Goal: Task Accomplishment & Management: Manage account settings

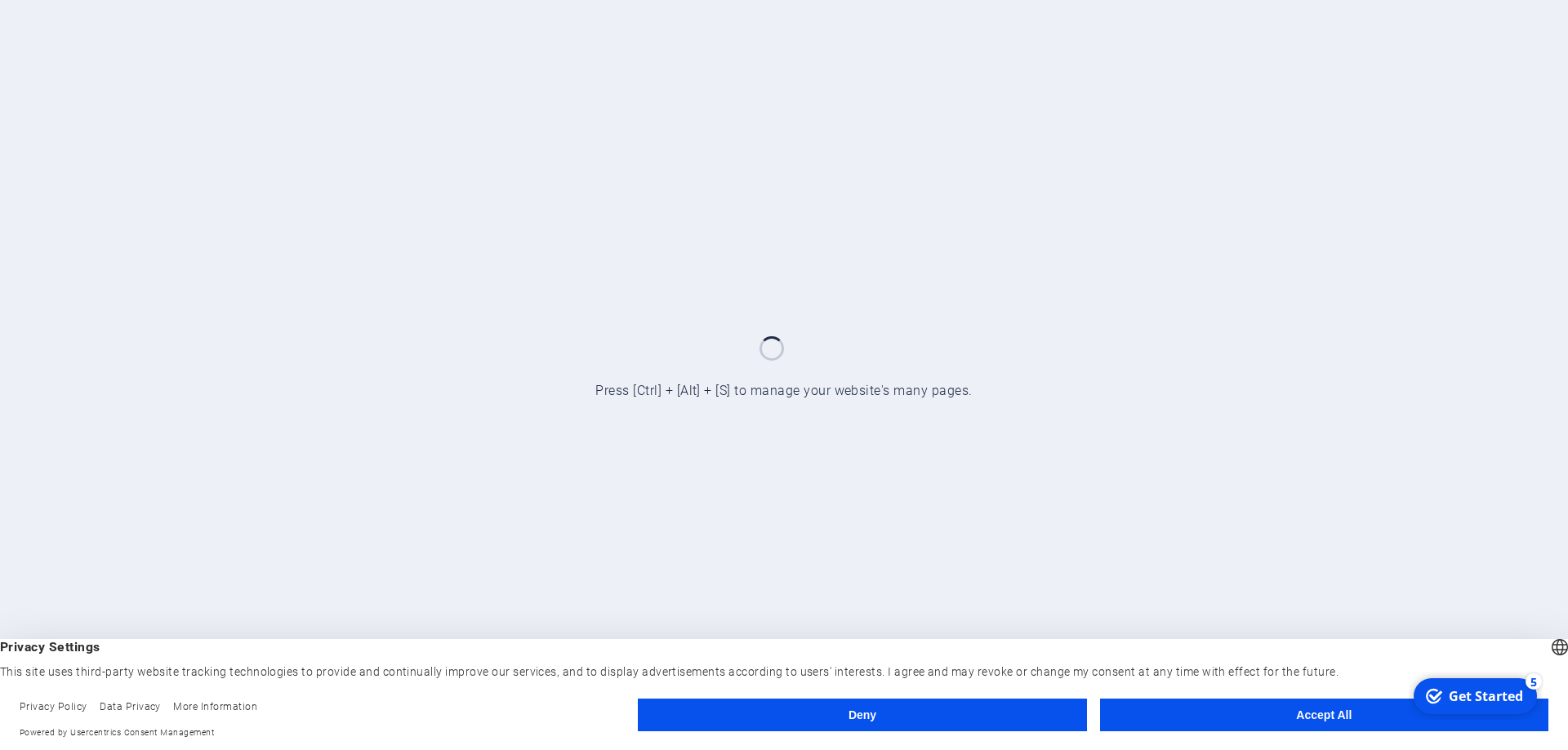
click at [1340, 717] on button "Accept All" at bounding box center [1324, 715] width 449 height 33
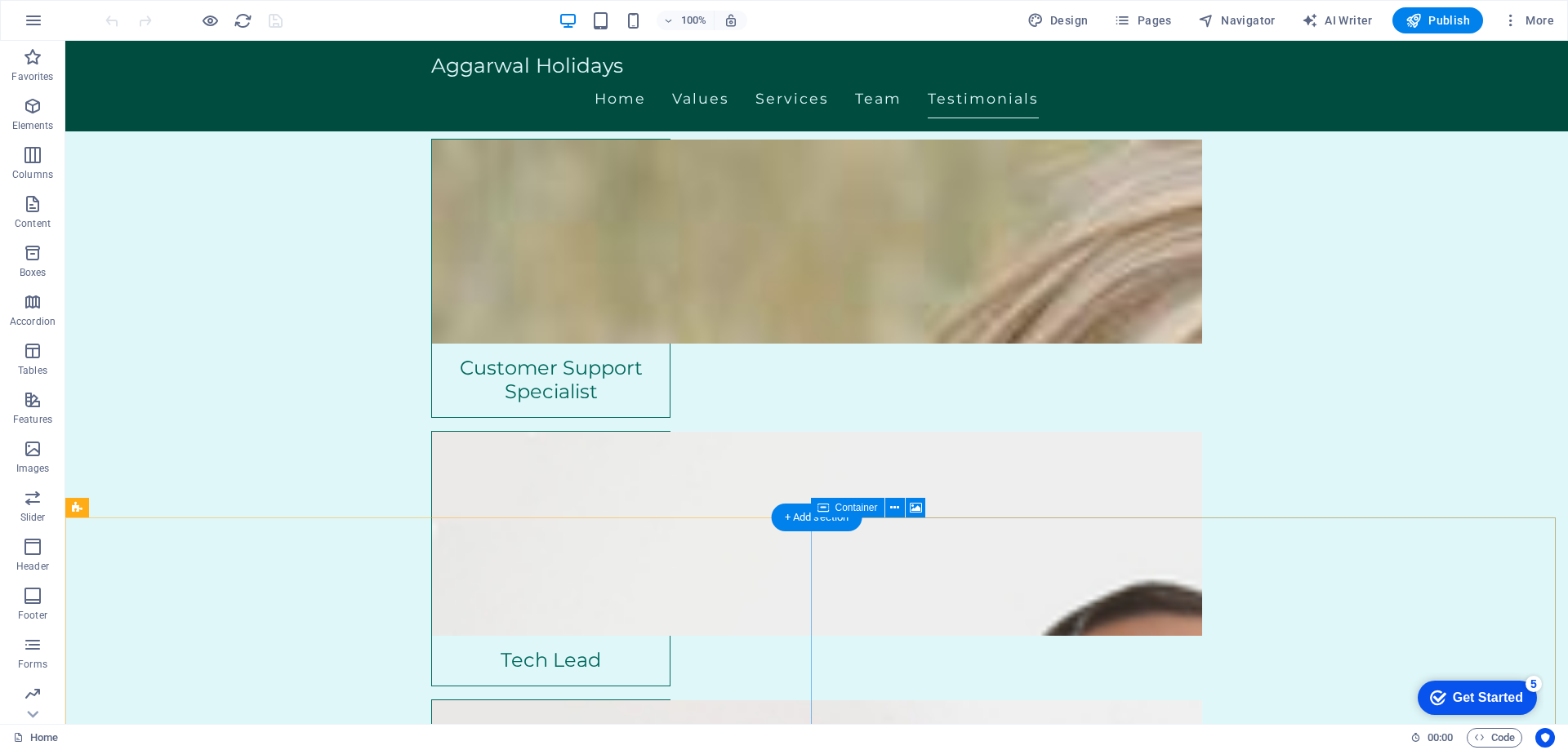
scroll to position [3527, 0]
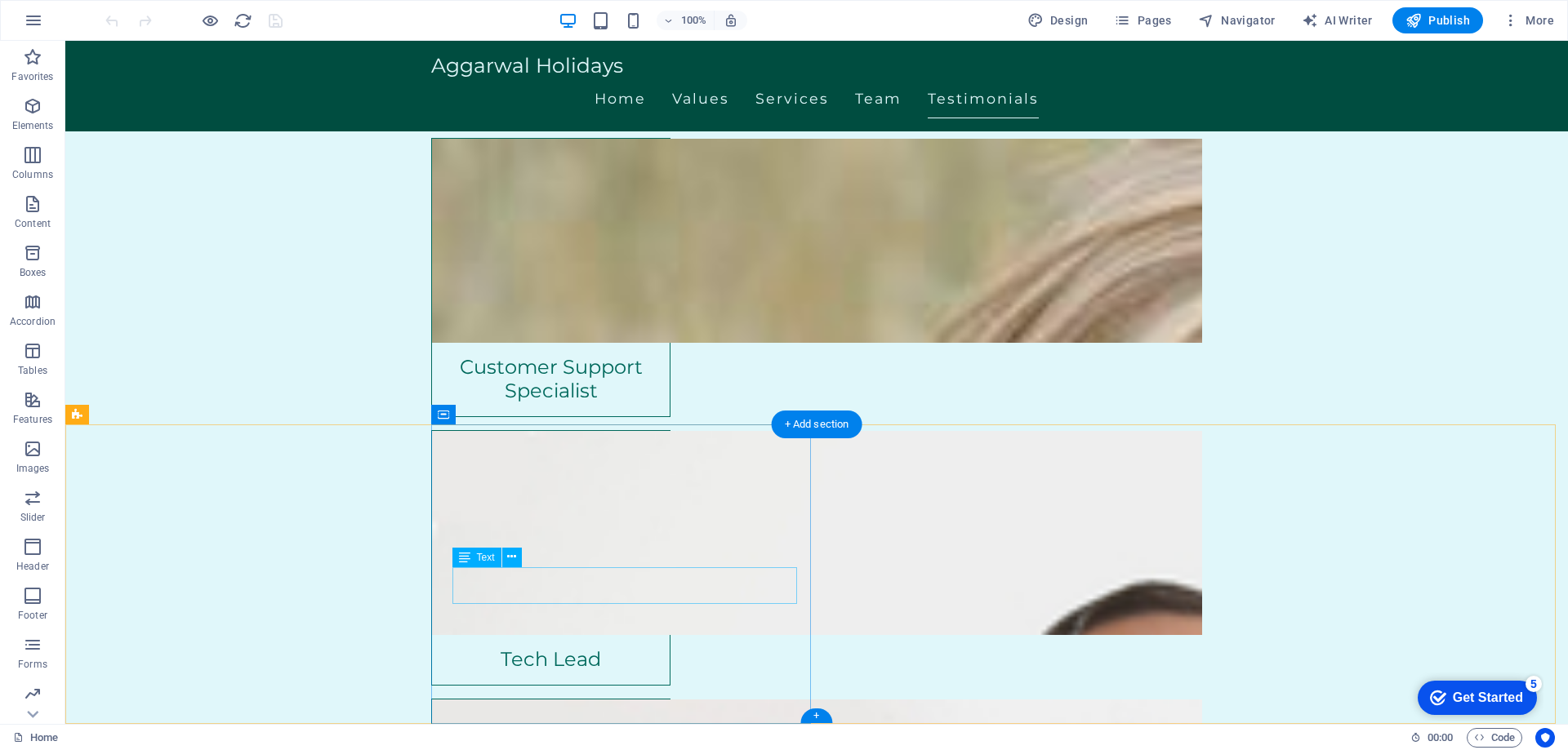
click at [0, 0] on span "Text" at bounding box center [0, 0] width 0 height 0
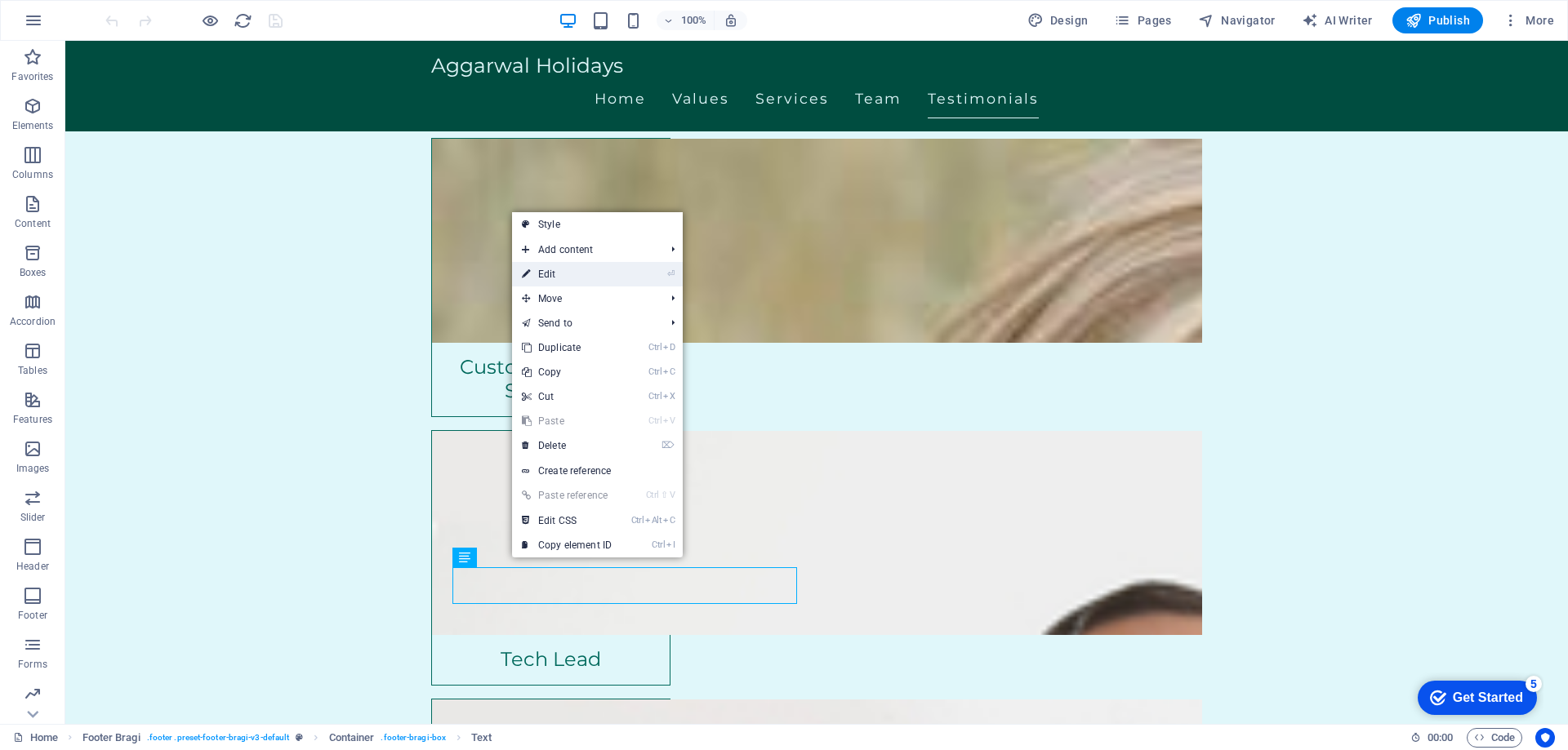
click at [551, 273] on link "⏎ Edit" at bounding box center [566, 274] width 109 height 25
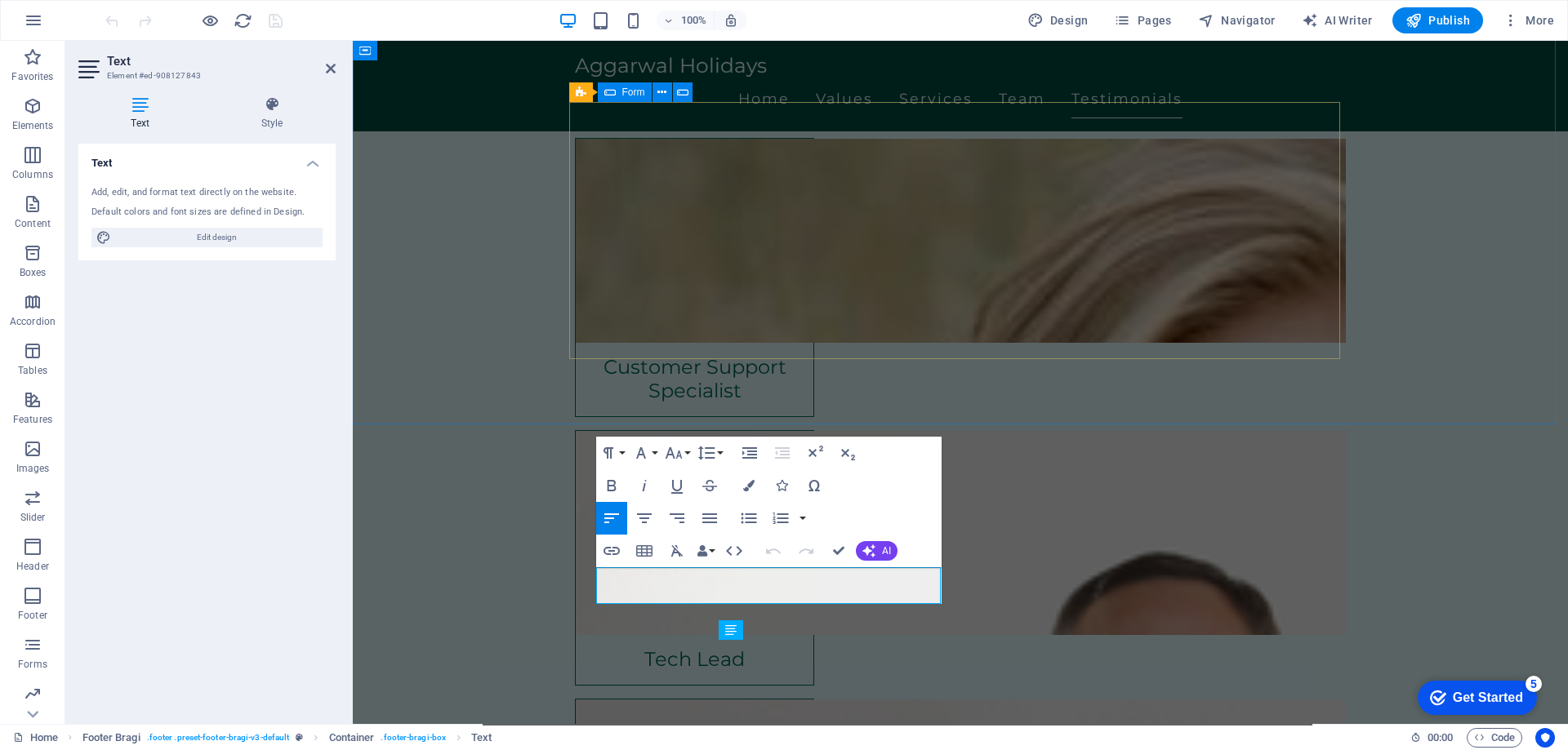
scroll to position [3311, 0]
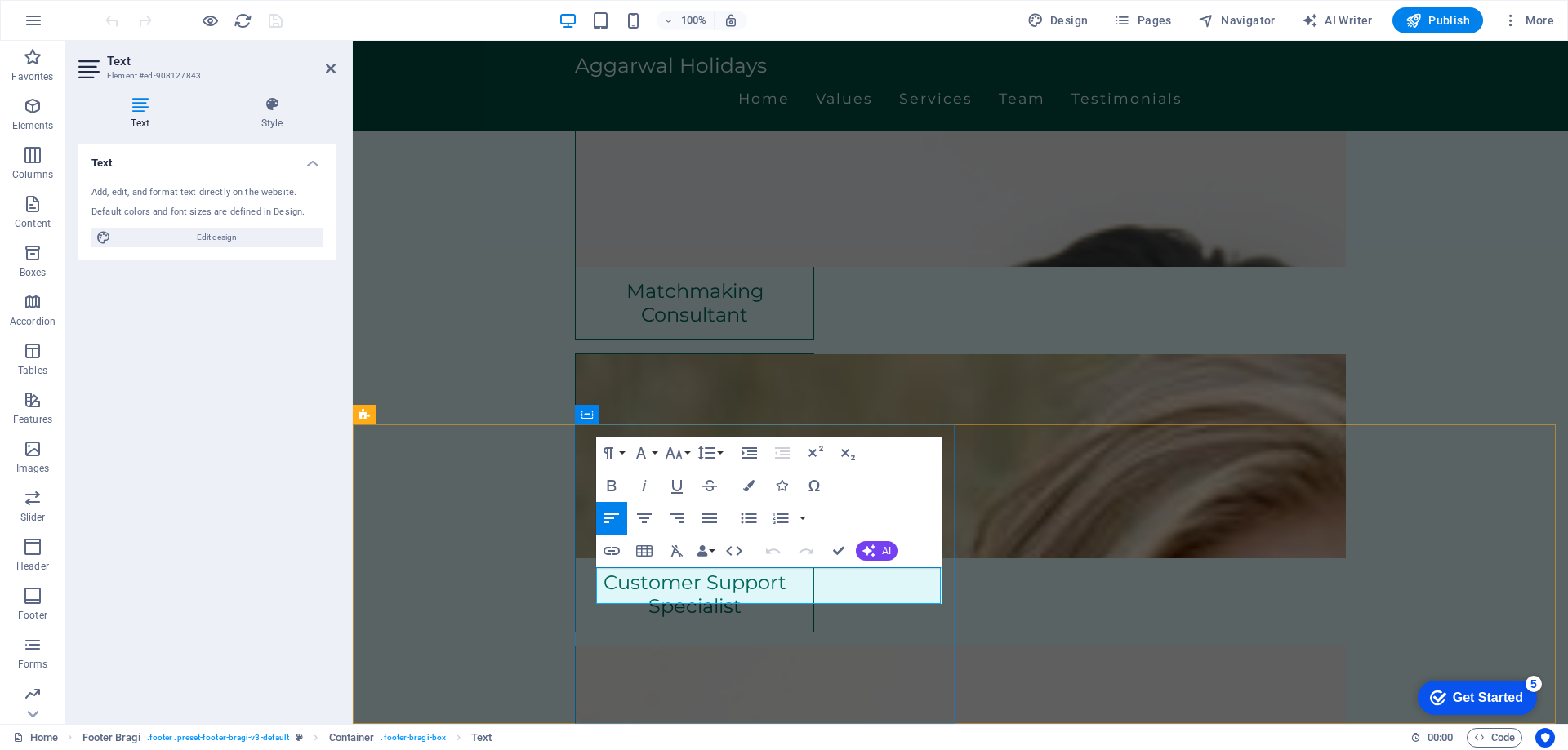
drag, startPoint x: 678, startPoint y: 593, endPoint x: 601, endPoint y: 577, distance: 78.6
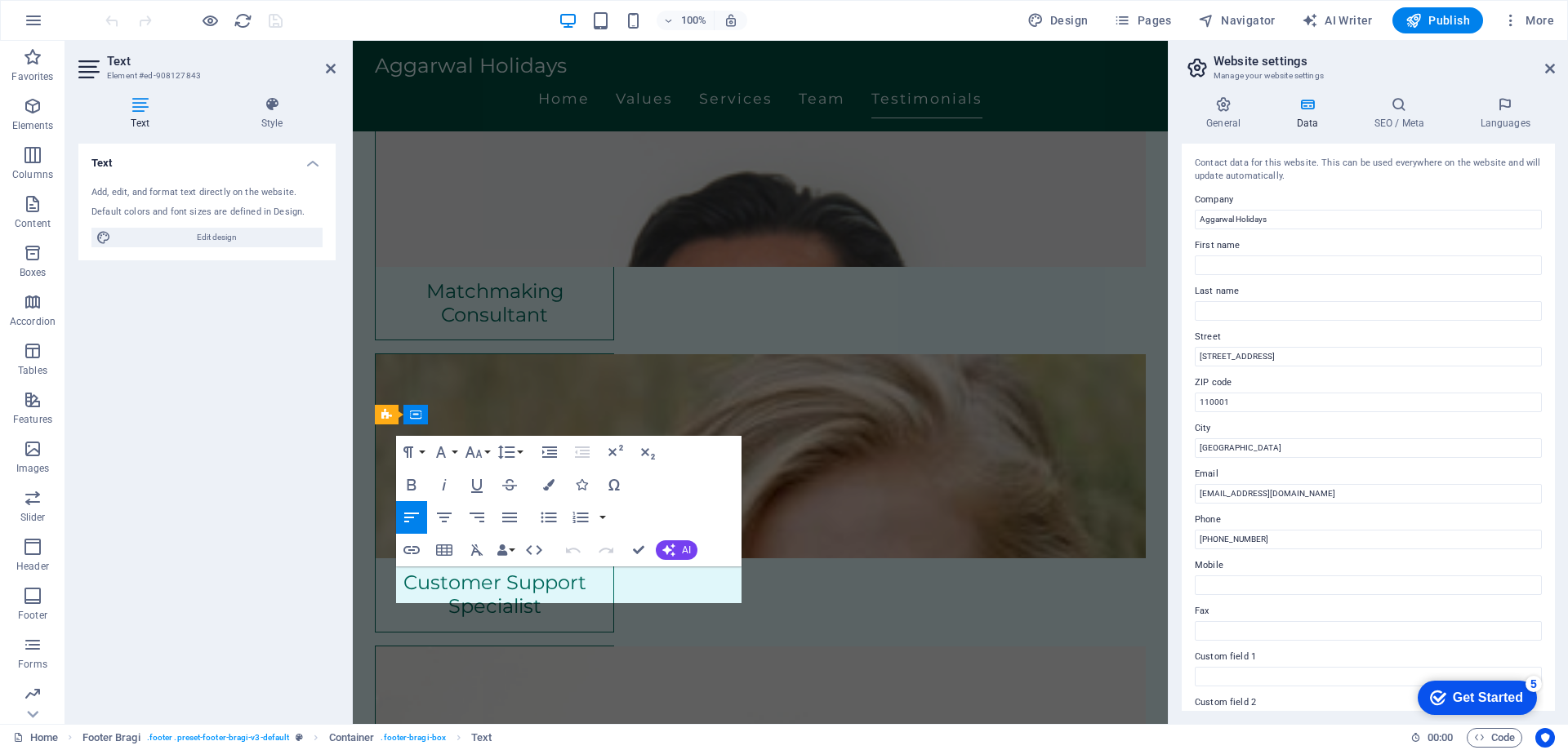
scroll to position [3011, 0]
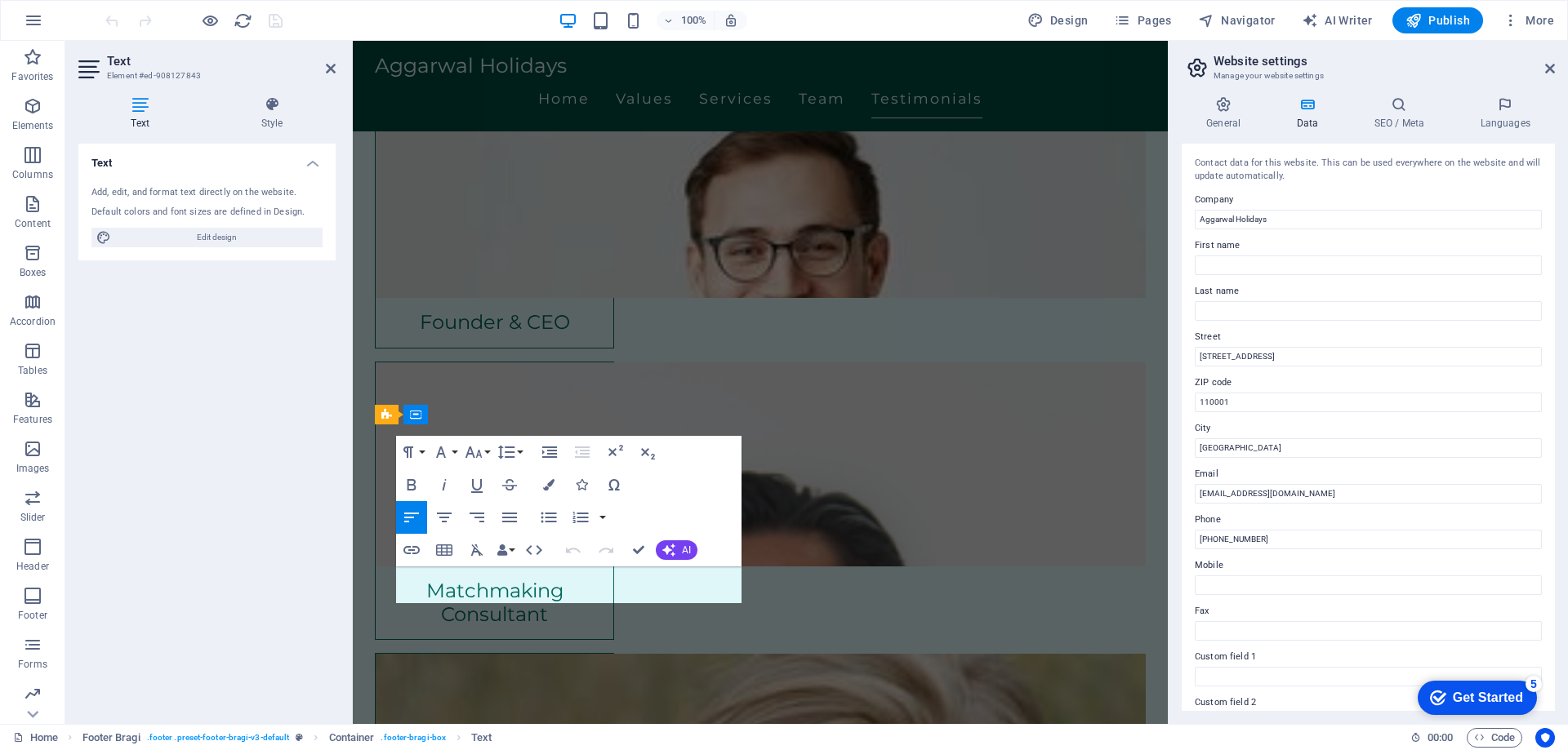
click at [1252, 404] on input "110001" at bounding box center [1367, 403] width 347 height 19
type input "110015"
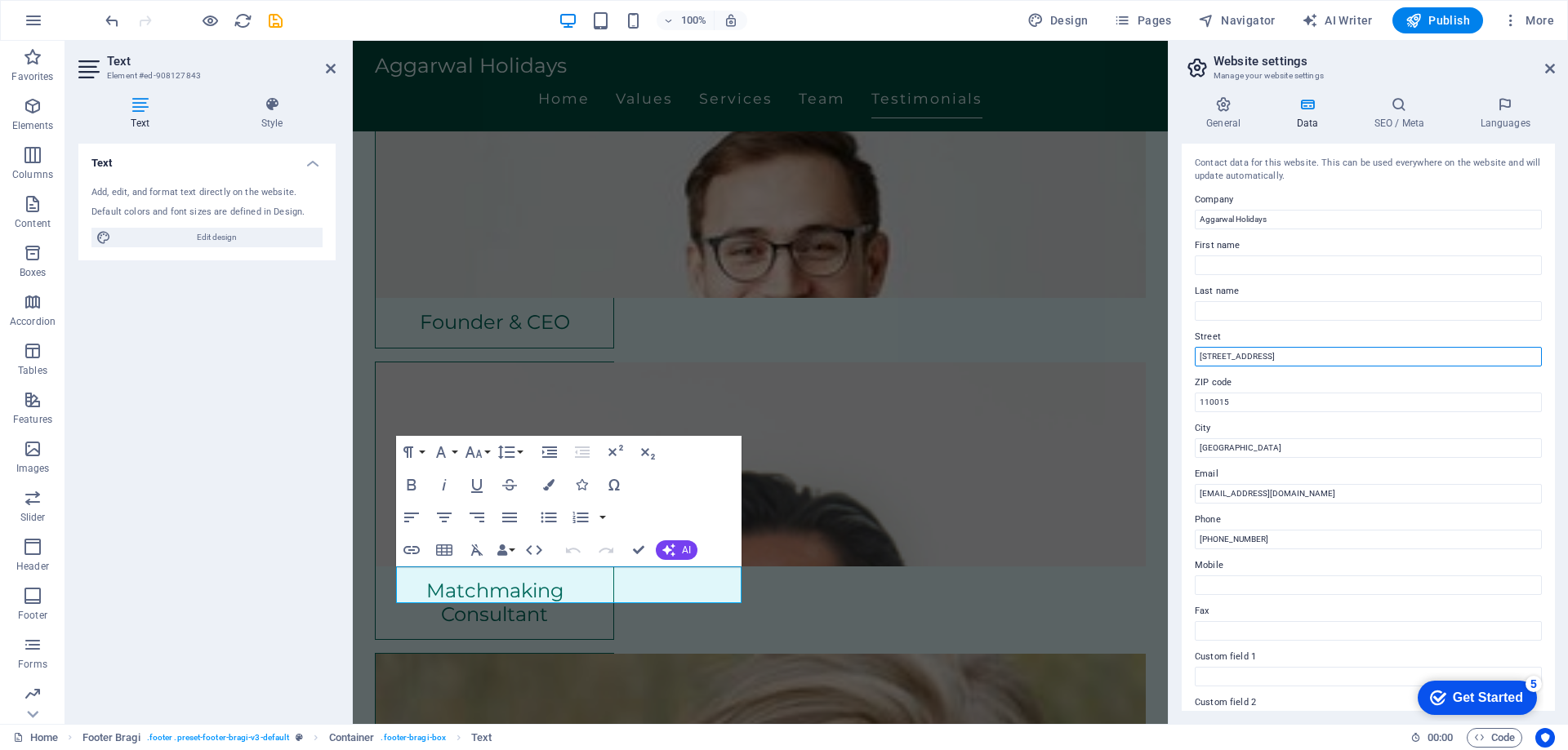
click at [1260, 358] on input "[STREET_ADDRESS]" at bounding box center [1367, 357] width 347 height 19
type input "WZ-491,BASAI DARAPUR"
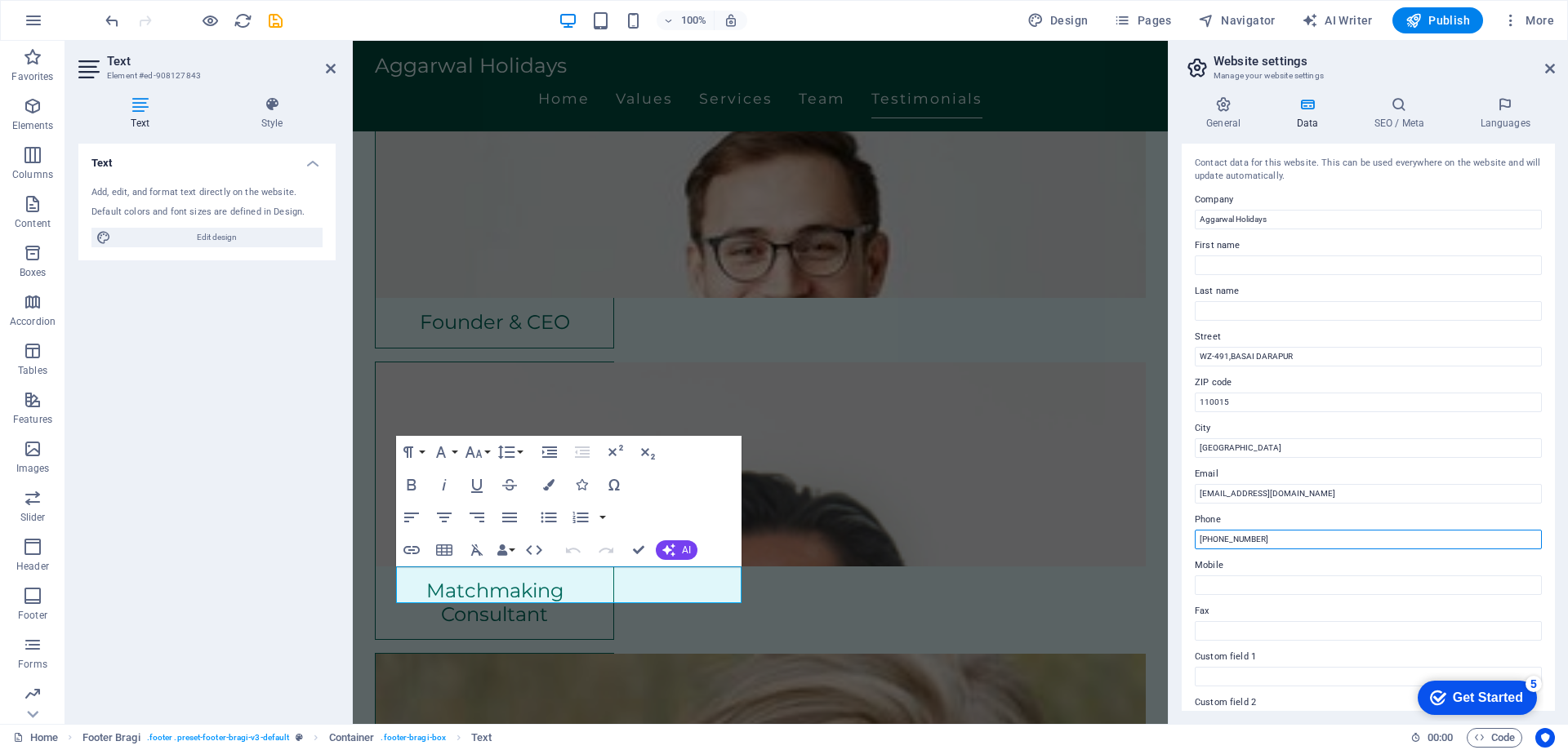
click at [1271, 541] on input "[PHONE_NUMBER]" at bounding box center [1367, 540] width 347 height 19
type input "[PHONE_NUMBER]"
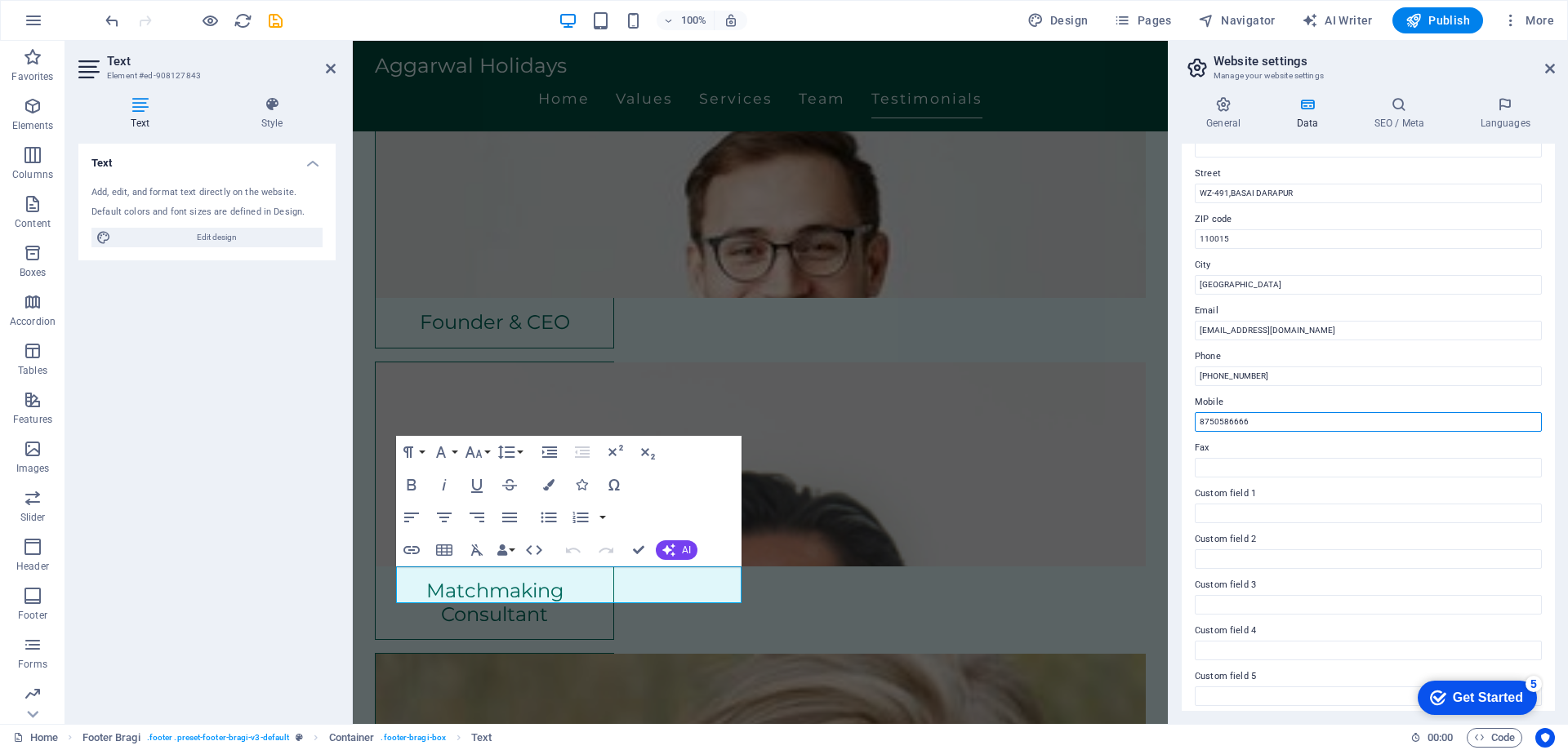
click at [1201, 428] on input "8750586666" at bounding box center [1367, 422] width 347 height 19
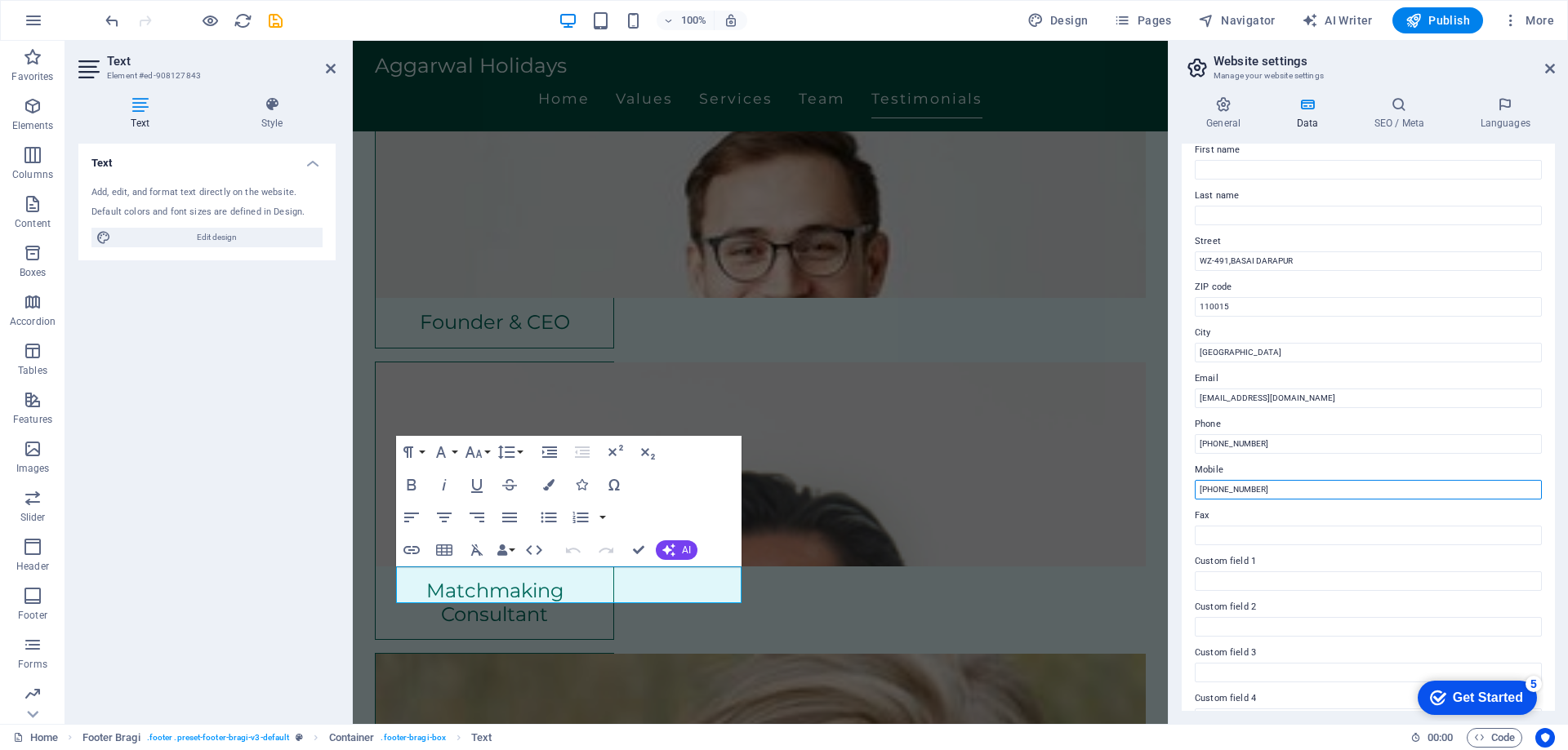
scroll to position [0, 0]
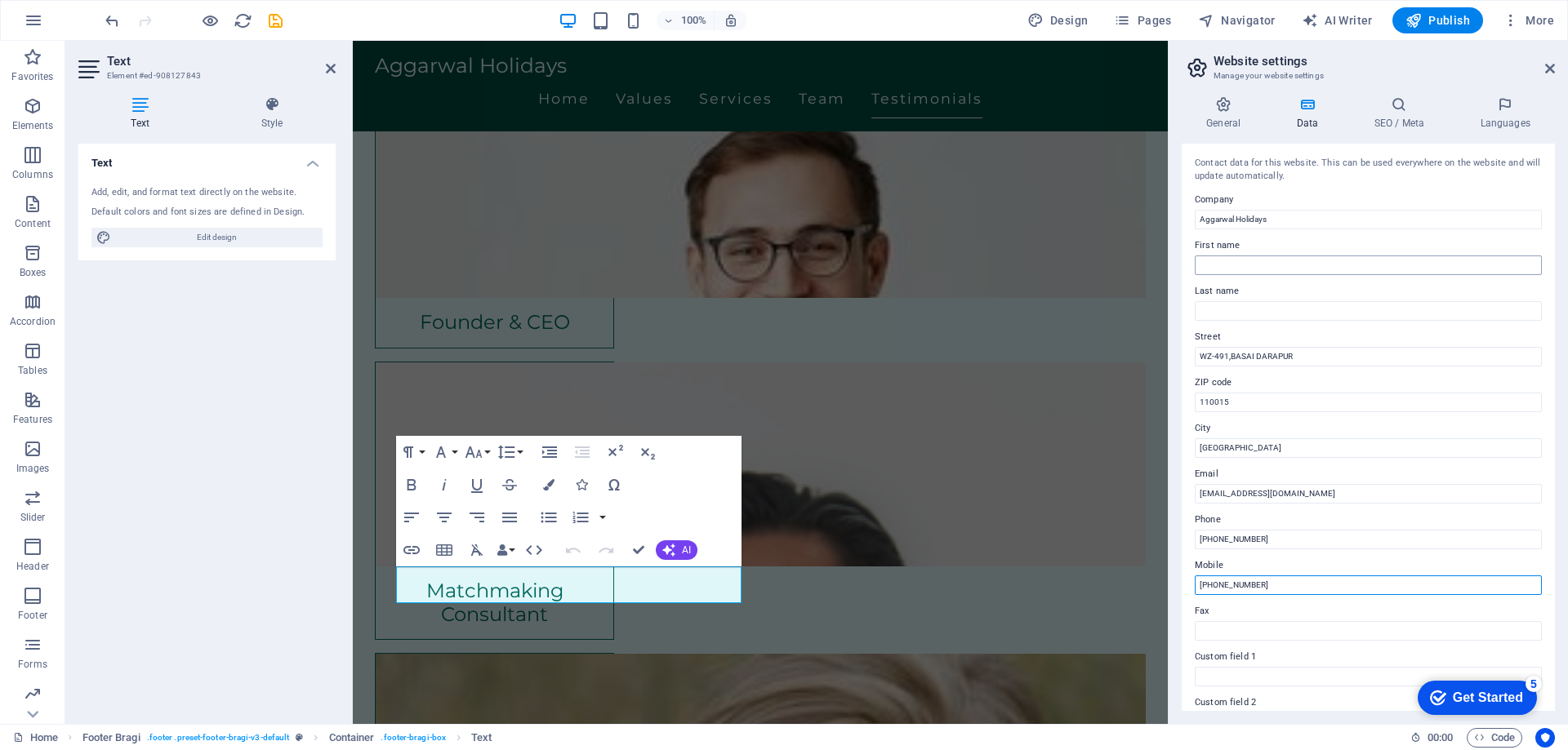
type input "[PHONE_NUMBER]"
click at [1218, 257] on input "First name" at bounding box center [1367, 266] width 347 height 19
click at [1224, 117] on h4 "General" at bounding box center [1226, 113] width 90 height 34
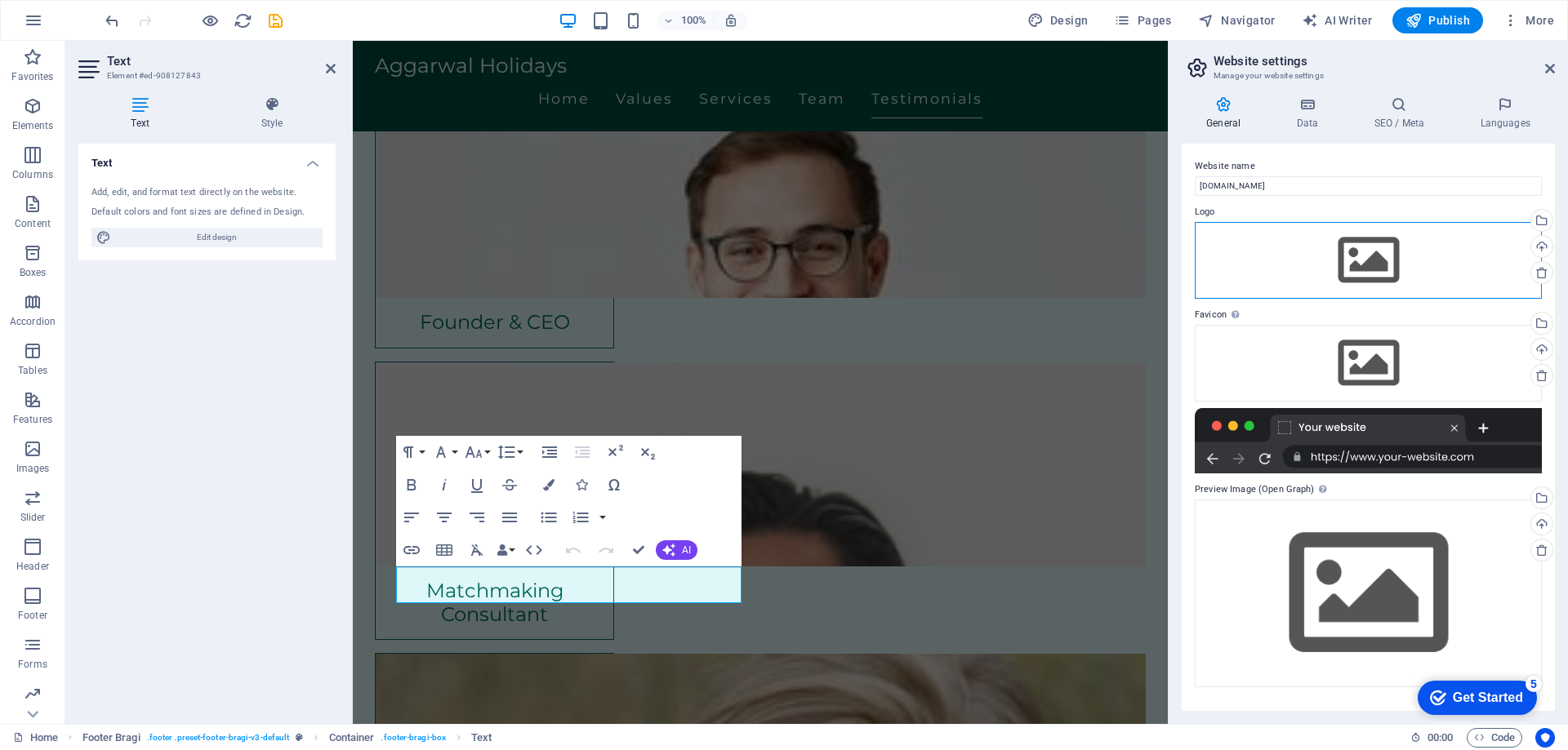
click at [1352, 266] on div "Drag files here, click to choose files or select files from Files or our free s…" at bounding box center [1367, 260] width 347 height 76
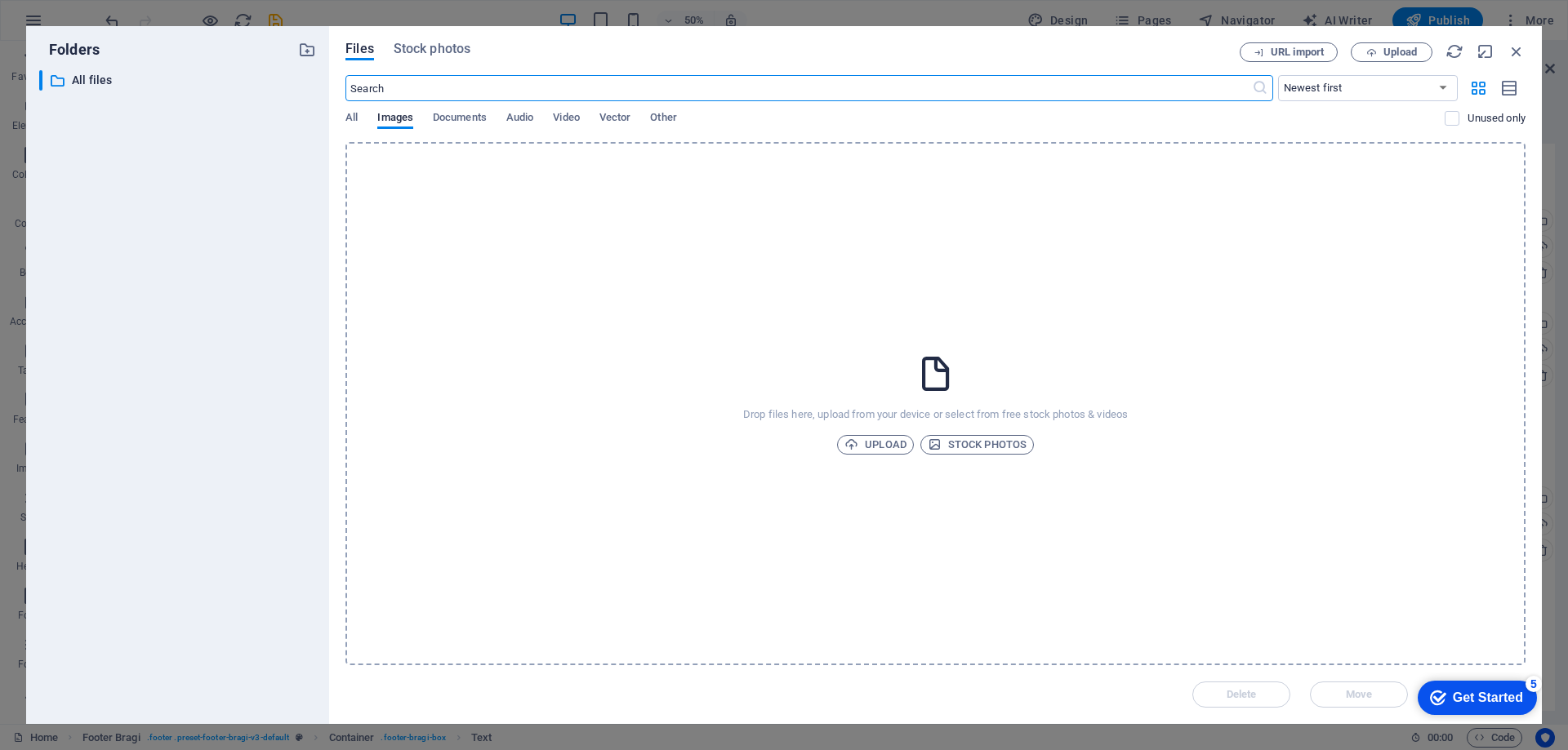
scroll to position [2681, 0]
click at [879, 441] on span "Upload" at bounding box center [875, 445] width 62 height 19
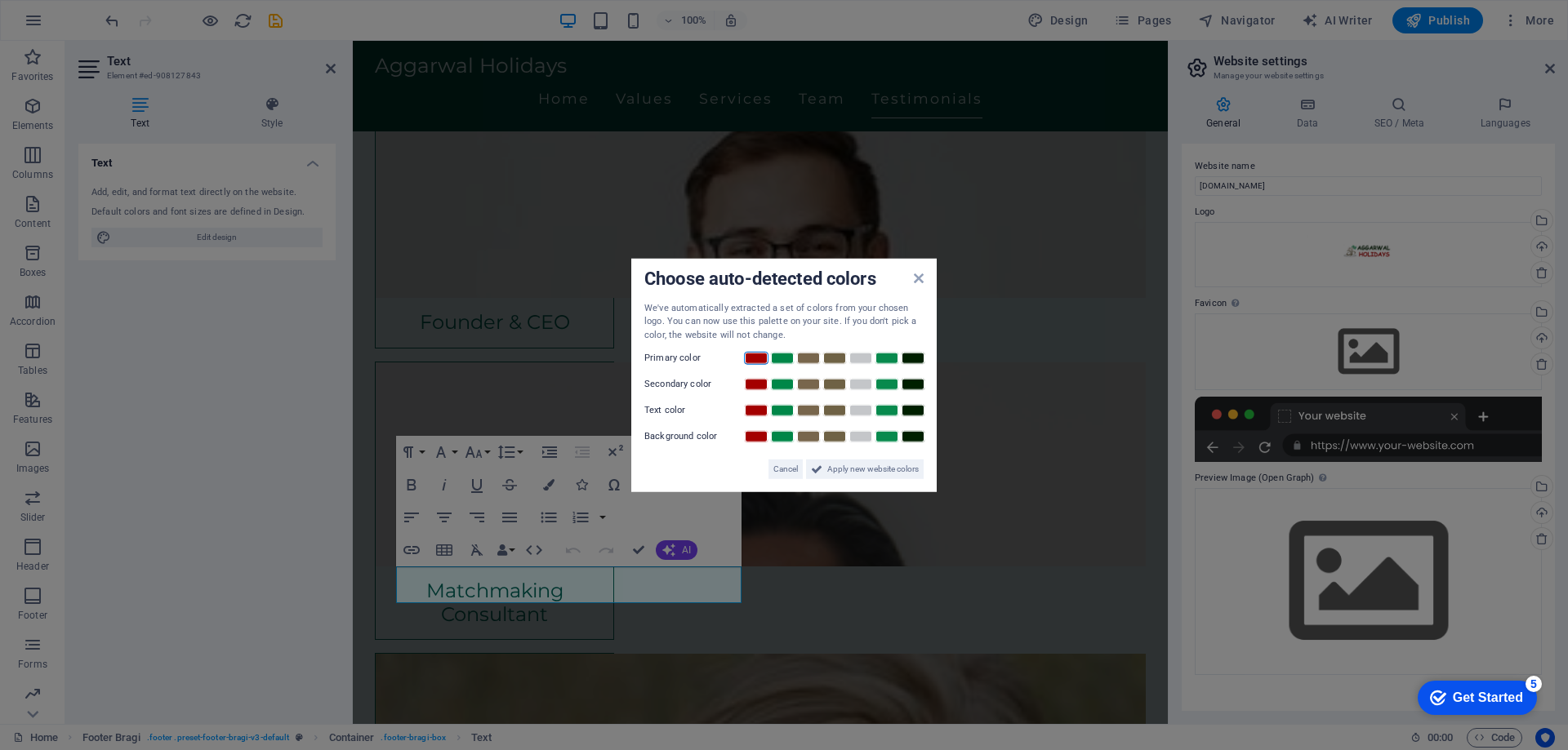
click at [750, 360] on link at bounding box center [756, 358] width 25 height 13
click at [902, 468] on span "Apply new website colors" at bounding box center [872, 470] width 91 height 19
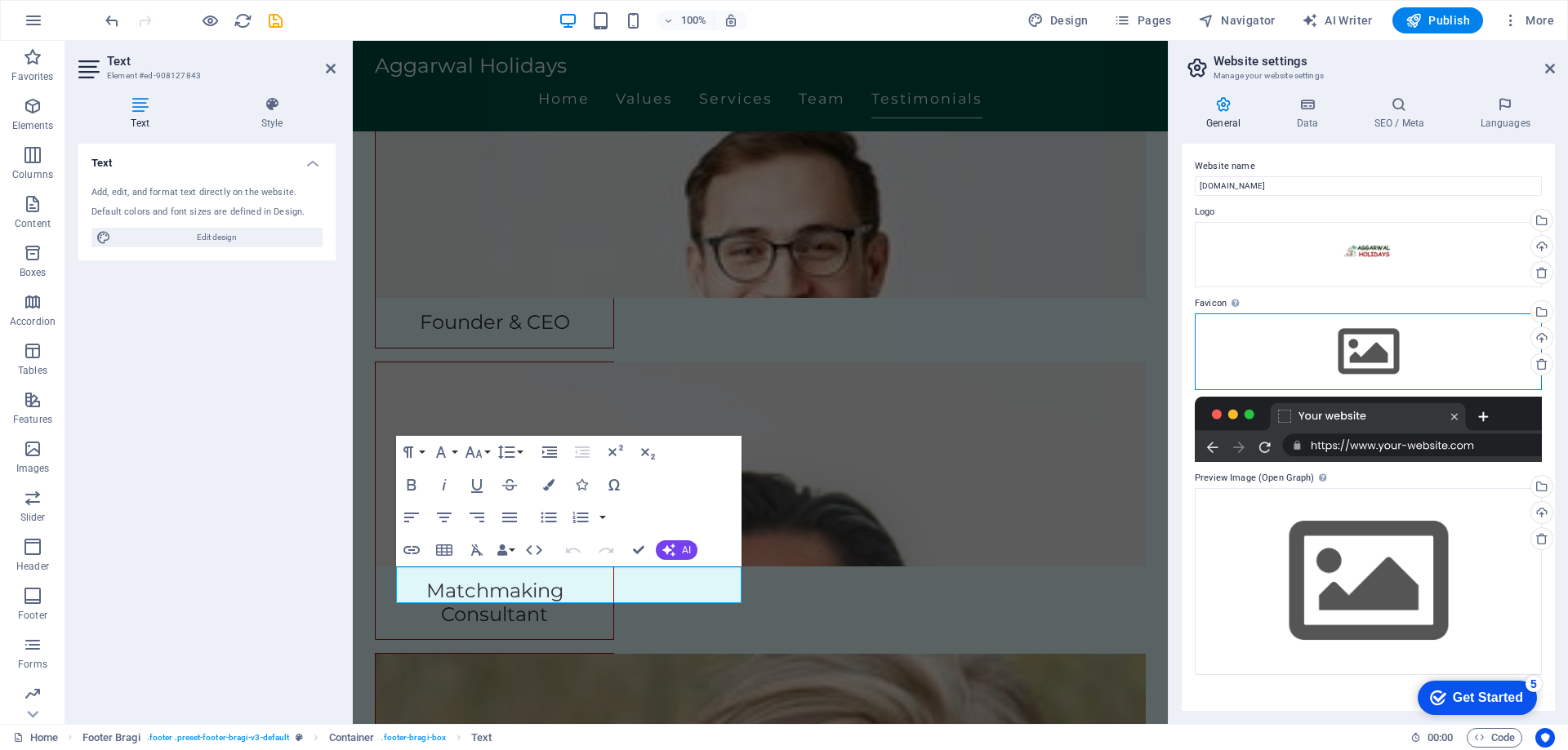
click at [1360, 360] on div "Drag files here, click to choose files or select files from Files or our free s…" at bounding box center [1367, 352] width 347 height 76
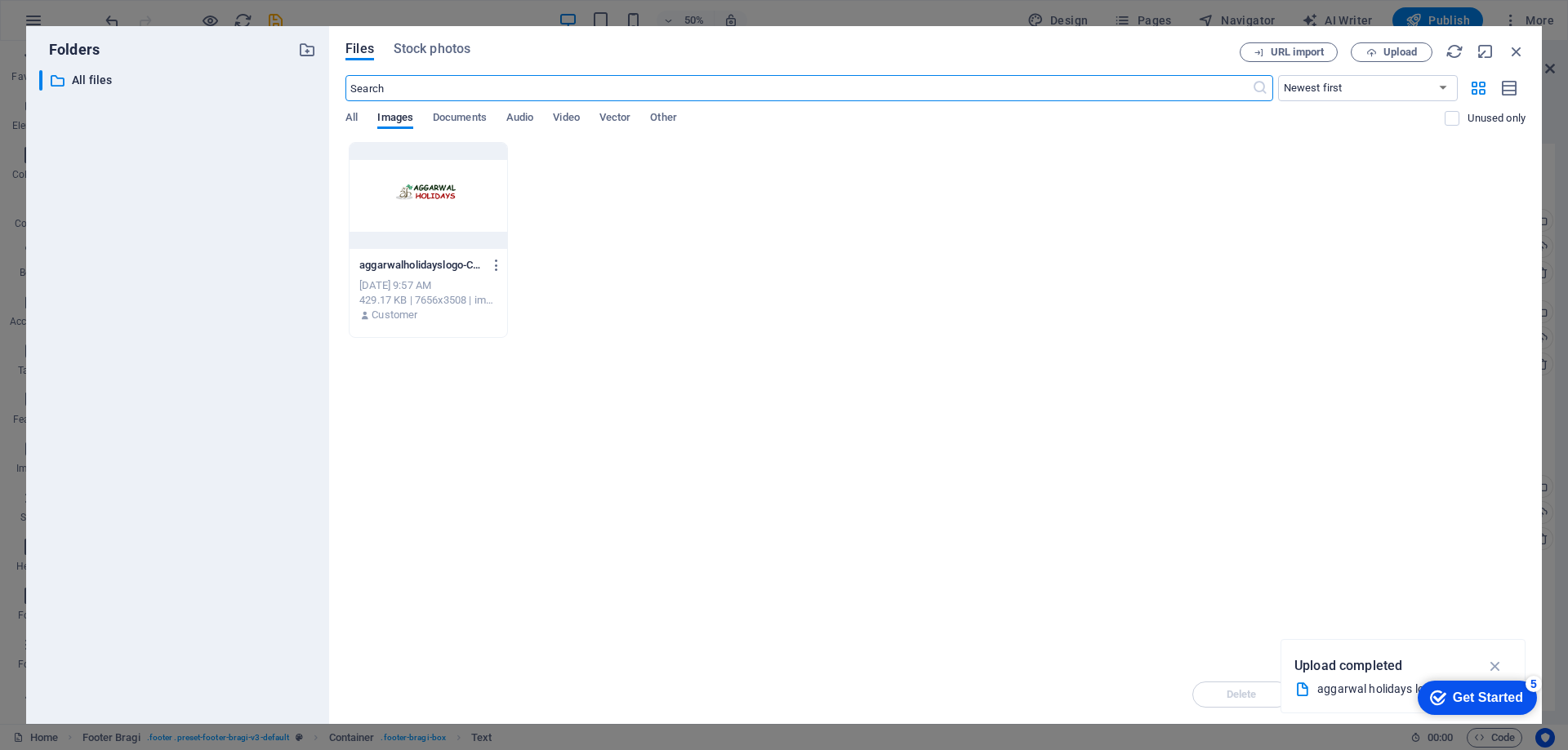
scroll to position [2681, 0]
click at [1493, 664] on icon "button" at bounding box center [1495, 666] width 18 height 18
click at [1385, 47] on span "Upload" at bounding box center [1400, 52] width 33 height 10
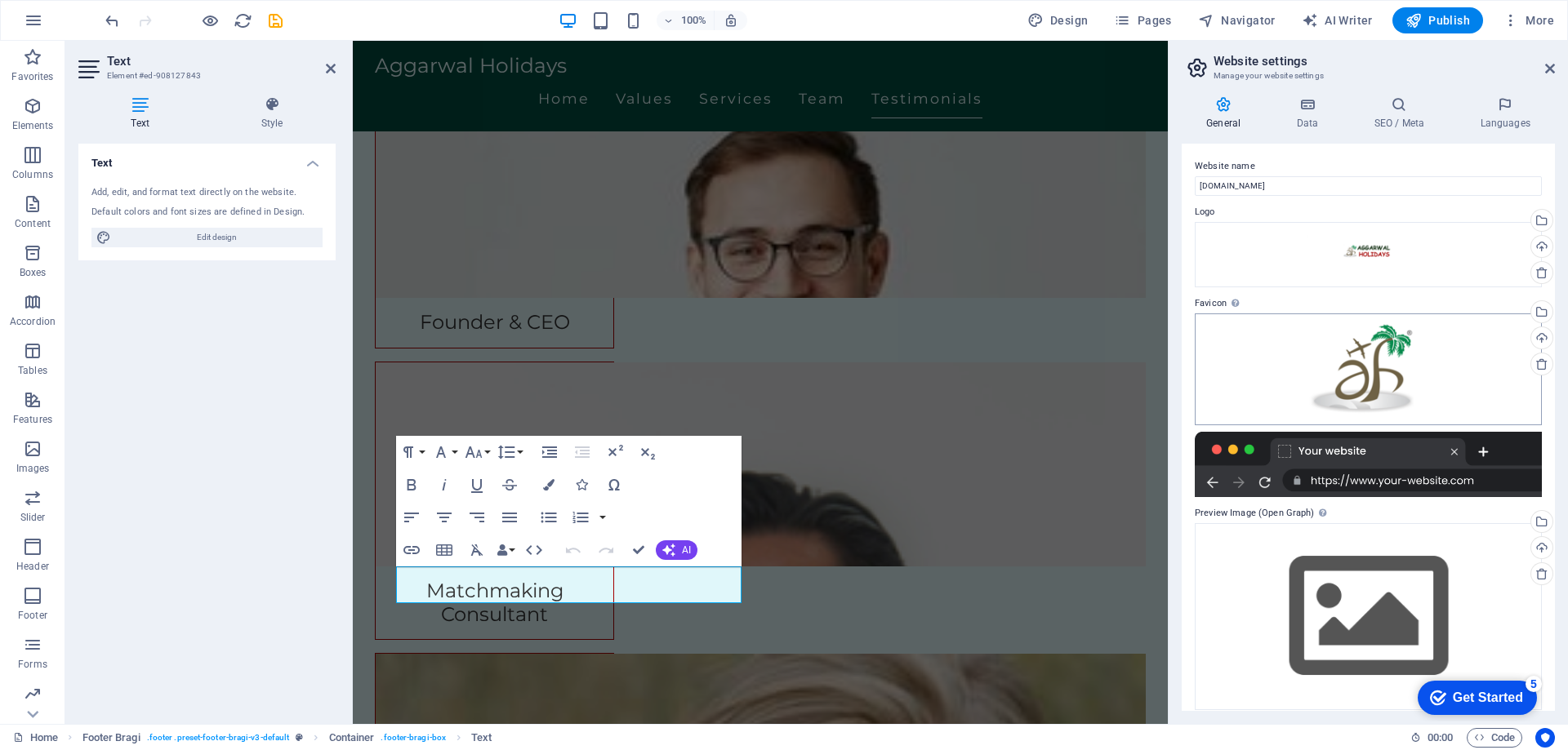
scroll to position [12, 0]
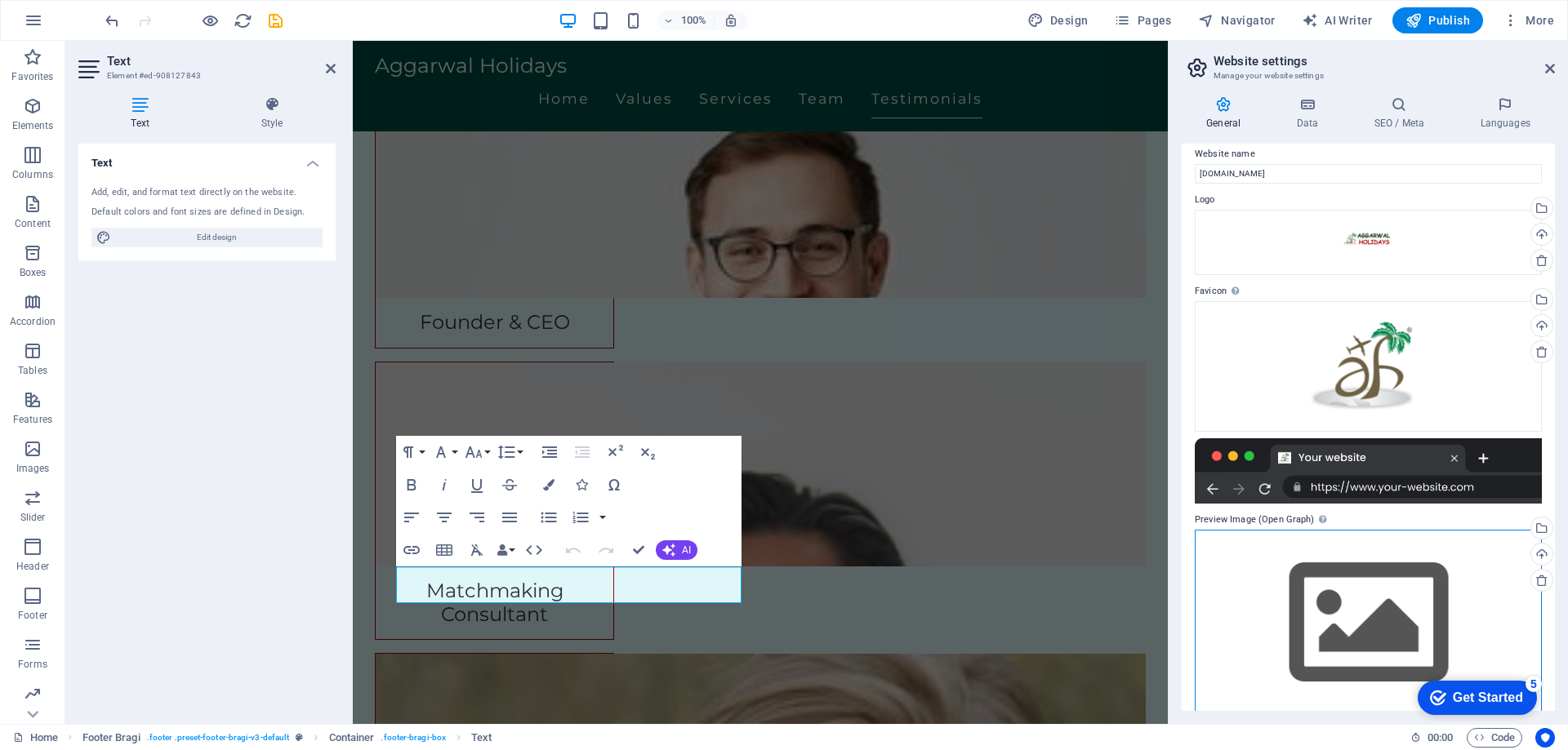
click at [1258, 558] on div "Drag files here, click to choose files or select files from Files or our free s…" at bounding box center [1367, 623] width 347 height 187
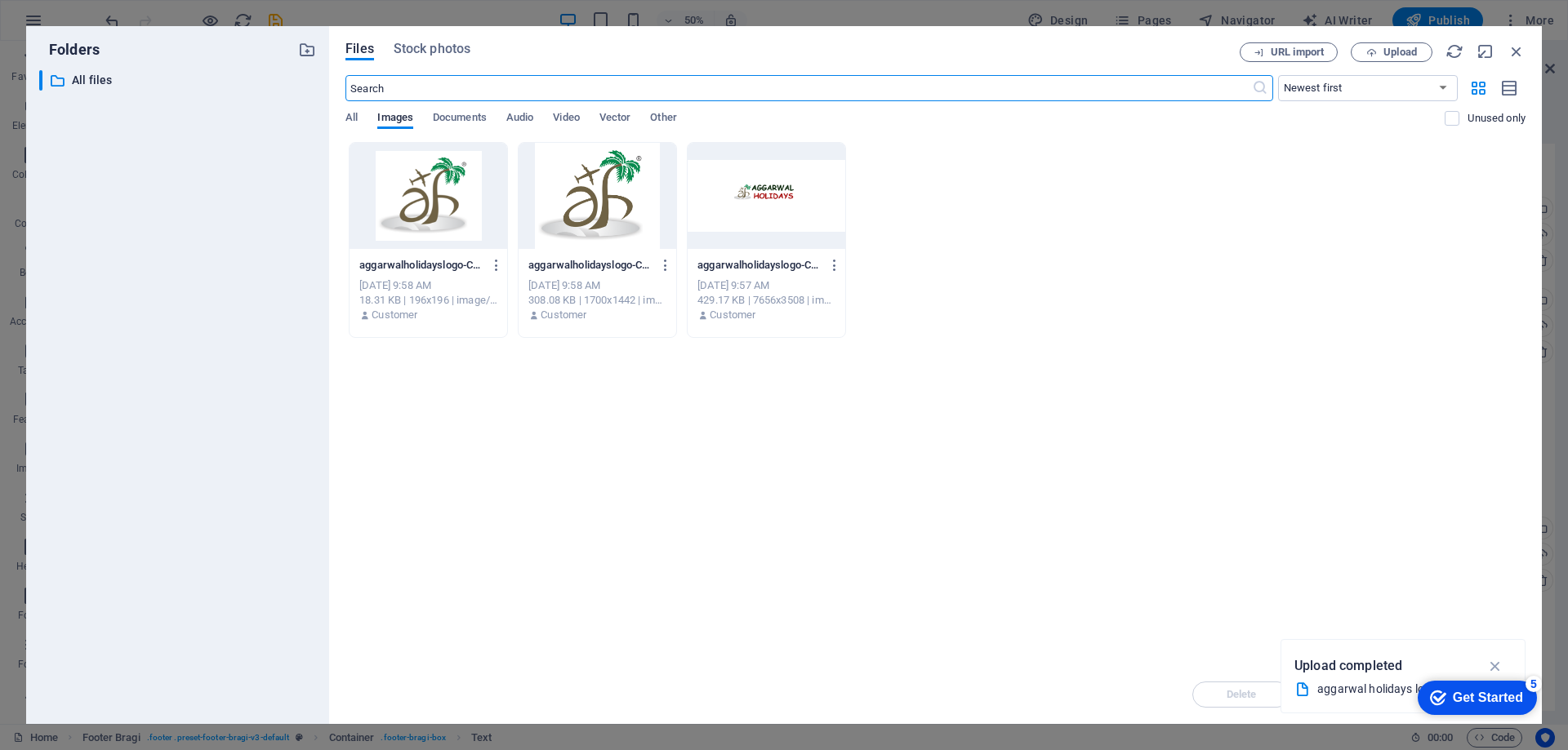
click at [748, 192] on div at bounding box center [766, 195] width 157 height 106
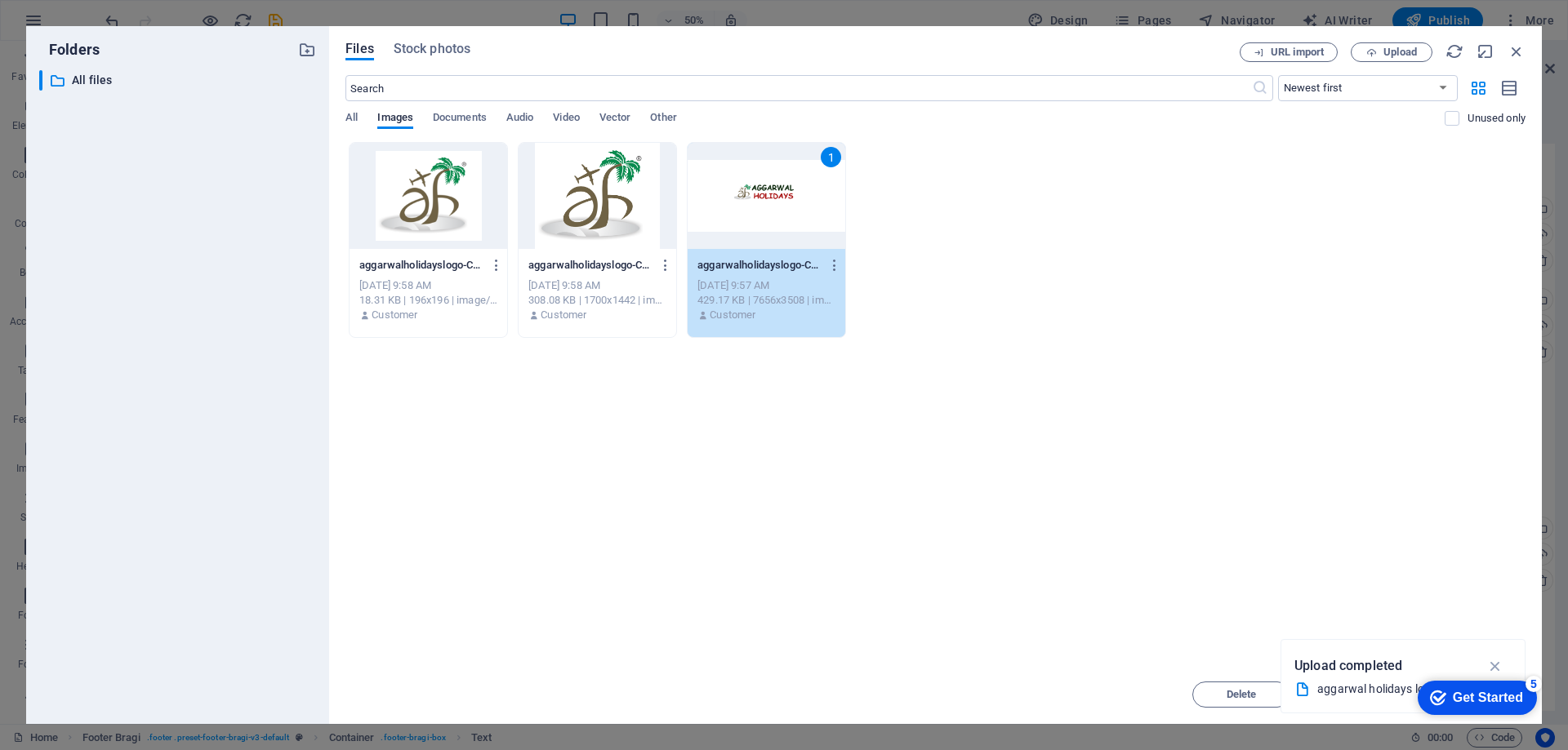
click at [441, 187] on div at bounding box center [427, 195] width 157 height 106
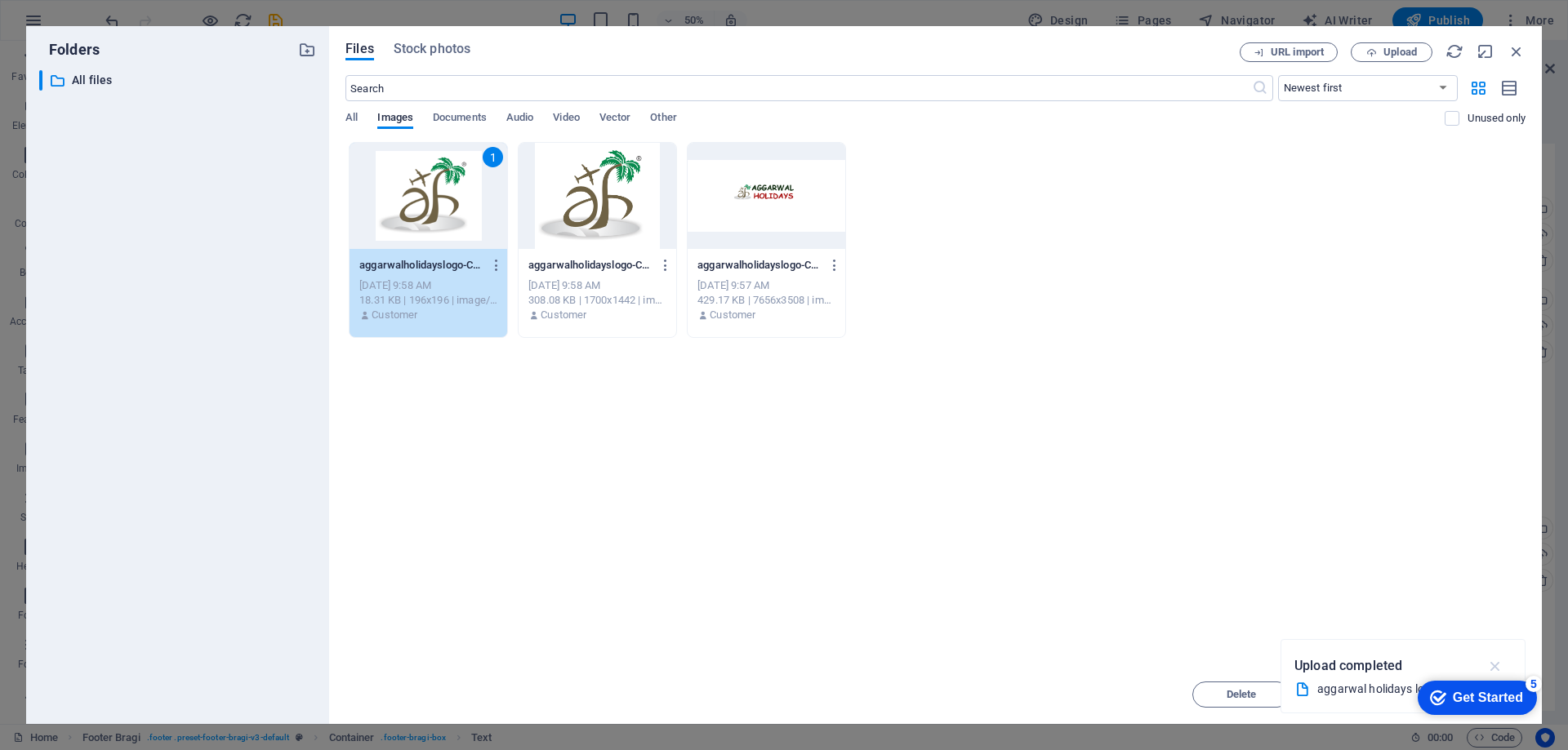
click at [1490, 660] on icon "button" at bounding box center [1495, 666] width 18 height 18
drag, startPoint x: 1474, startPoint y: 685, endPoint x: 1637, endPoint y: 1026, distance: 378.0
click at [1484, 703] on div "checkmark Get Started 5" at bounding box center [1477, 697] width 120 height 34
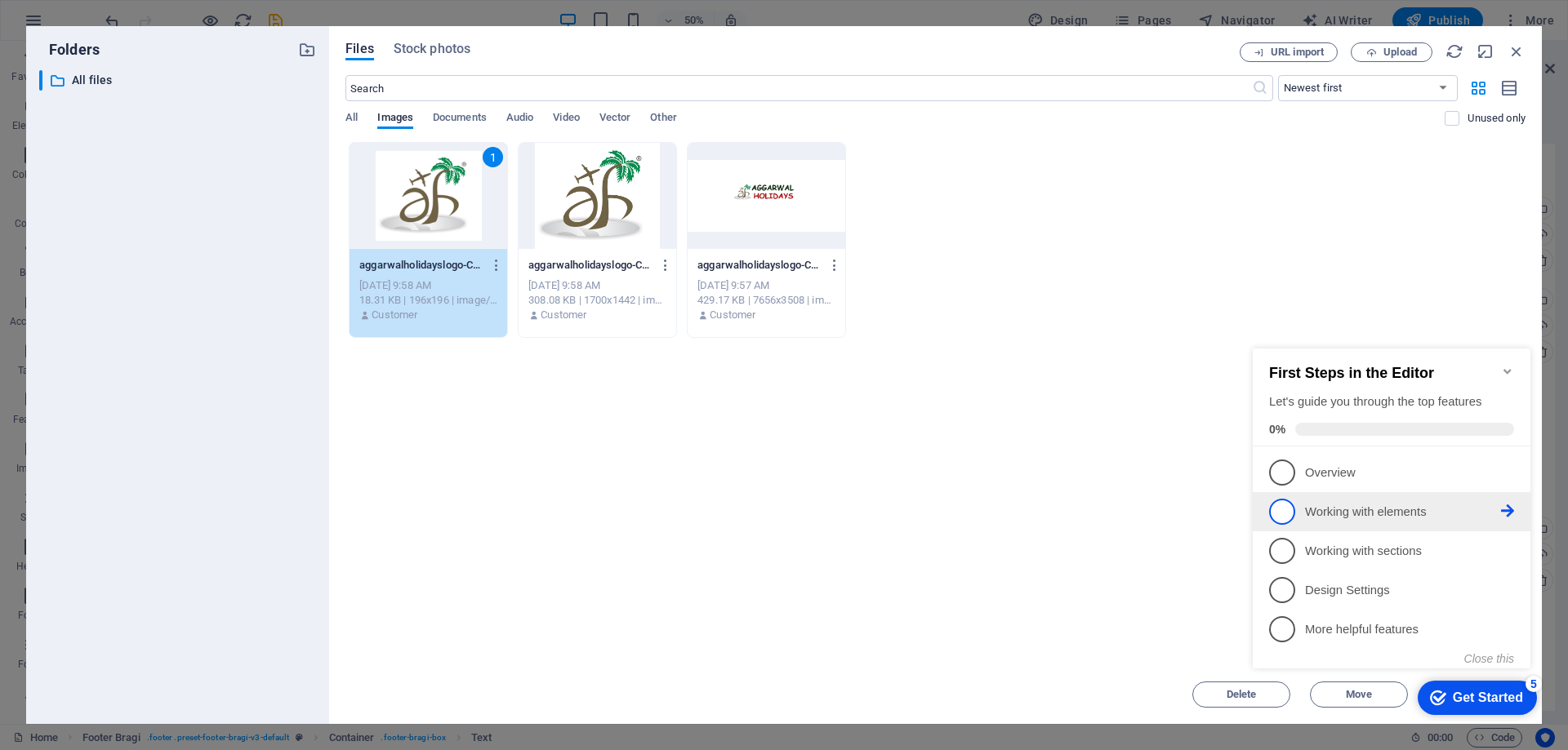
click at [1302, 508] on link "2 Working with elements - incomplete" at bounding box center [1391, 512] width 245 height 26
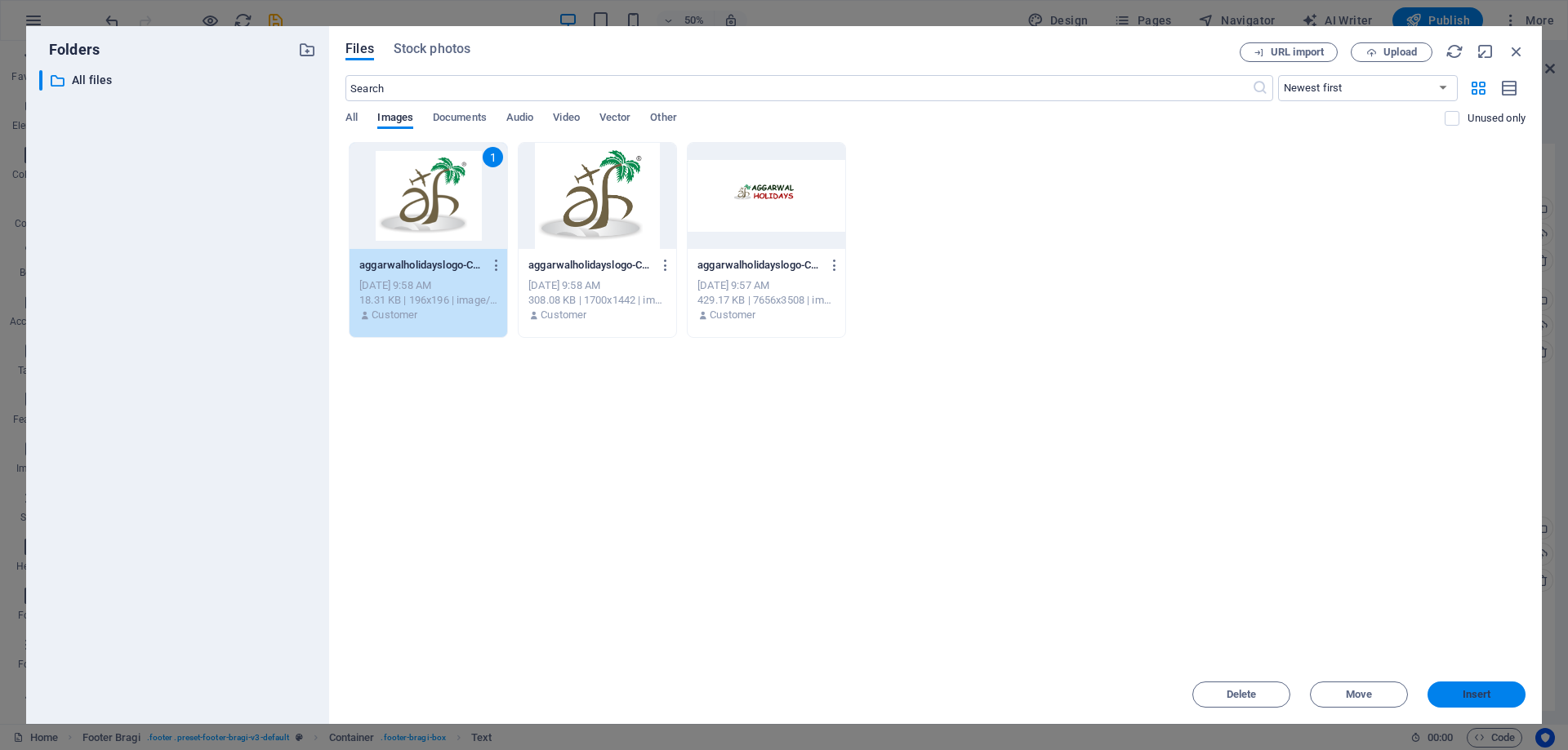
scroll to position [0, 0]
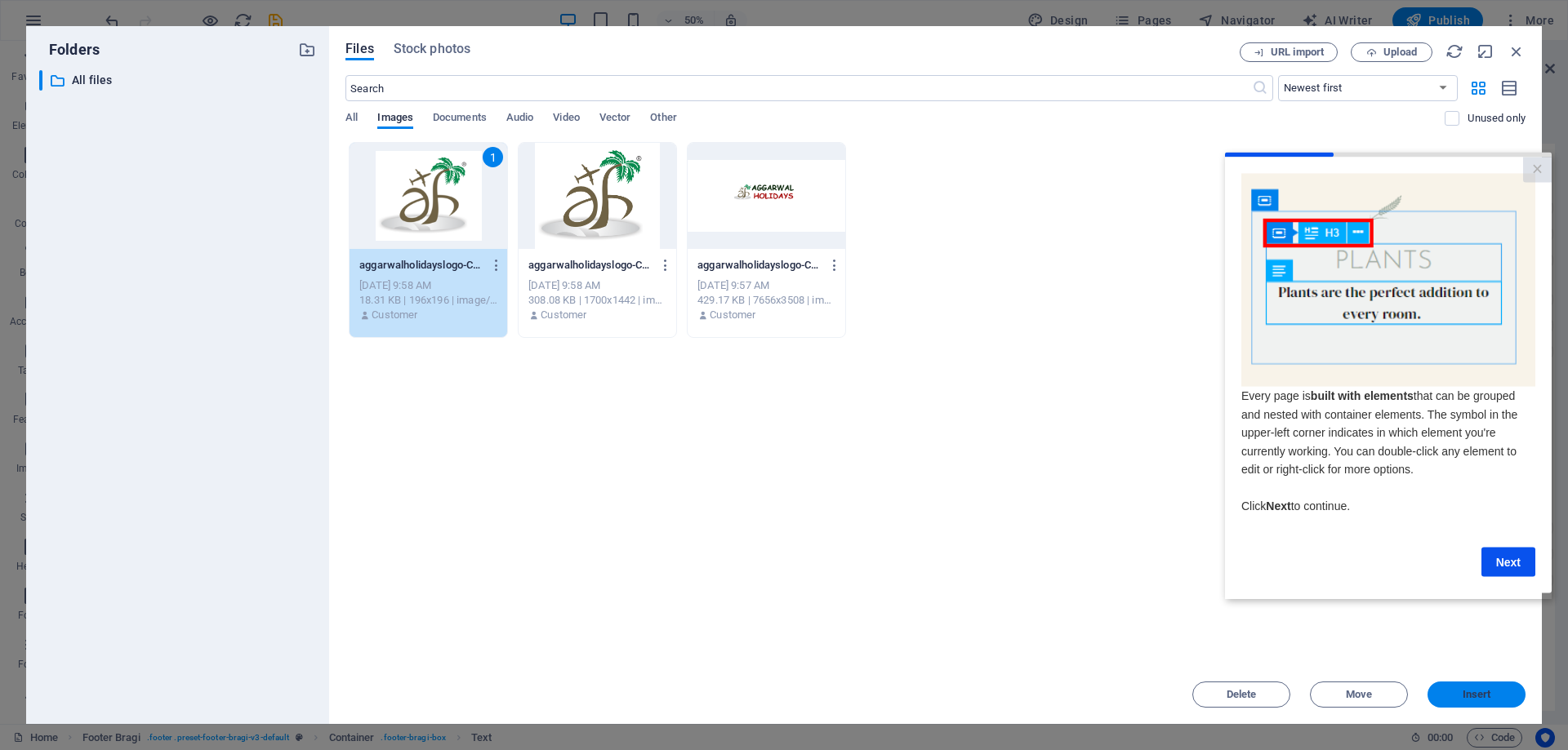
click at [1460, 693] on span "Insert" at bounding box center [1476, 695] width 85 height 10
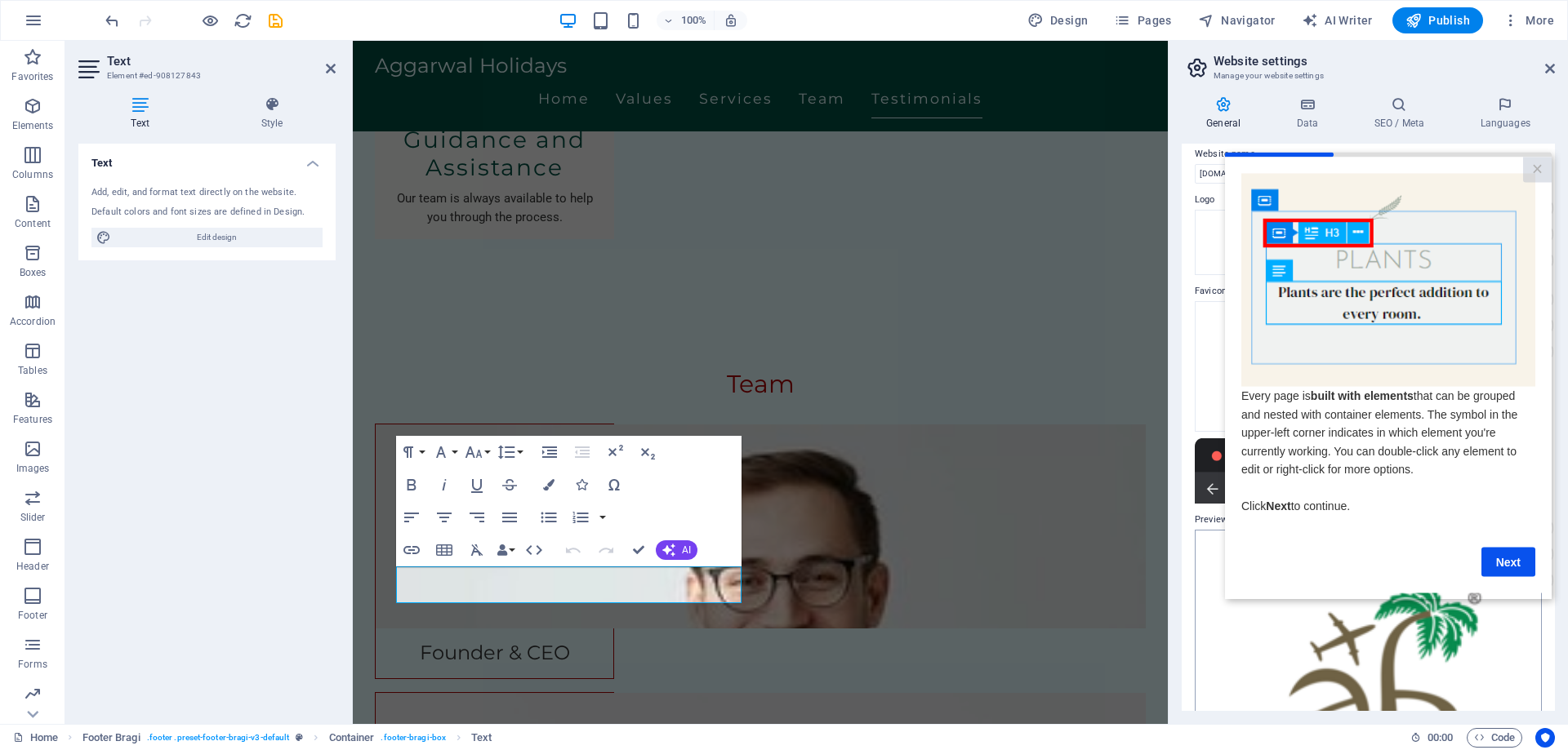
scroll to position [3011, 0]
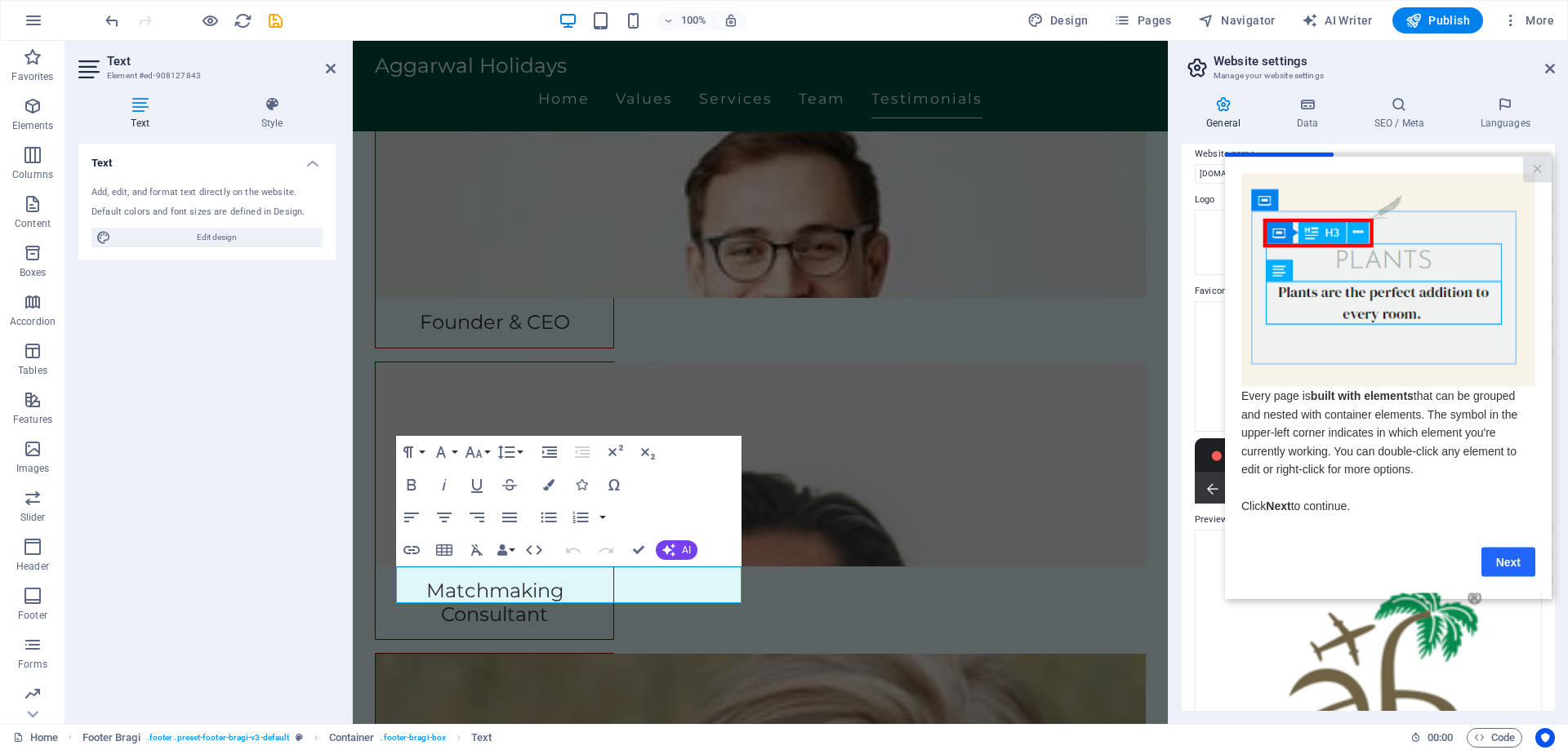
click at [1519, 572] on link "Next" at bounding box center [1507, 561] width 54 height 29
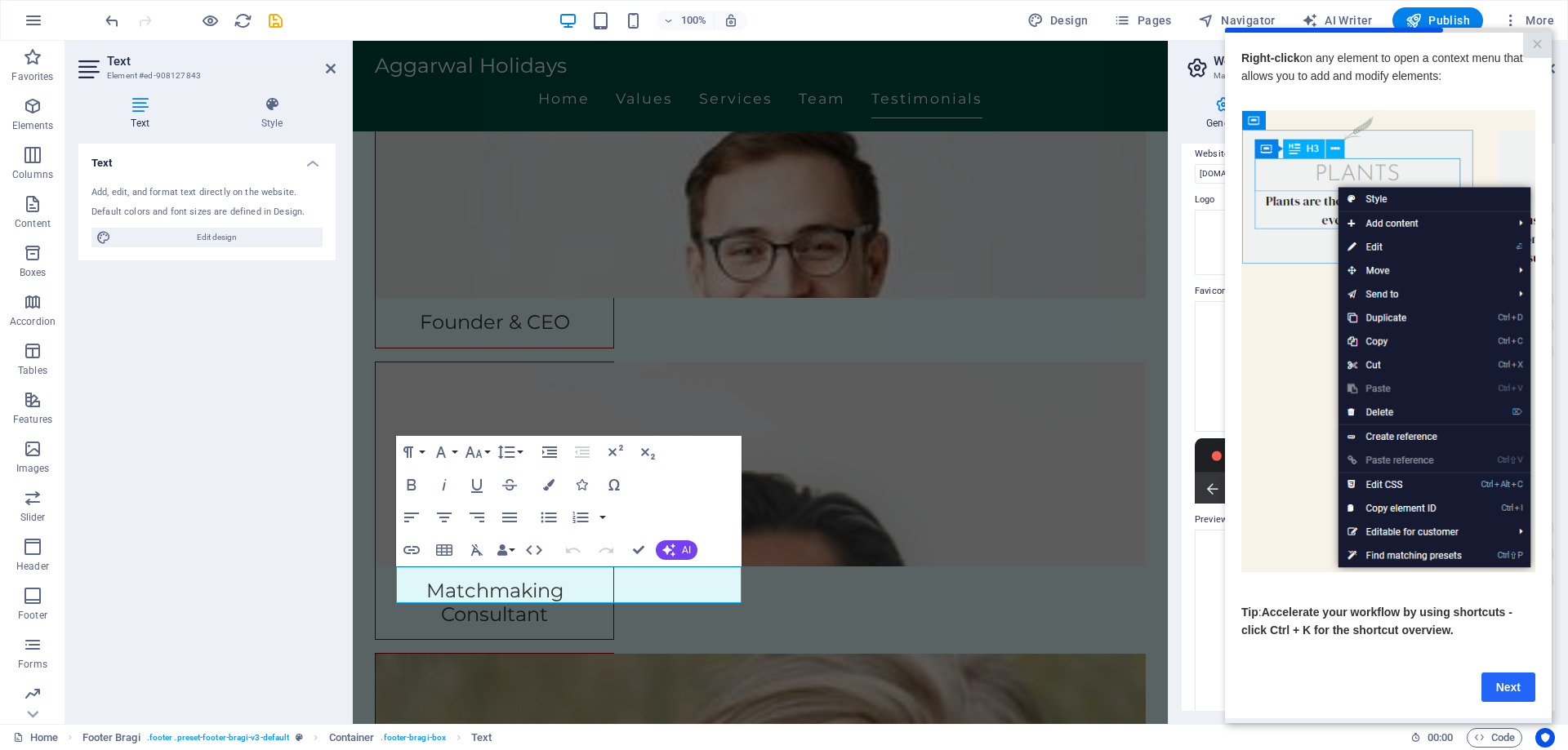
click at [1513, 685] on link "Next" at bounding box center [1507, 686] width 54 height 29
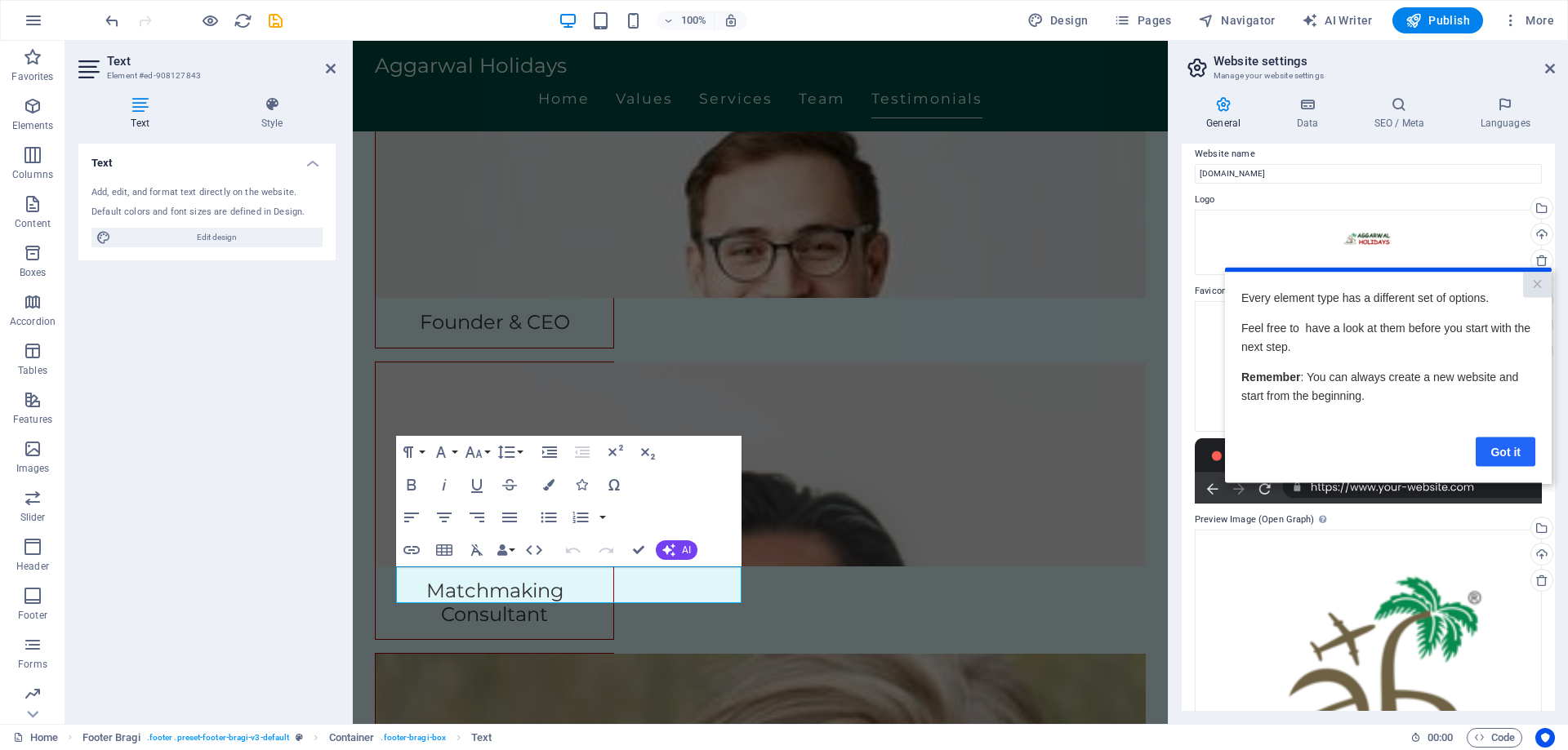
click at [1517, 458] on link "Got it" at bounding box center [1506, 451] width 60 height 29
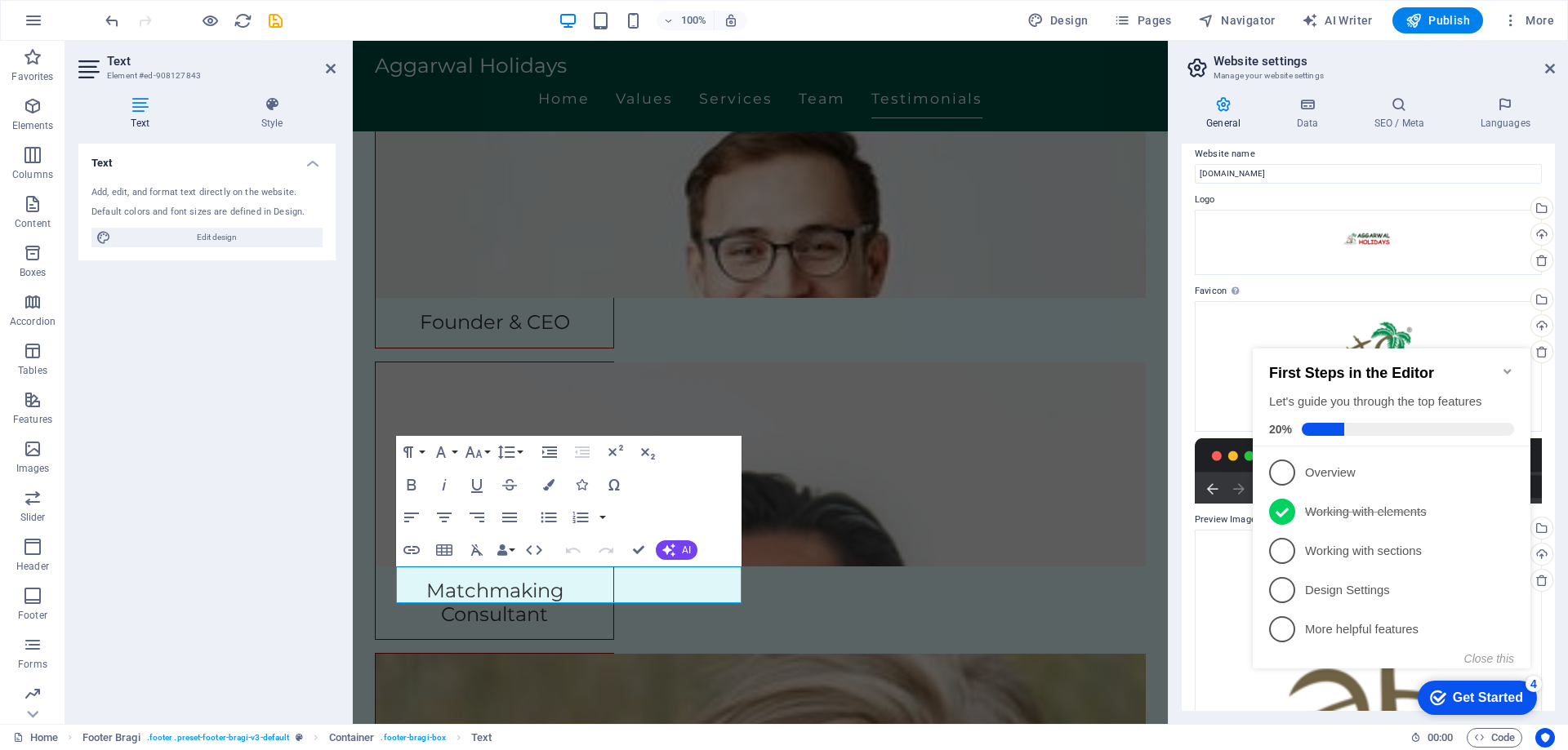
scroll to position [0, 0]
click at [1506, 365] on icon "Minimize checklist" at bounding box center [1506, 371] width 13 height 13
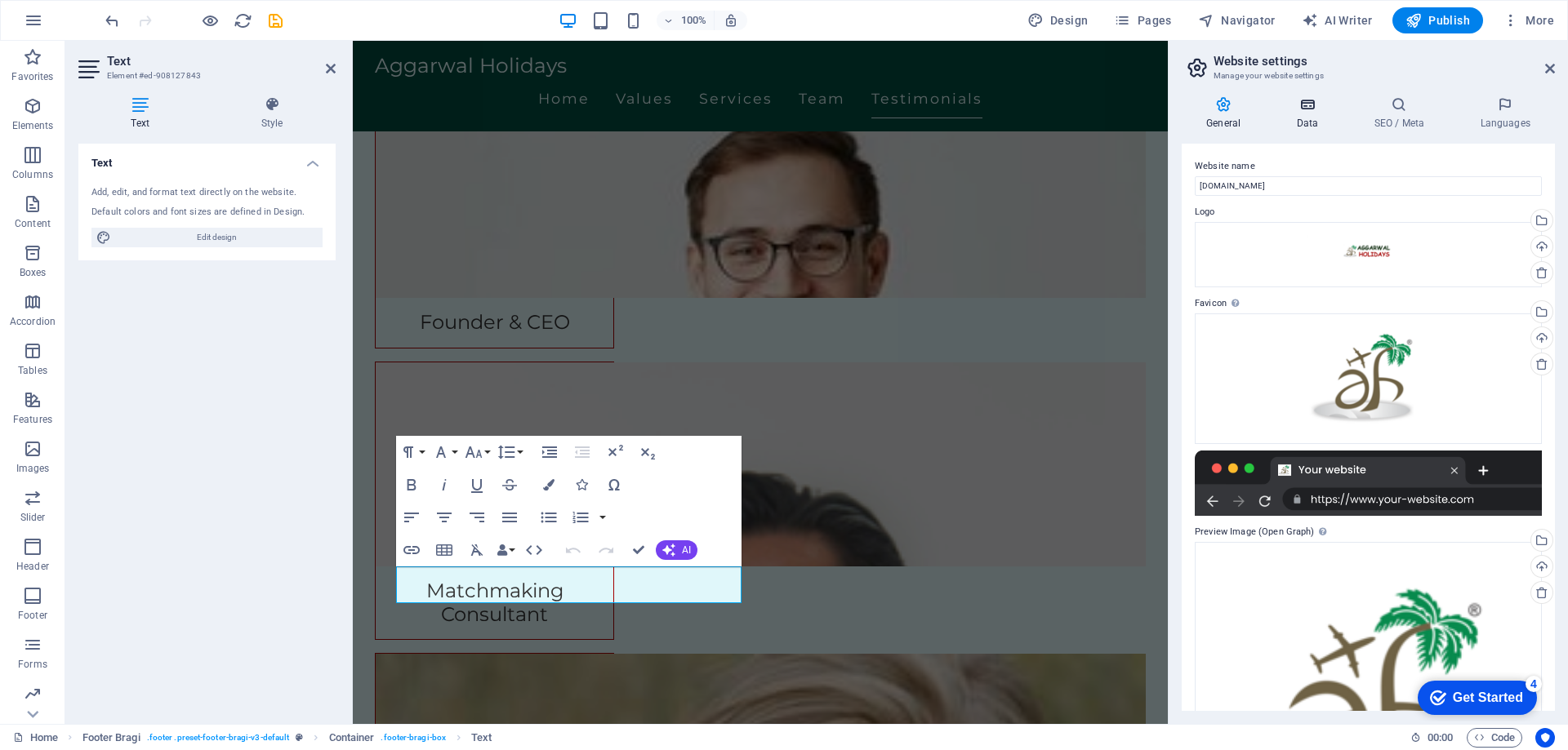
click at [1303, 110] on icon at bounding box center [1307, 105] width 71 height 17
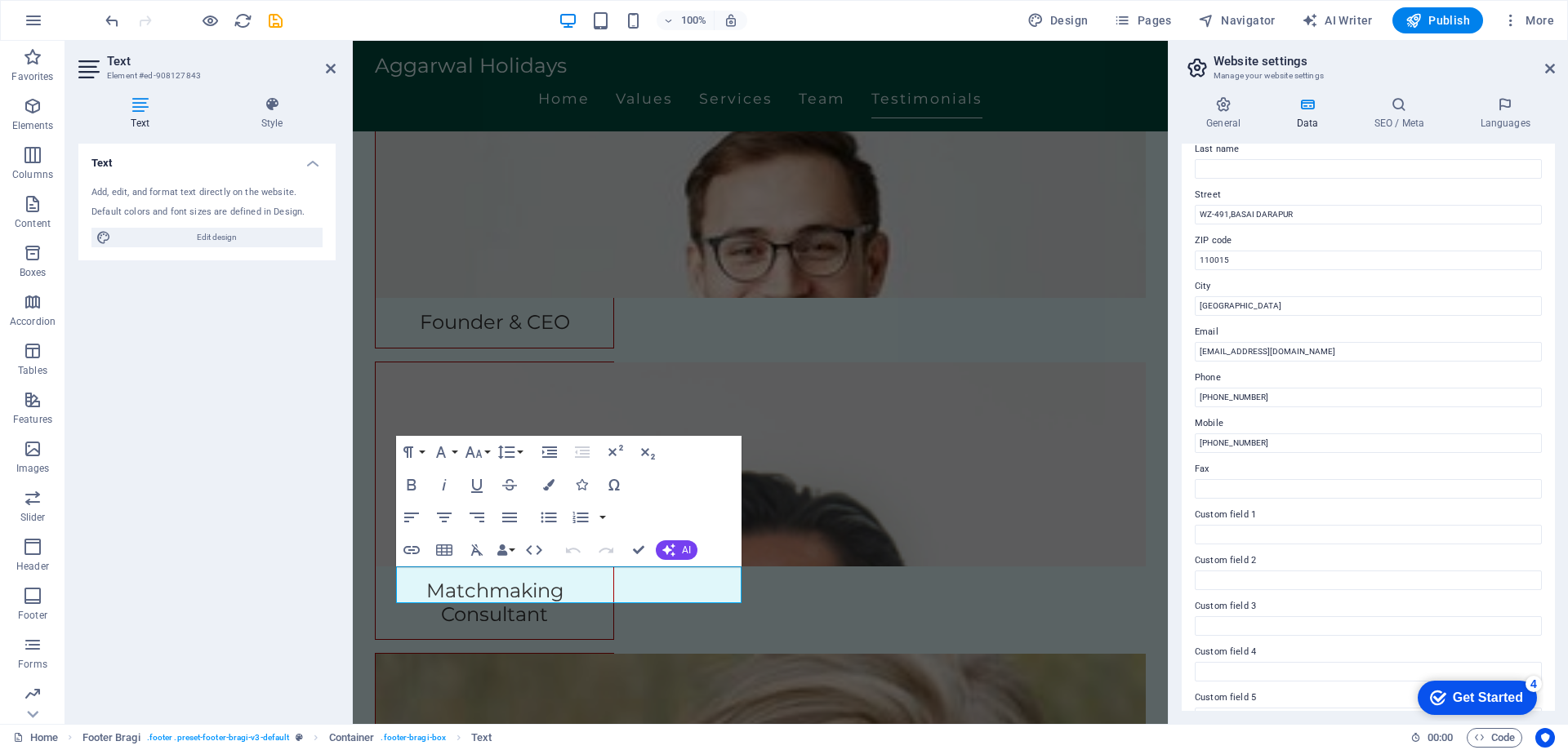
scroll to position [217, 0]
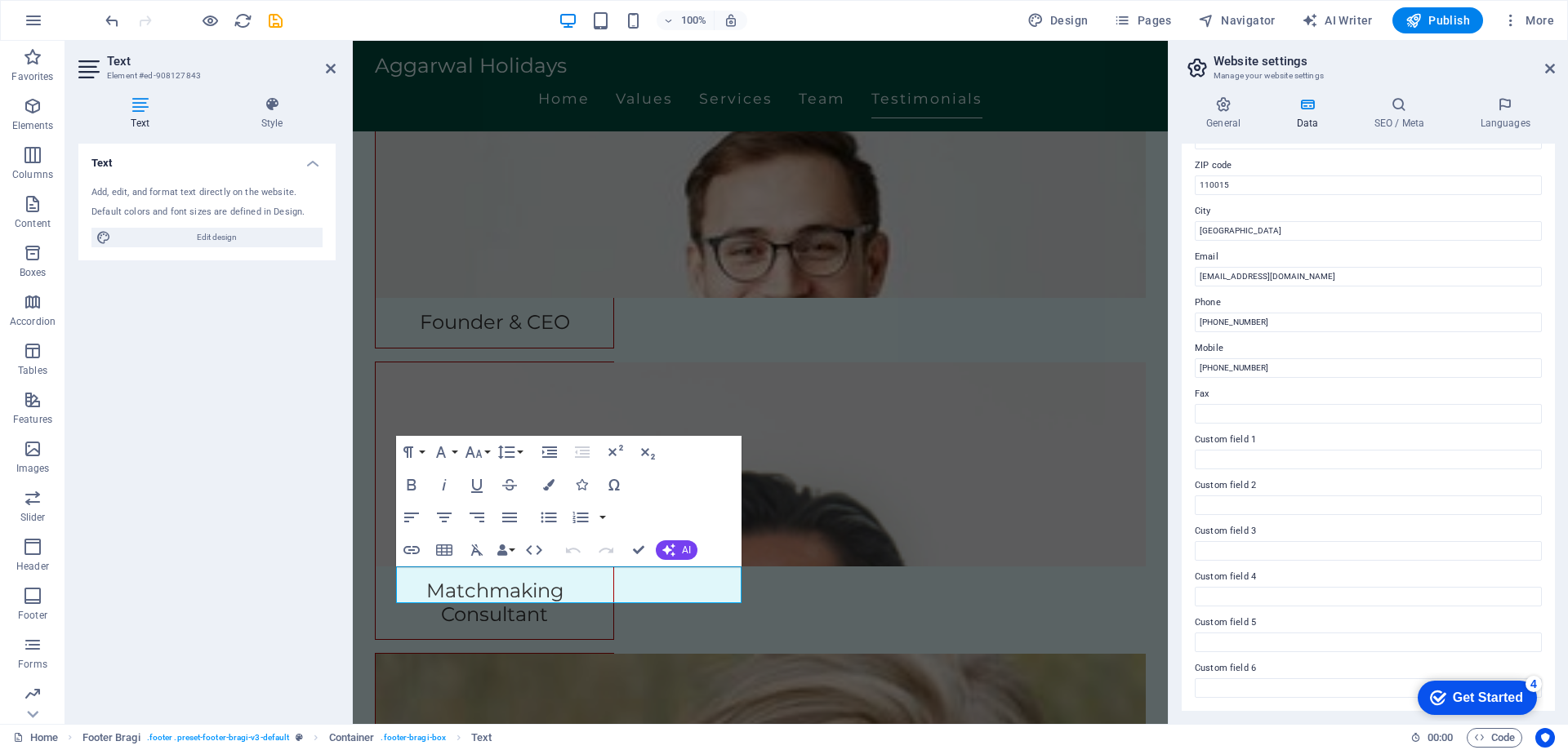
click at [1382, 139] on div "General Data SEO / Meta Languages Website name [DOMAIN_NAME] Logo Drag files he…" at bounding box center [1367, 404] width 373 height 615
click at [1392, 121] on h4 "SEO / Meta" at bounding box center [1402, 113] width 106 height 34
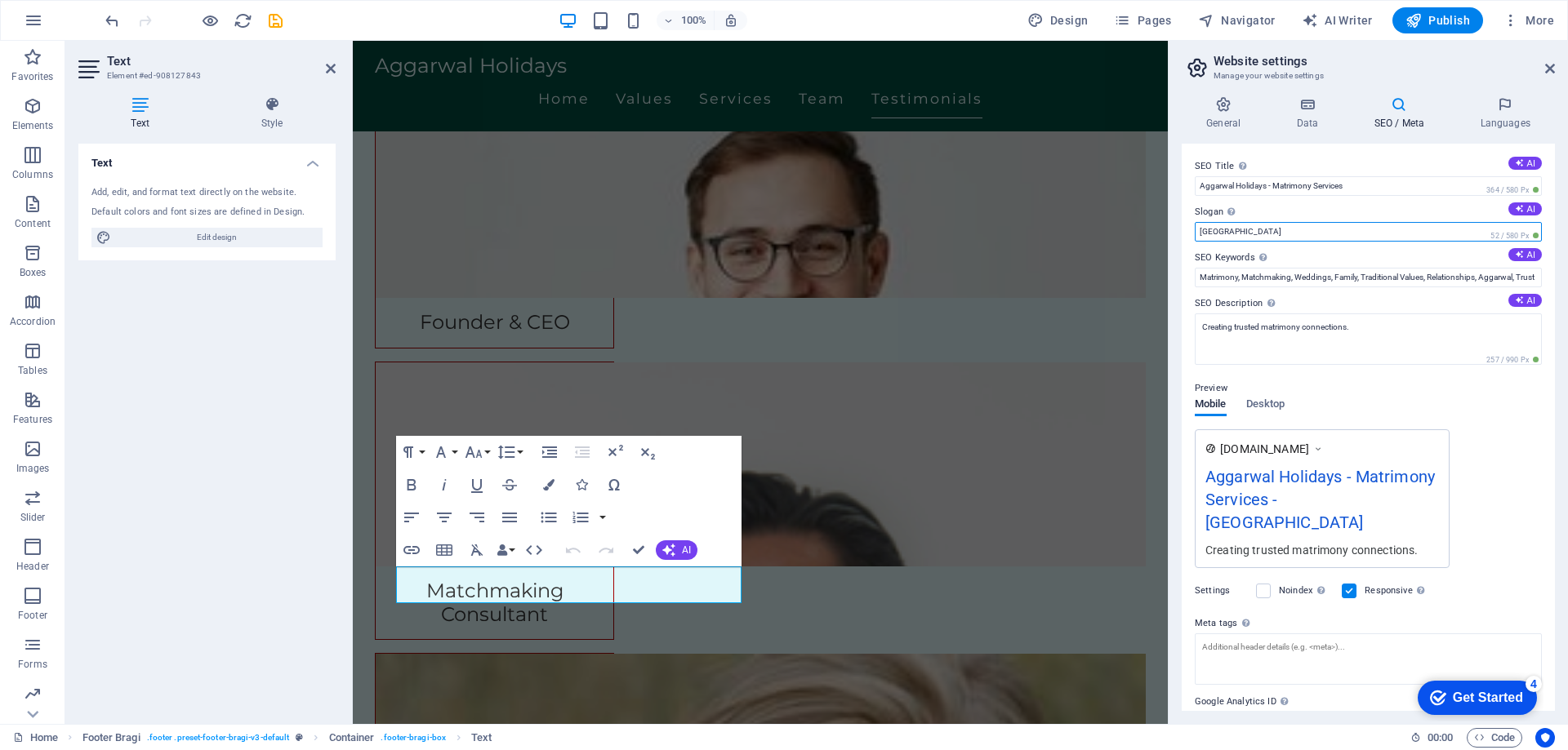
click at [1327, 229] on input "[GEOGRAPHIC_DATA]" at bounding box center [1367, 232] width 347 height 19
type input "i"
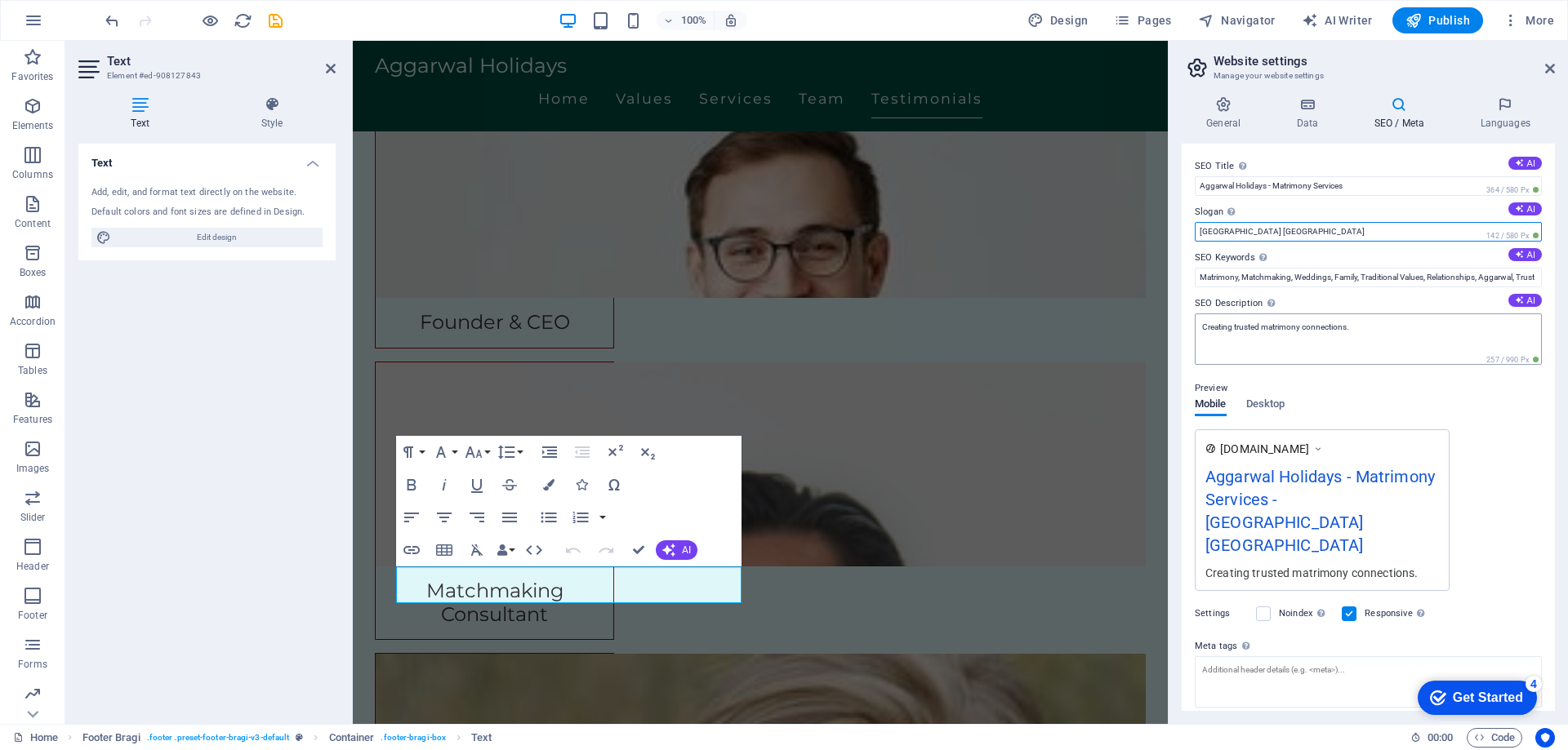
type input "[GEOGRAPHIC_DATA] [GEOGRAPHIC_DATA]"
click at [1317, 336] on textarea "Creating trusted matrimony connections." at bounding box center [1367, 339] width 347 height 51
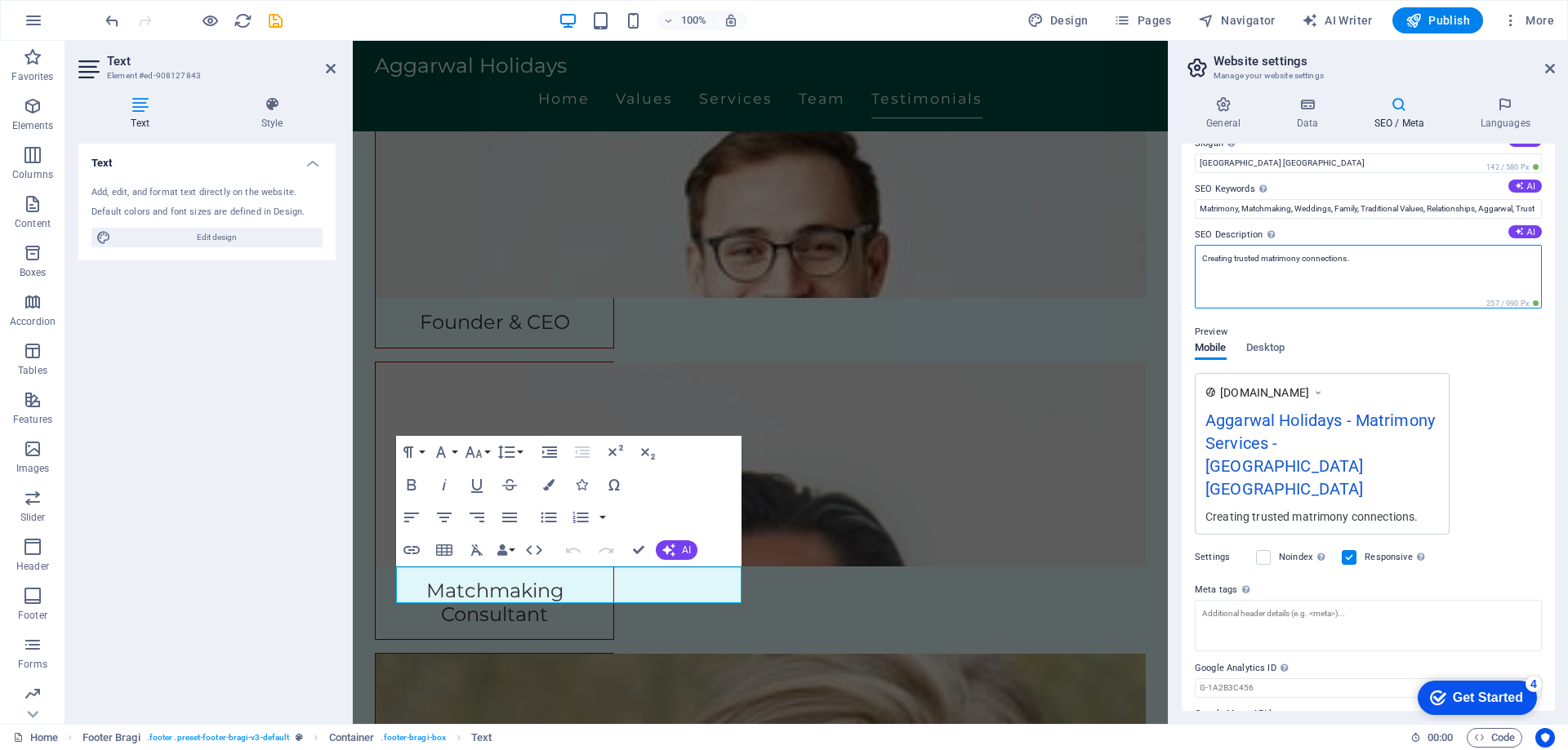
scroll to position [0, 0]
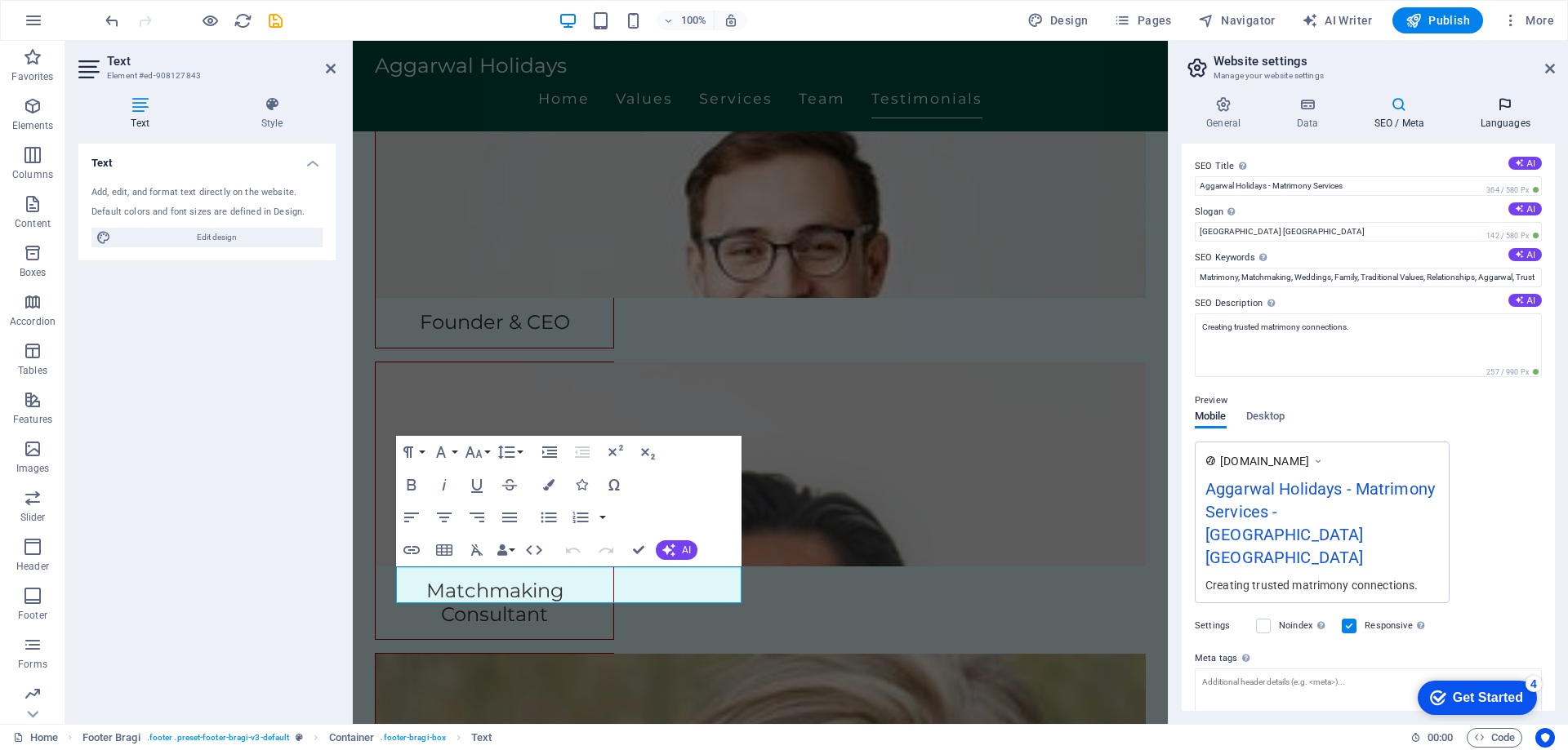
click at [1500, 102] on icon at bounding box center [1504, 105] width 99 height 17
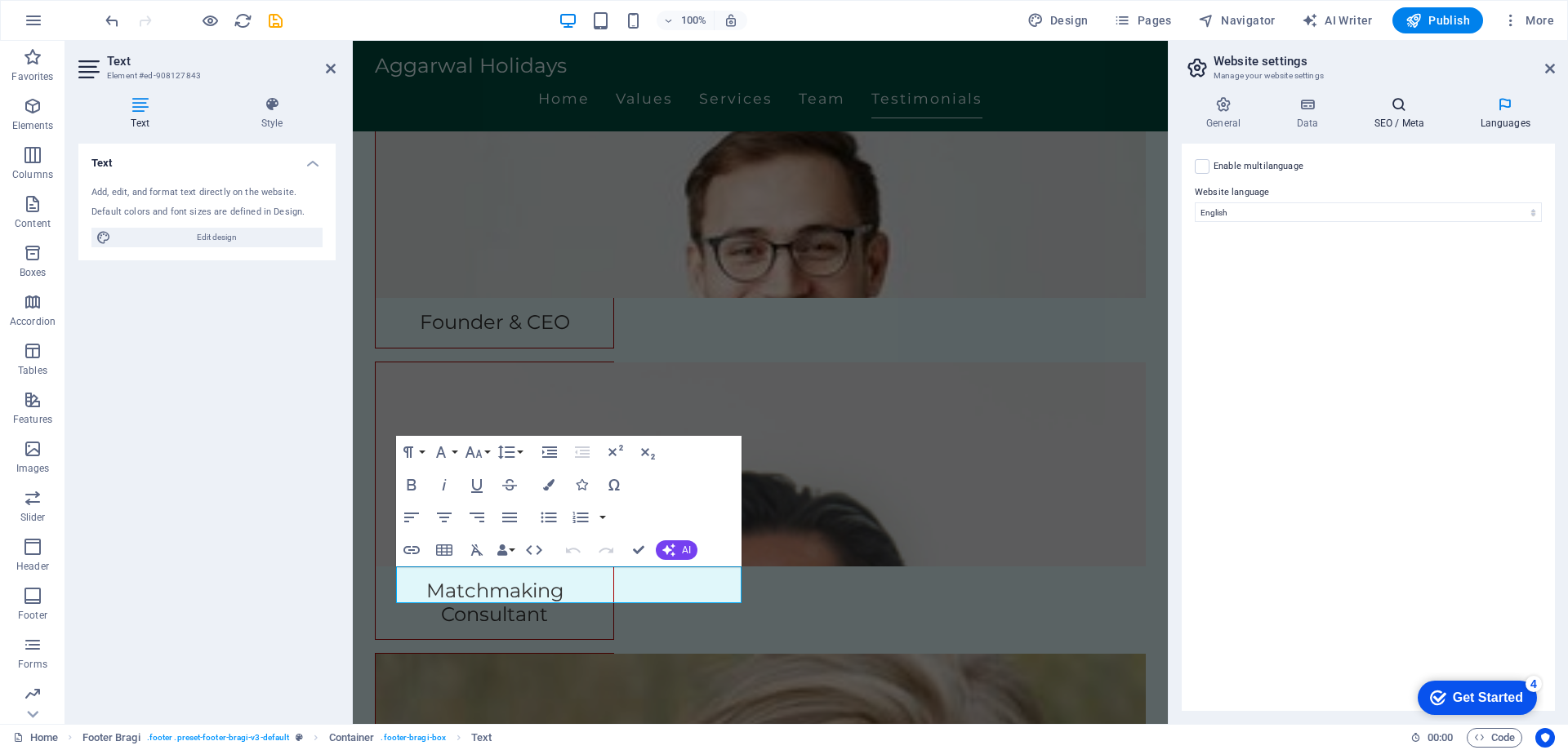
click at [1390, 116] on h4 "SEO / Meta" at bounding box center [1402, 113] width 106 height 34
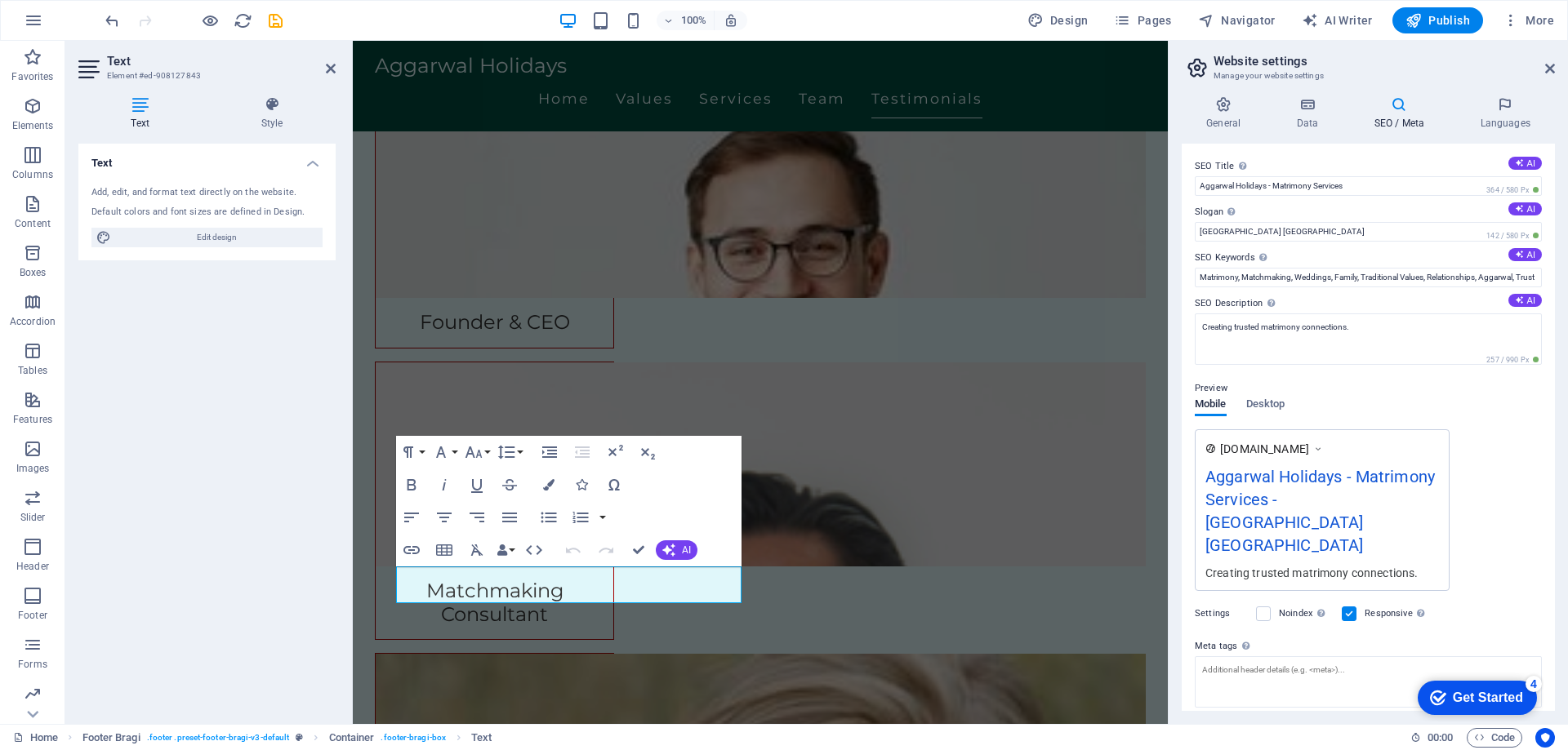
click at [1550, 62] on h2 "Website settings" at bounding box center [1384, 61] width 341 height 15
click at [1545, 64] on icon at bounding box center [1550, 69] width 10 height 13
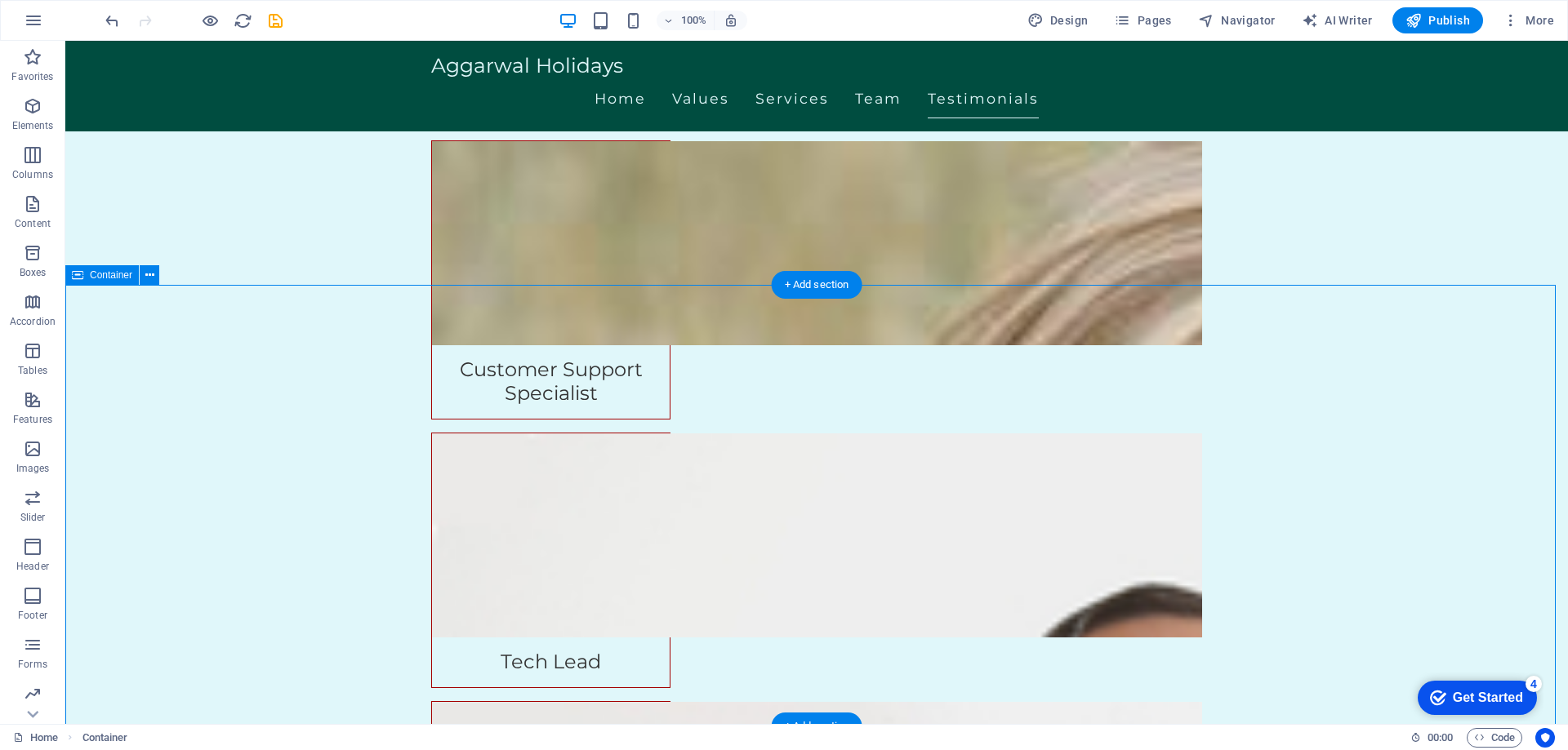
scroll to position [3527, 0]
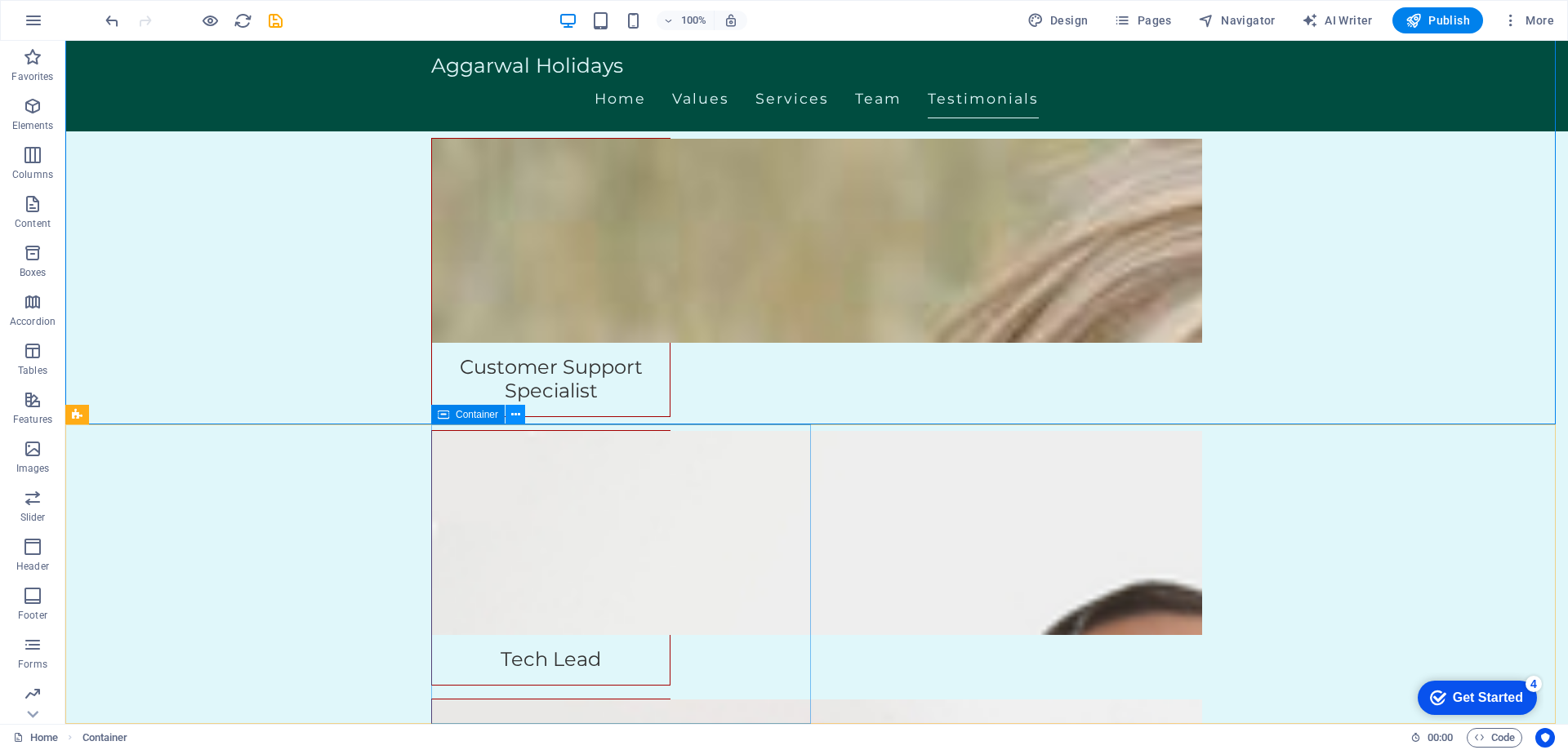
click at [519, 410] on icon at bounding box center [515, 414] width 9 height 17
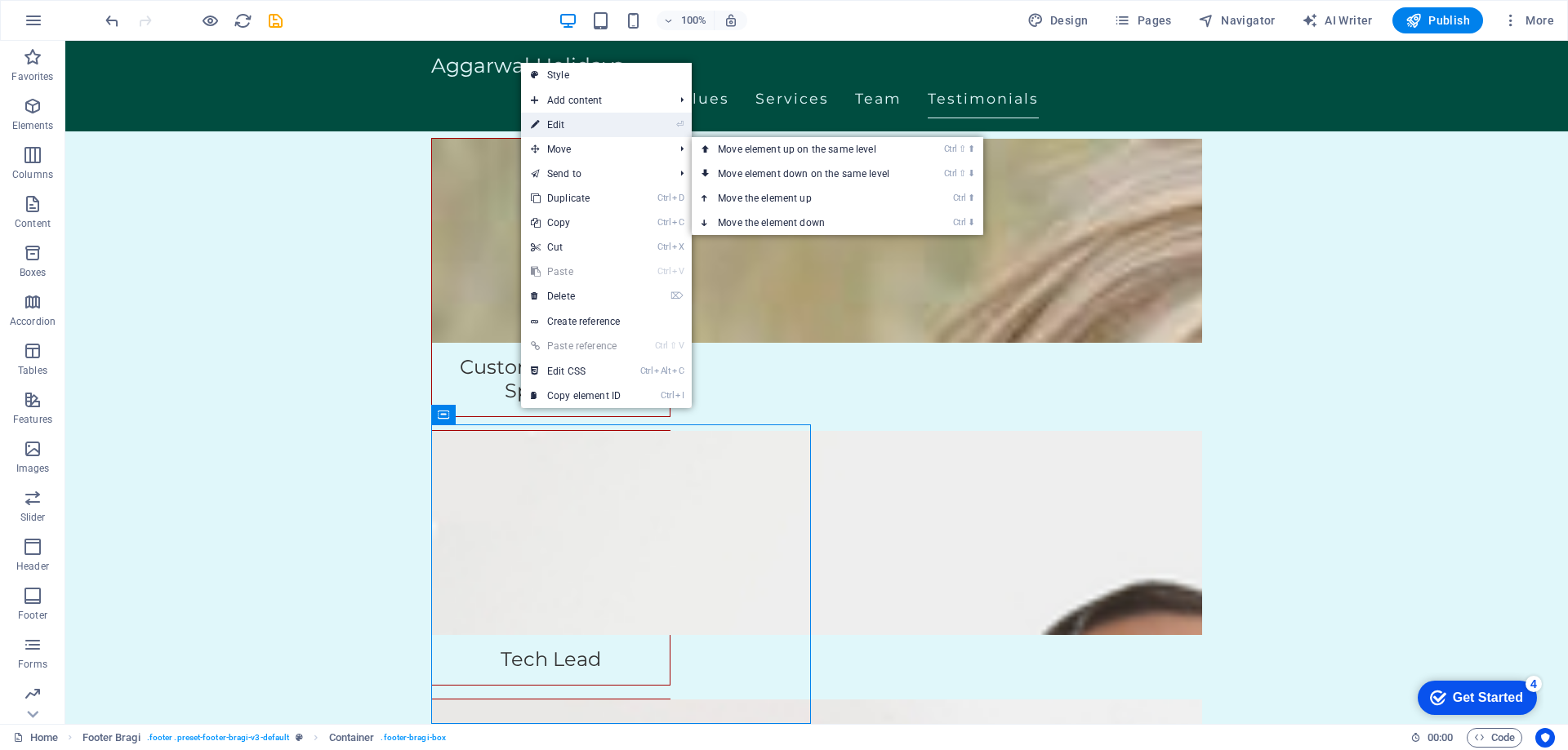
click at [561, 130] on link "⏎ Edit" at bounding box center [575, 125] width 109 height 25
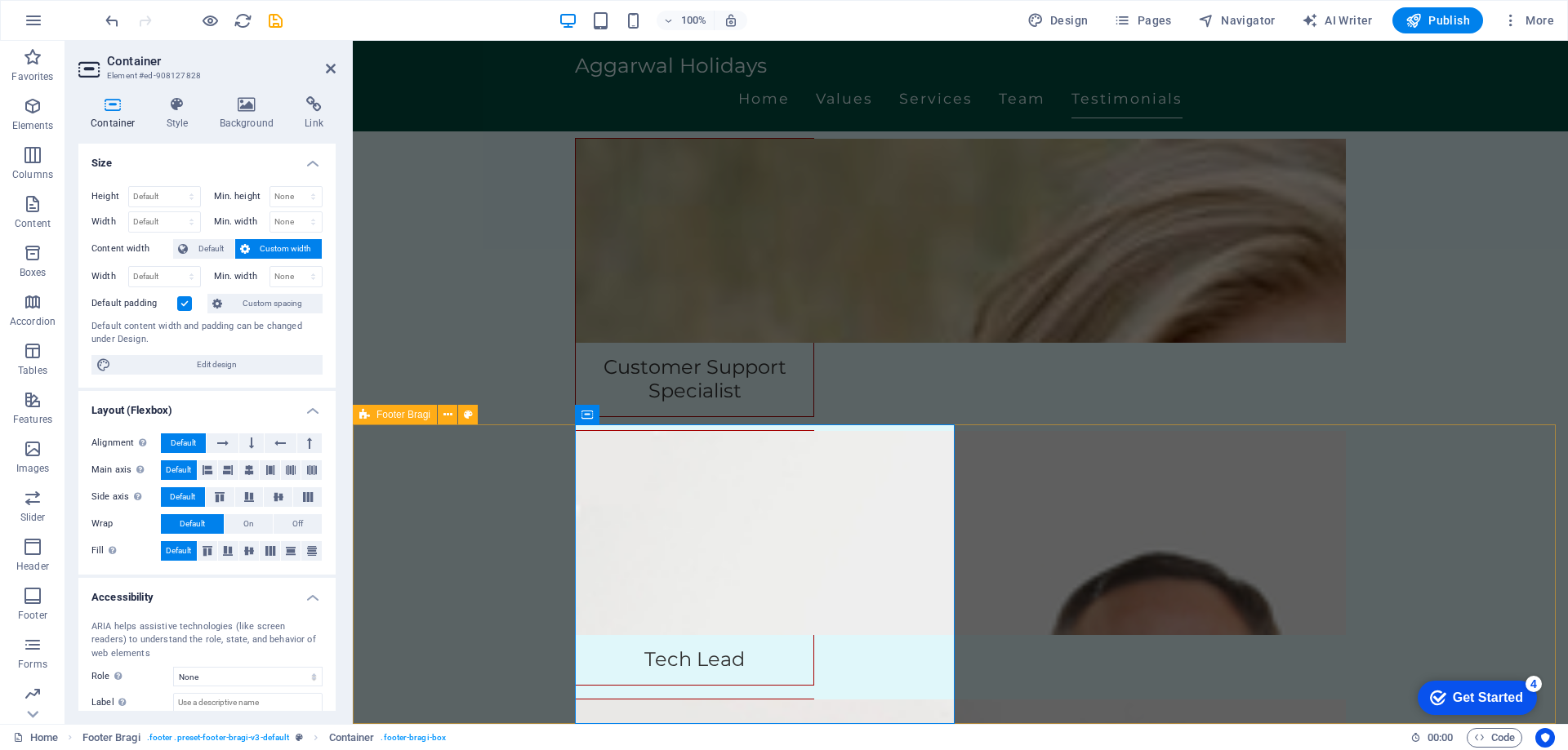
scroll to position [3311, 0]
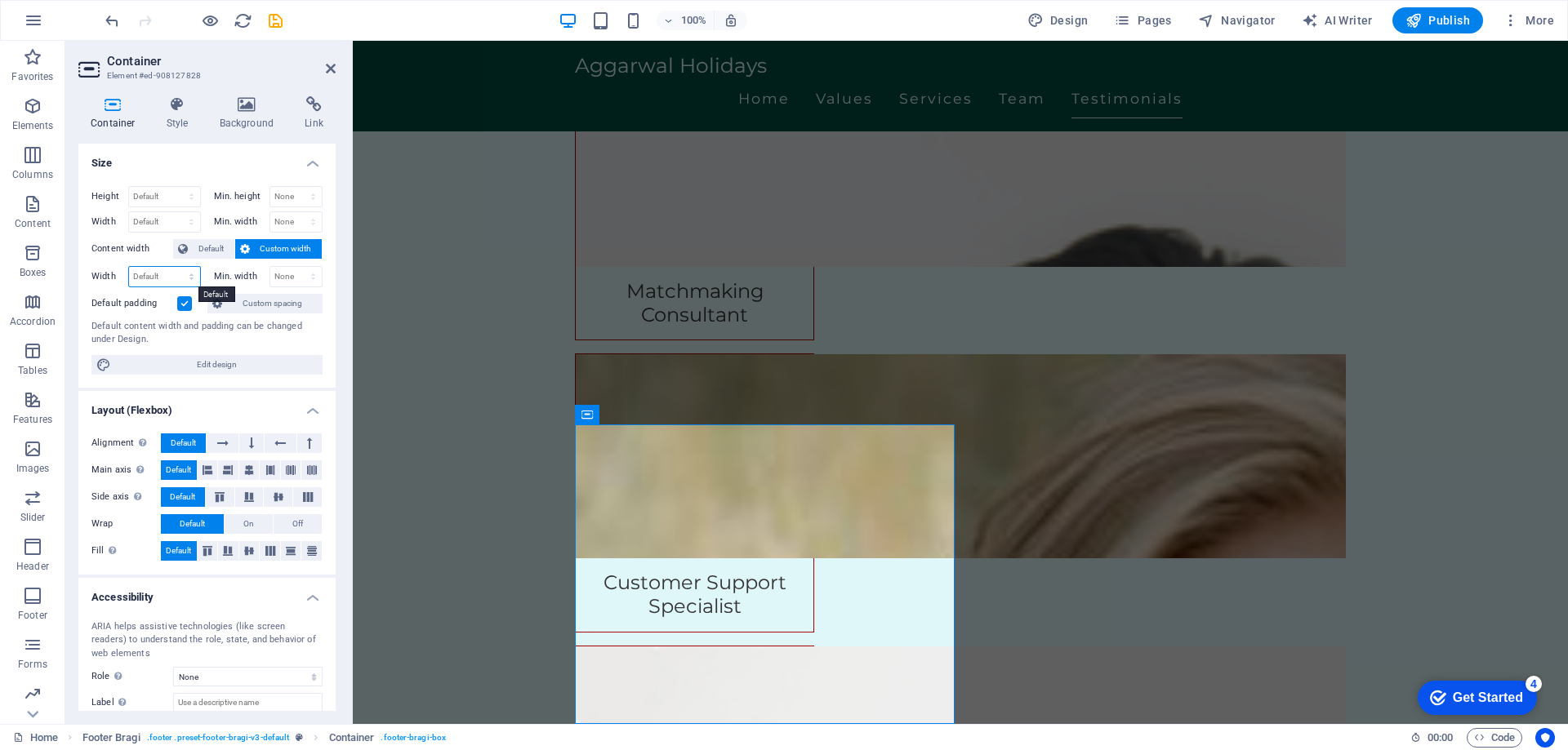
click at [144, 280] on select "Default px rem % em vh vw" at bounding box center [164, 277] width 71 height 19
click at [146, 280] on select "Default px rem % em vh vw" at bounding box center [164, 277] width 71 height 19
click at [107, 254] on label "Content width" at bounding box center [132, 249] width 82 height 19
click at [183, 304] on label at bounding box center [184, 303] width 15 height 15
click at [0, 0] on input "Default padding" at bounding box center [0, 0] width 0 height 0
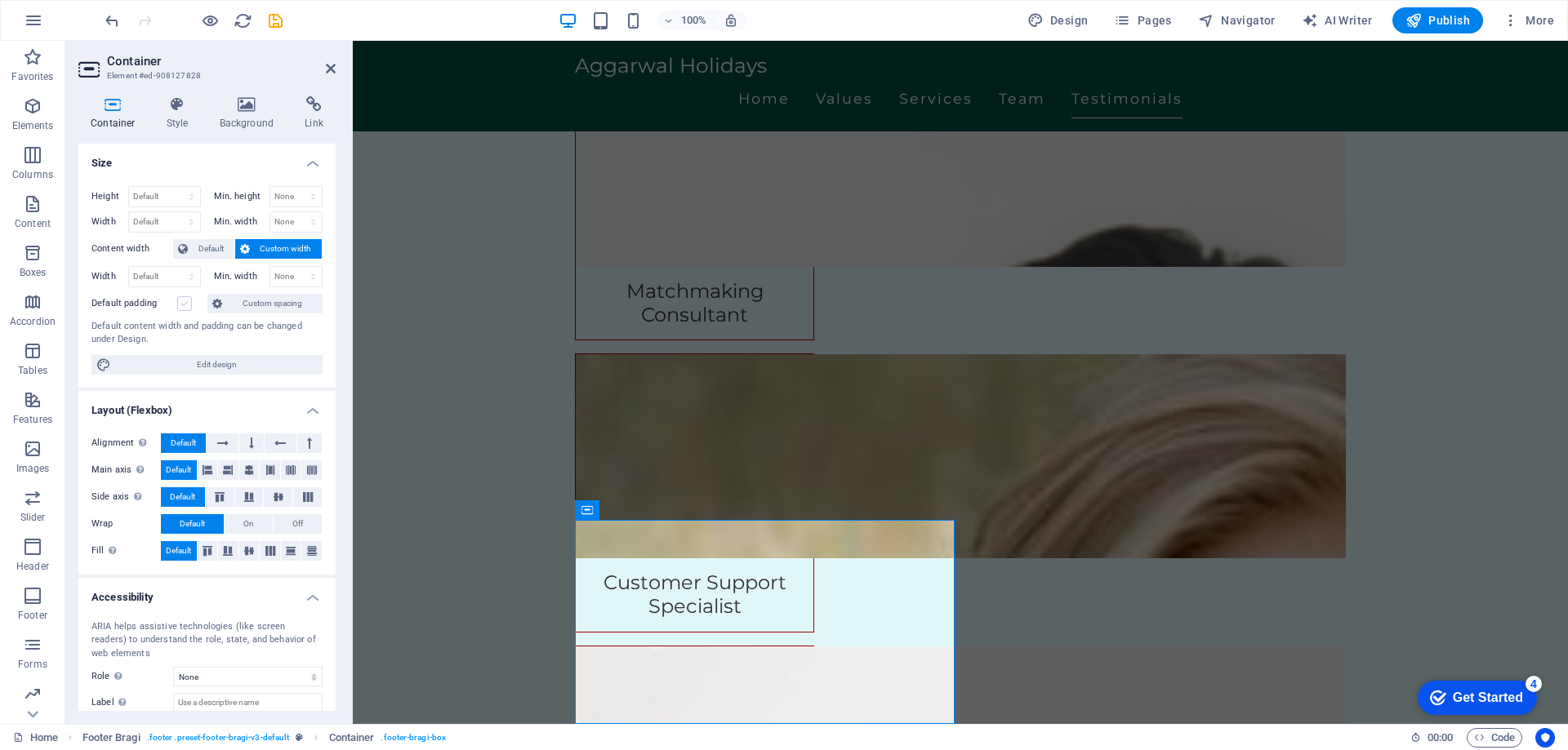
scroll to position [3215, 0]
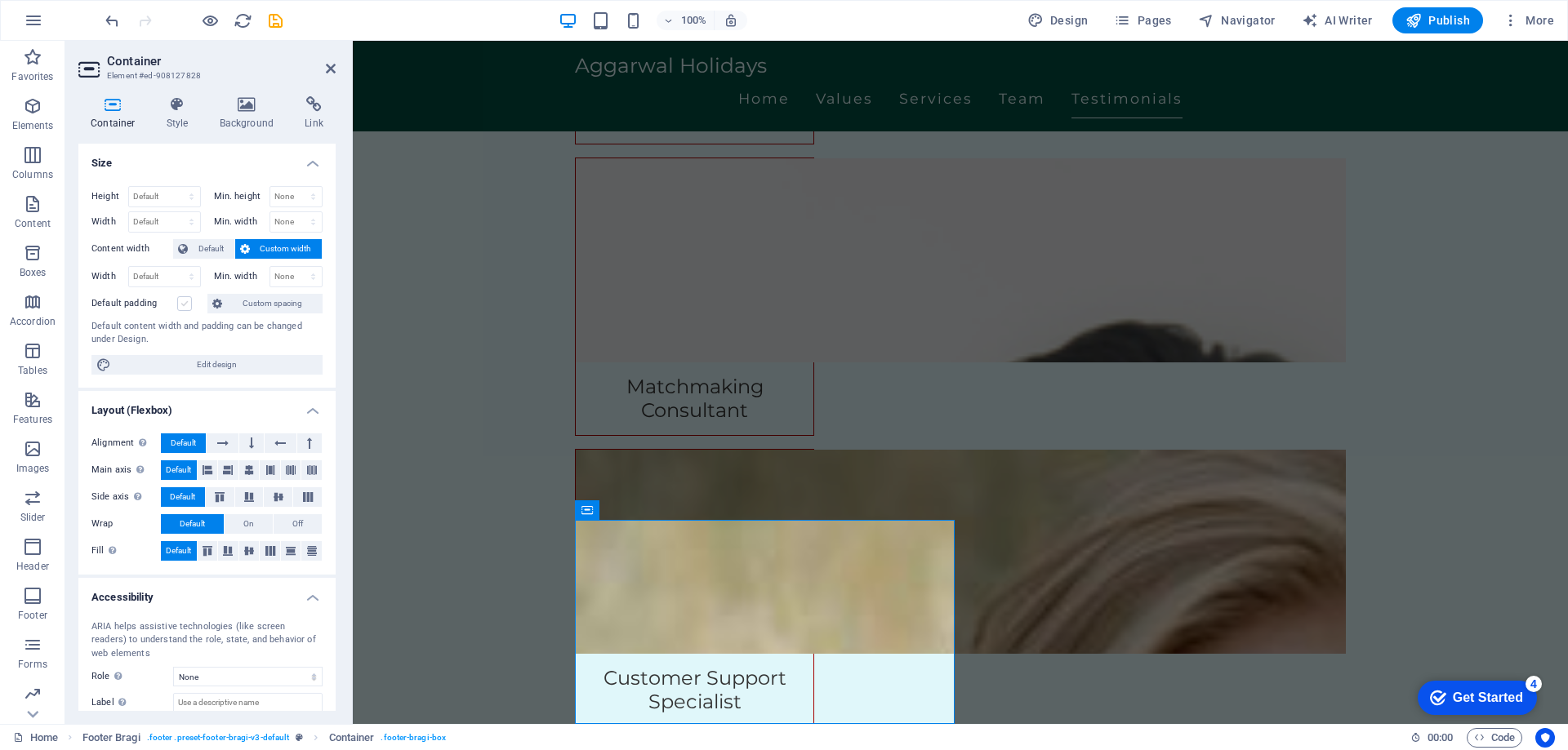
click at [183, 304] on label at bounding box center [184, 303] width 15 height 15
click at [0, 0] on input "Default padding" at bounding box center [0, 0] width 0 height 0
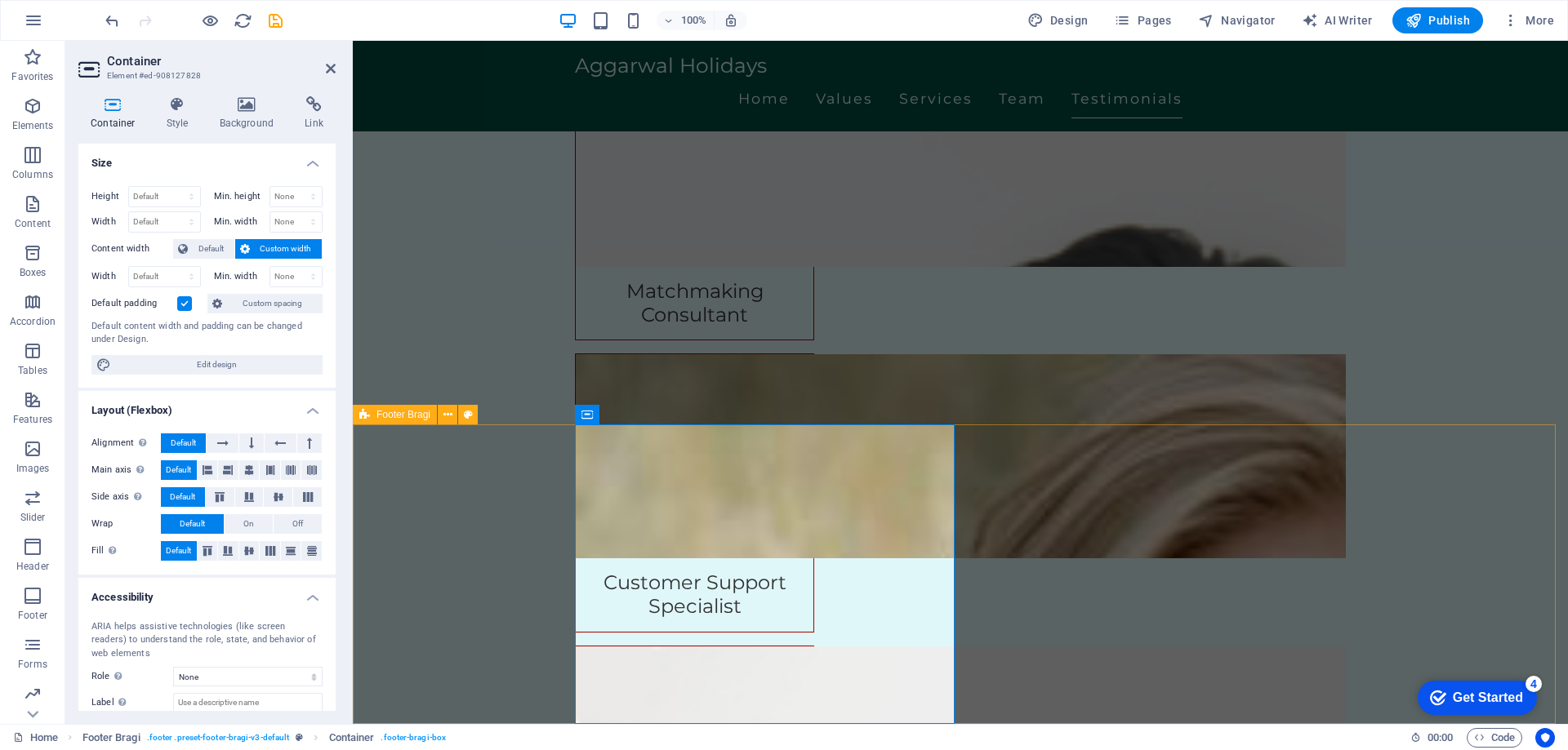
scroll to position [3527, 0]
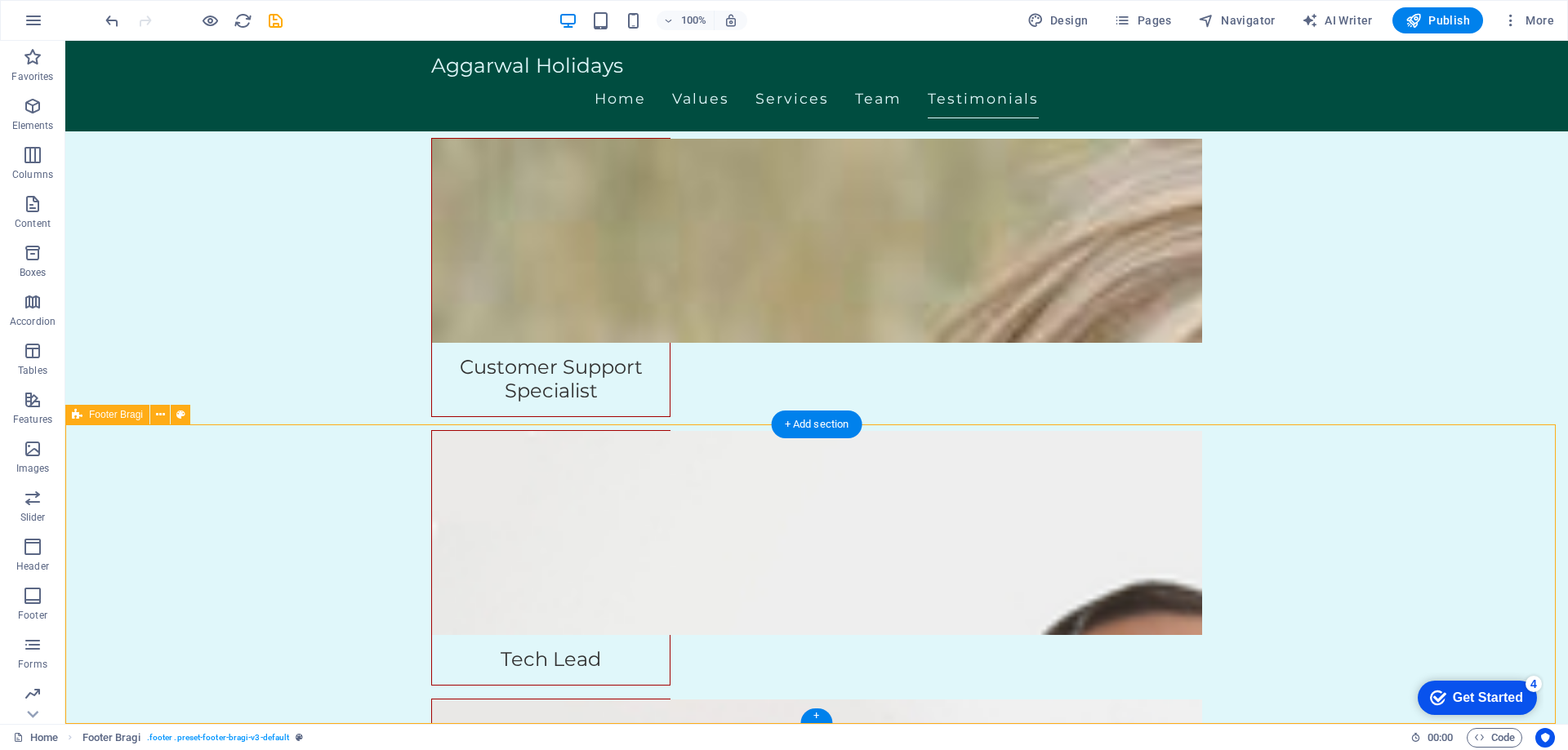
drag, startPoint x: 287, startPoint y: 465, endPoint x: 488, endPoint y: 457, distance: 201.2
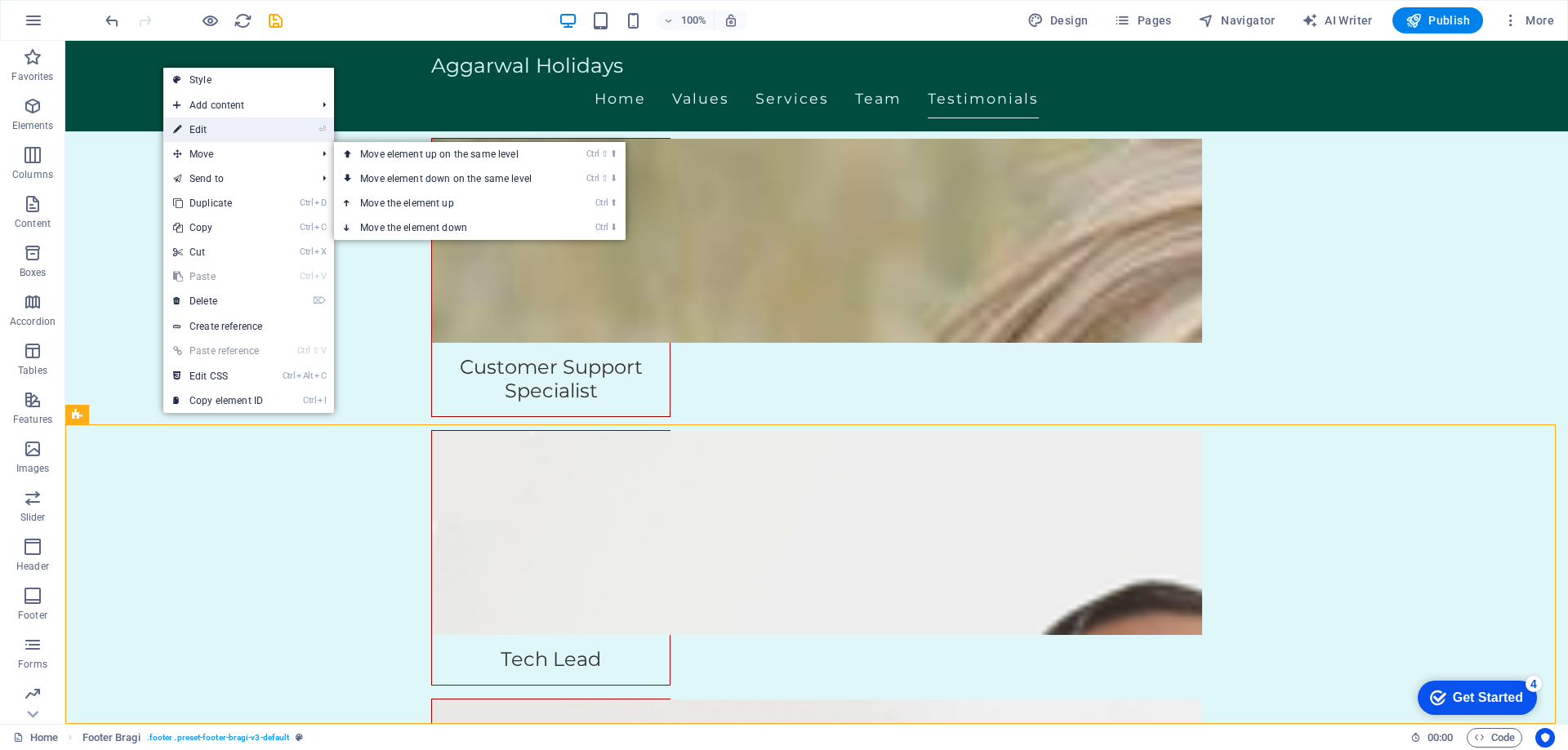
click at [229, 137] on link "⏎ Edit" at bounding box center [218, 130] width 109 height 25
select select "footer"
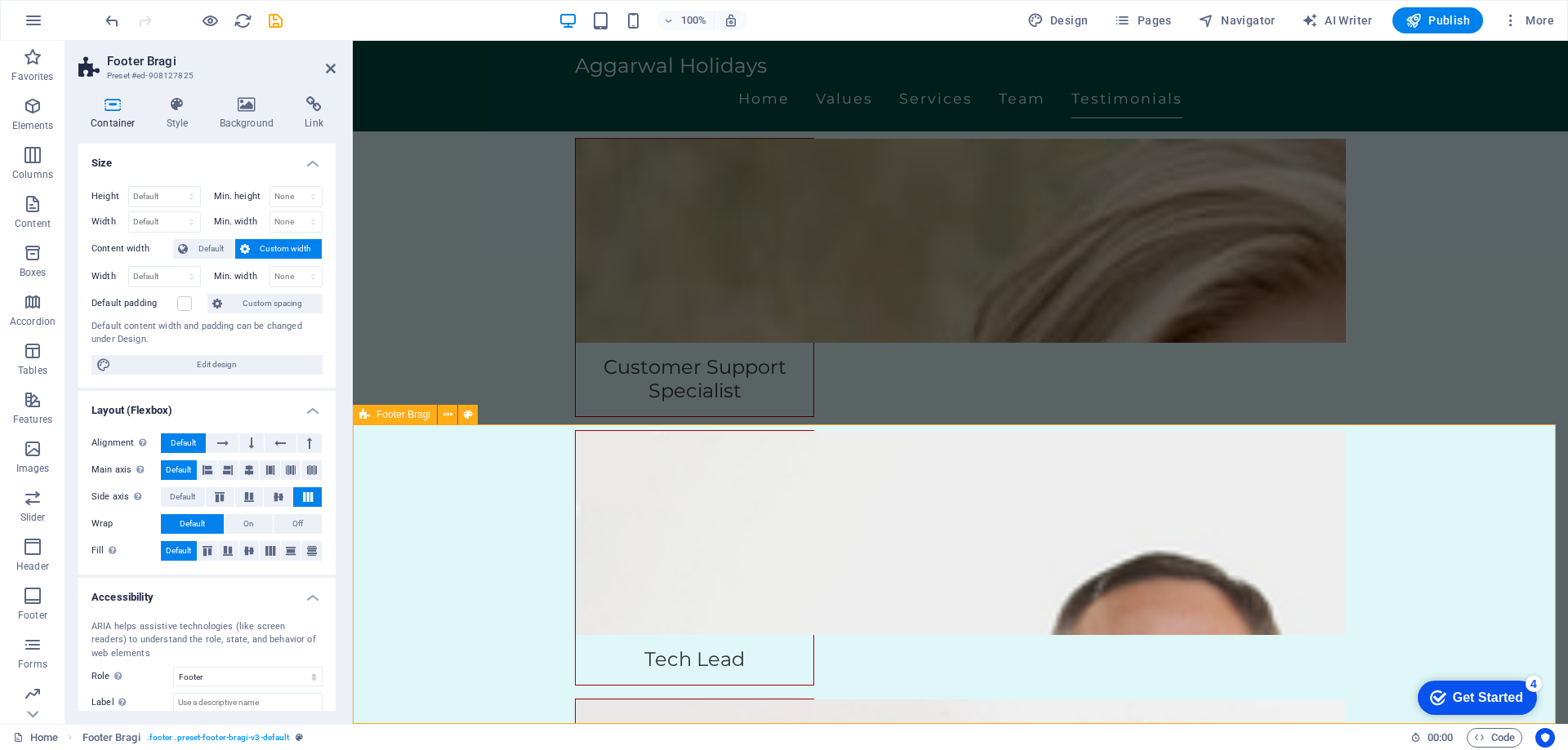
scroll to position [3311, 0]
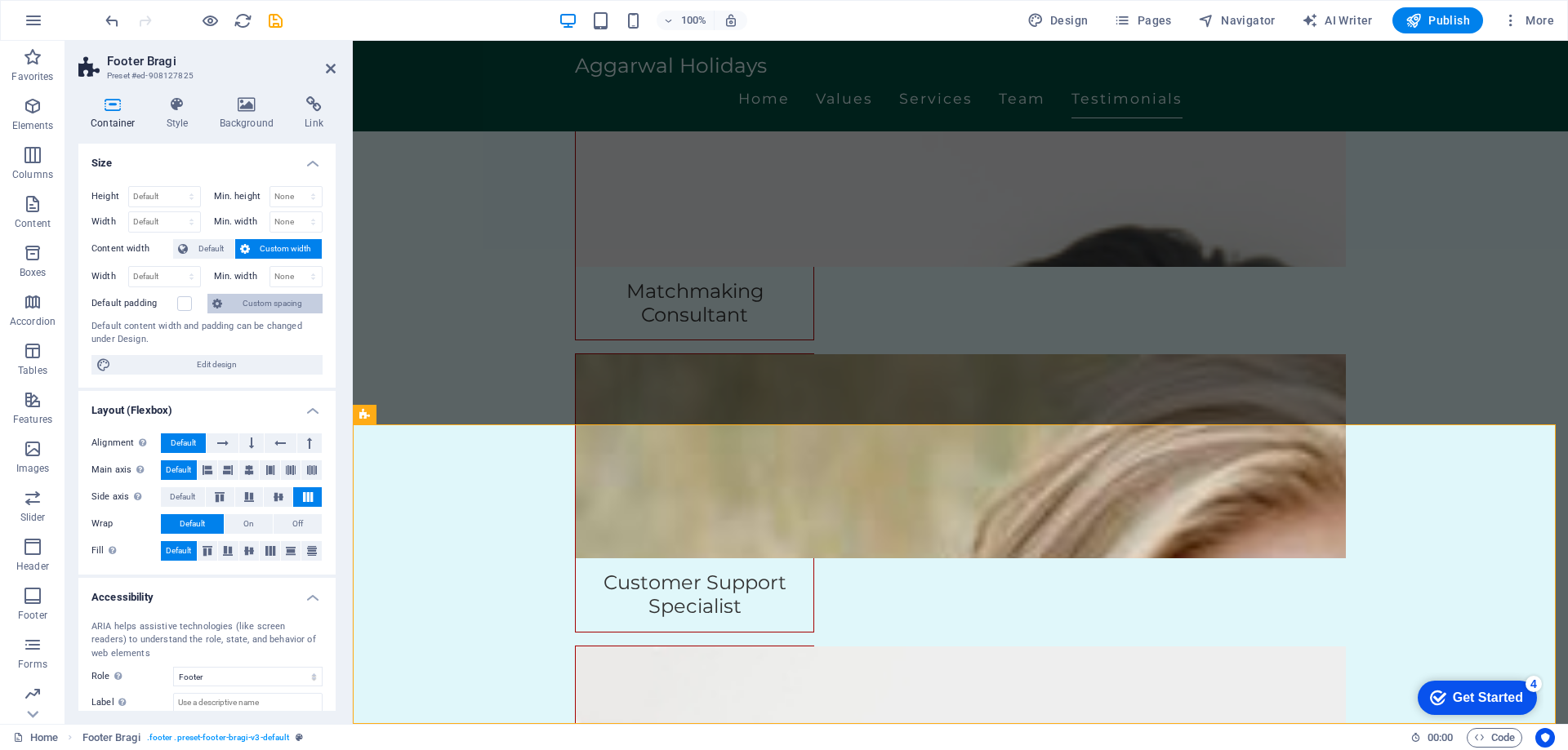
click at [251, 305] on span "Custom spacing" at bounding box center [272, 303] width 91 height 19
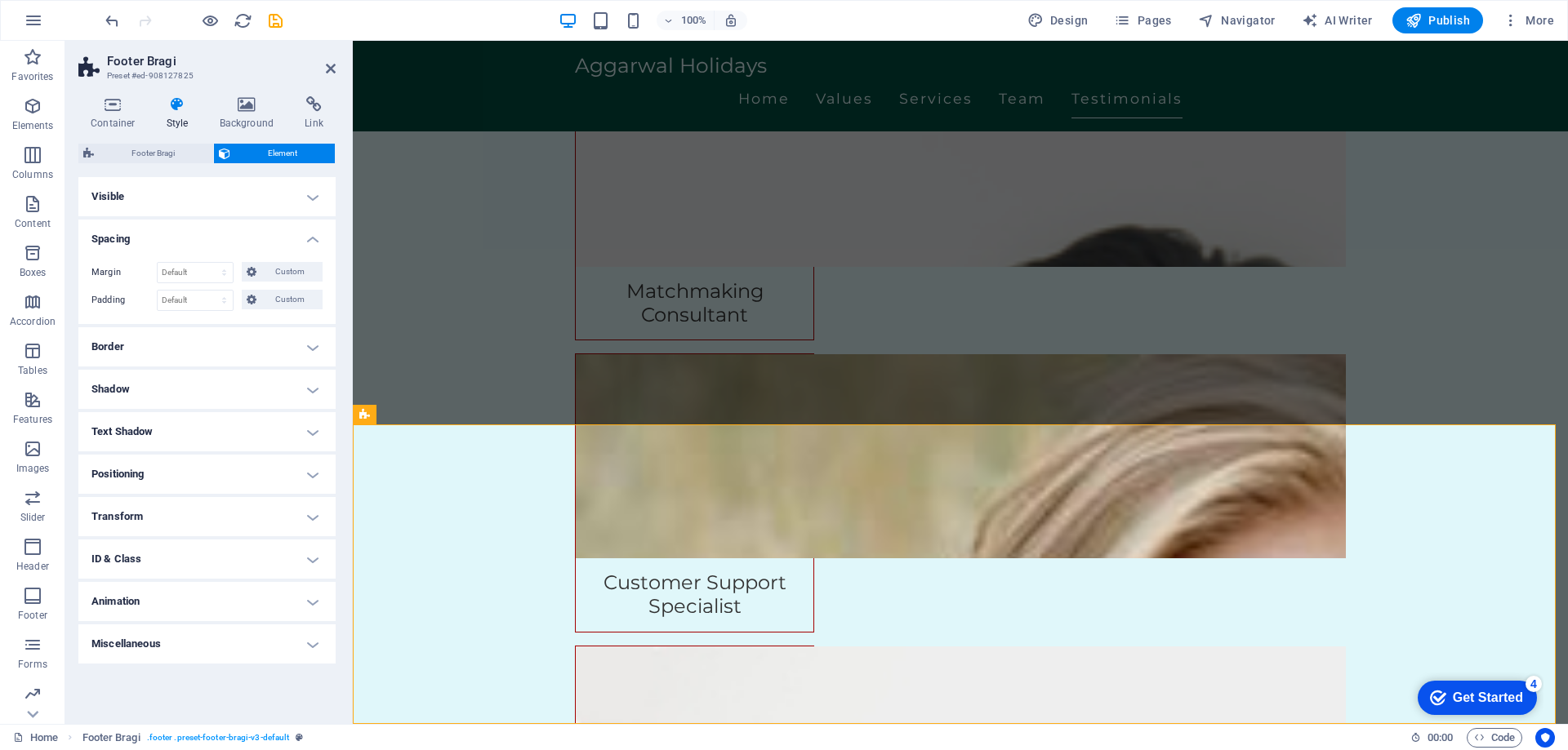
click at [251, 305] on icon at bounding box center [251, 300] width 10 height 19
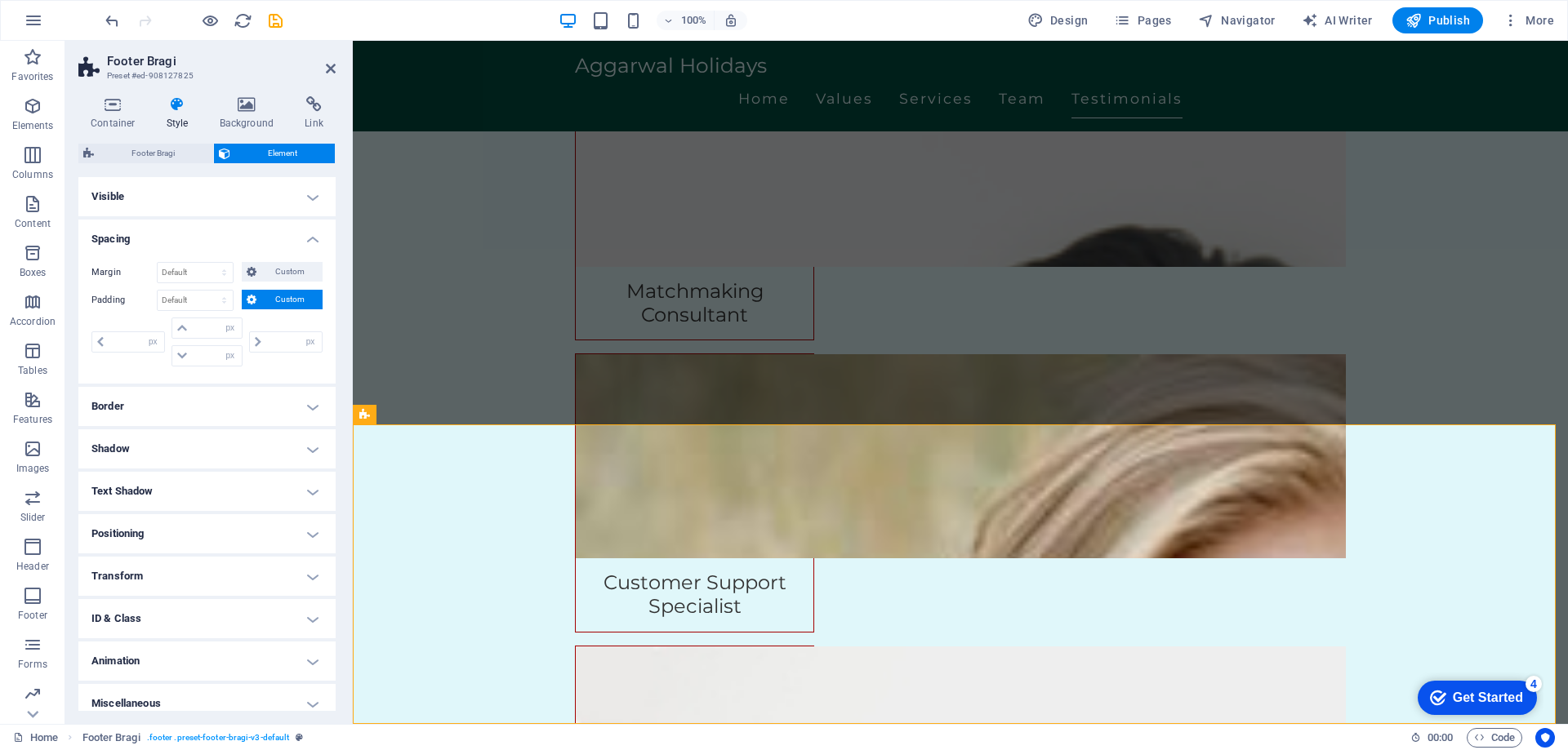
click at [251, 305] on icon at bounding box center [251, 300] width 10 height 19
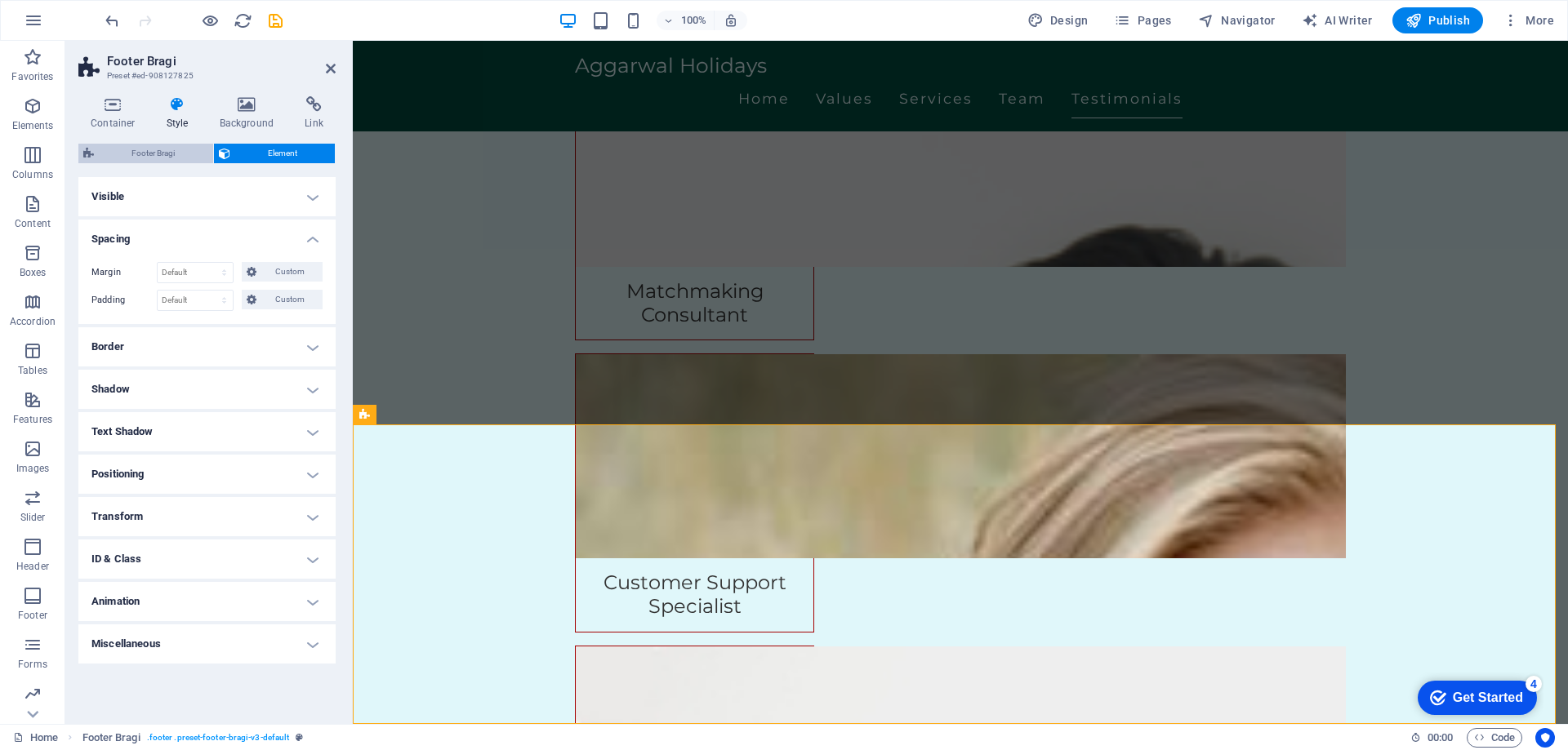
click at [170, 148] on span "Footer Bragi" at bounding box center [153, 153] width 109 height 19
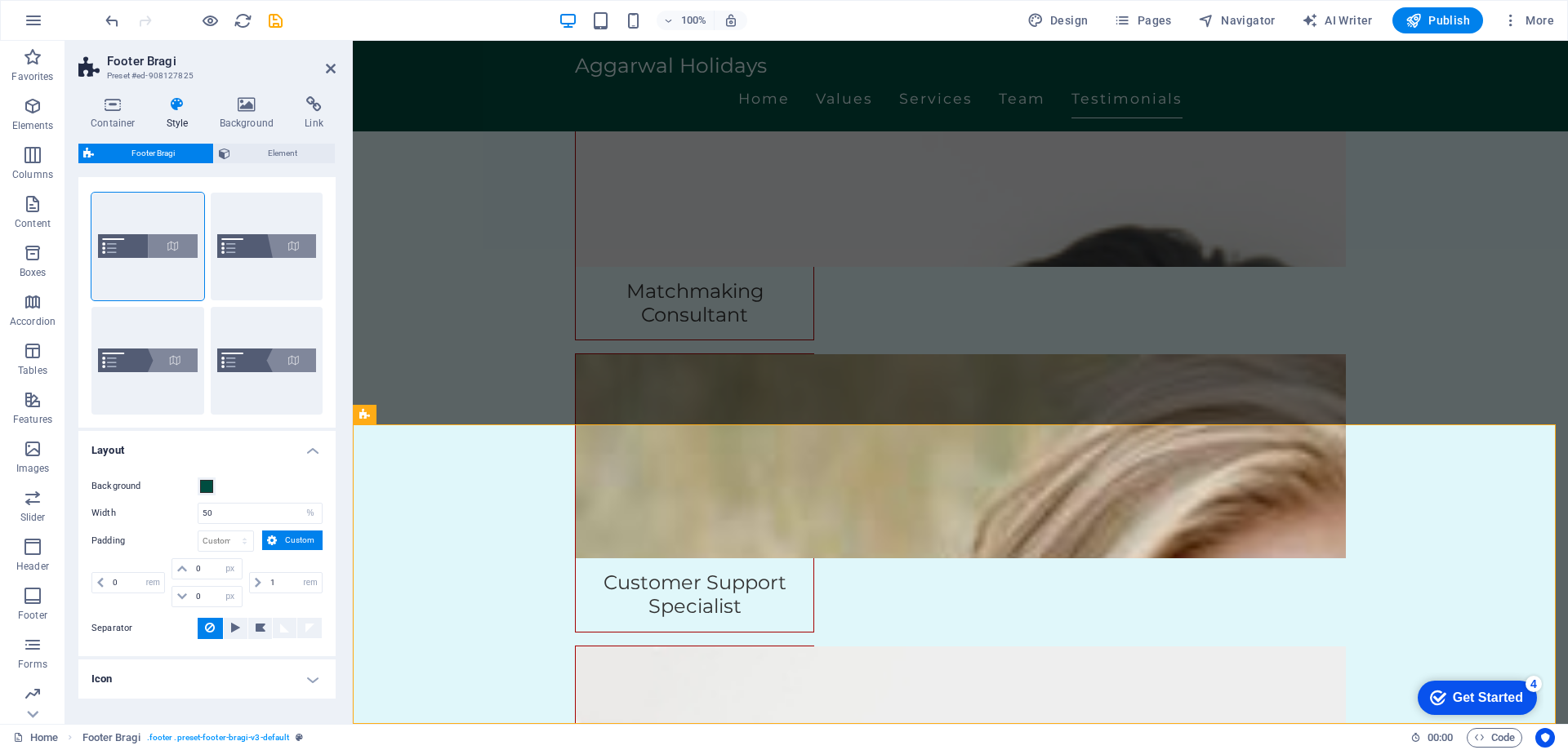
scroll to position [0, 0]
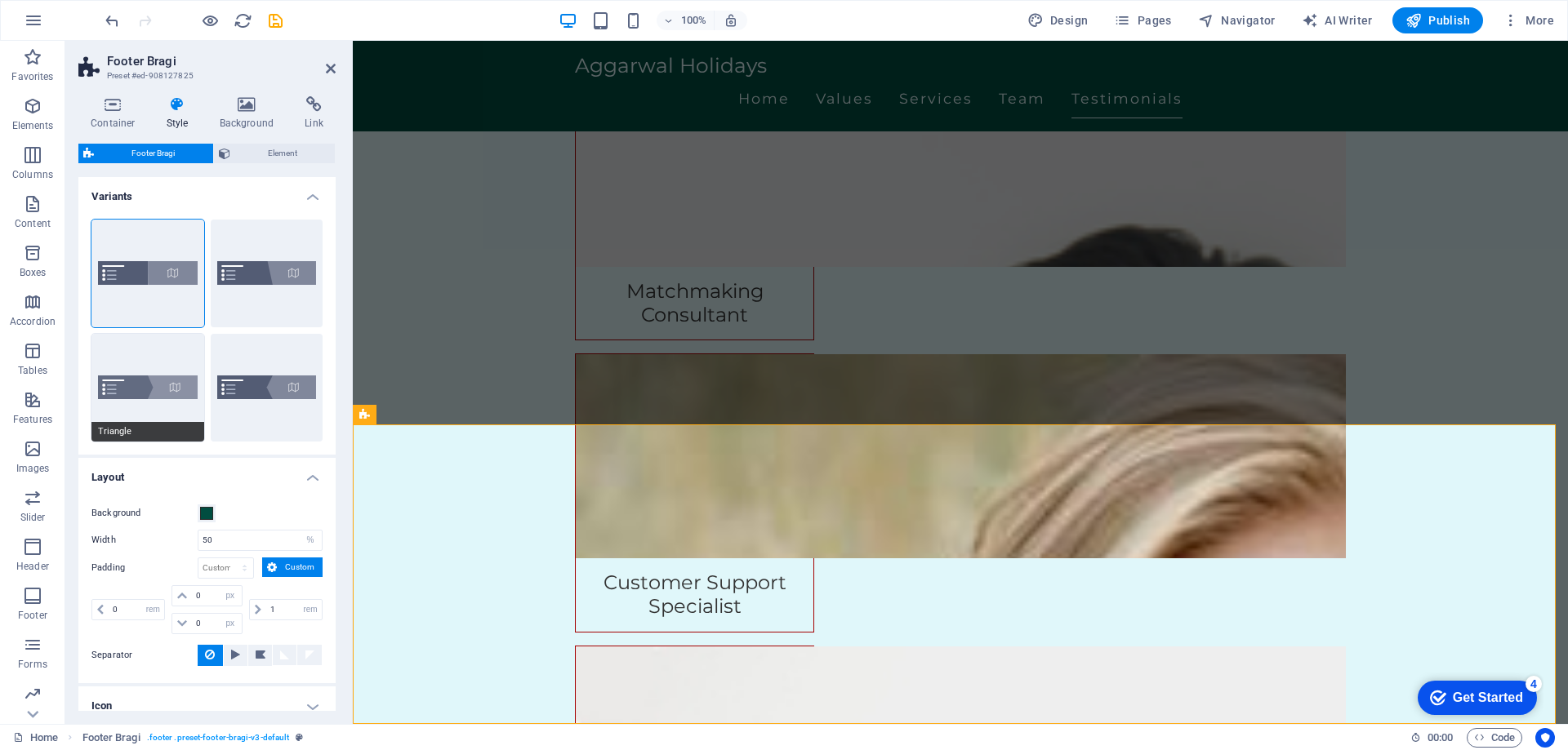
click at [149, 394] on button "Triangle" at bounding box center [148, 388] width 113 height 108
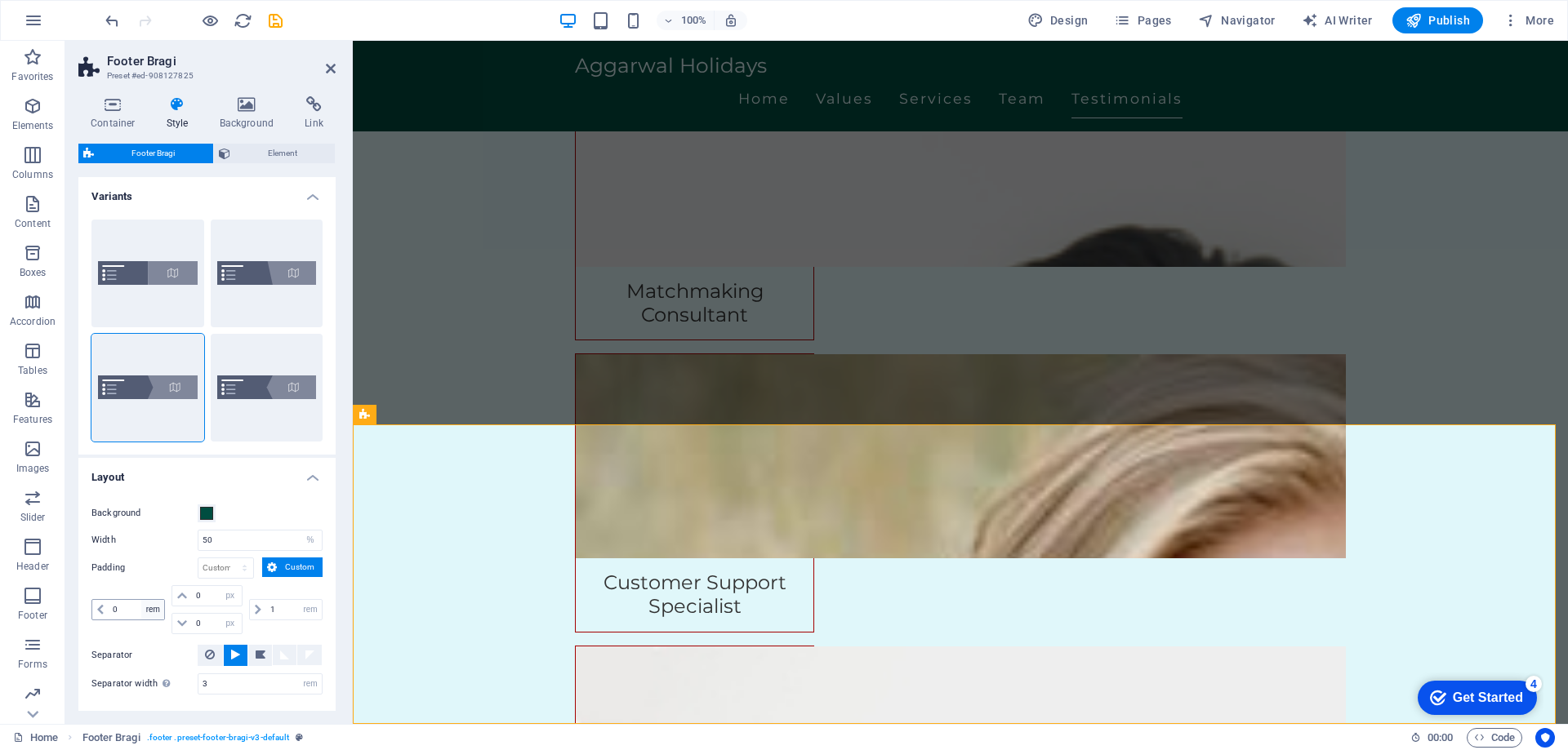
scroll to position [108, 0]
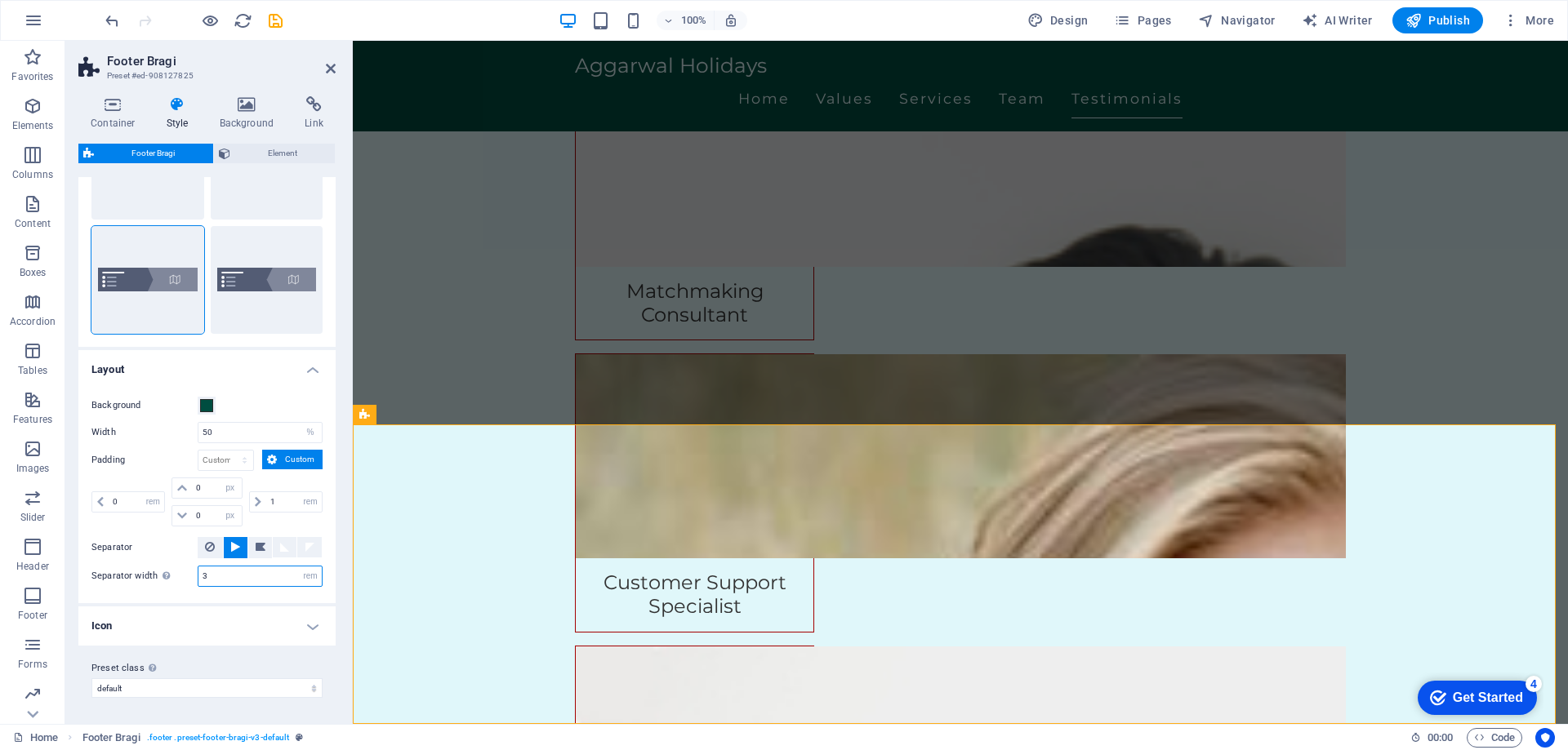
click at [239, 579] on input "3" at bounding box center [260, 576] width 123 height 19
type input "1"
click at [135, 612] on h4 "Icon" at bounding box center [207, 626] width 257 height 40
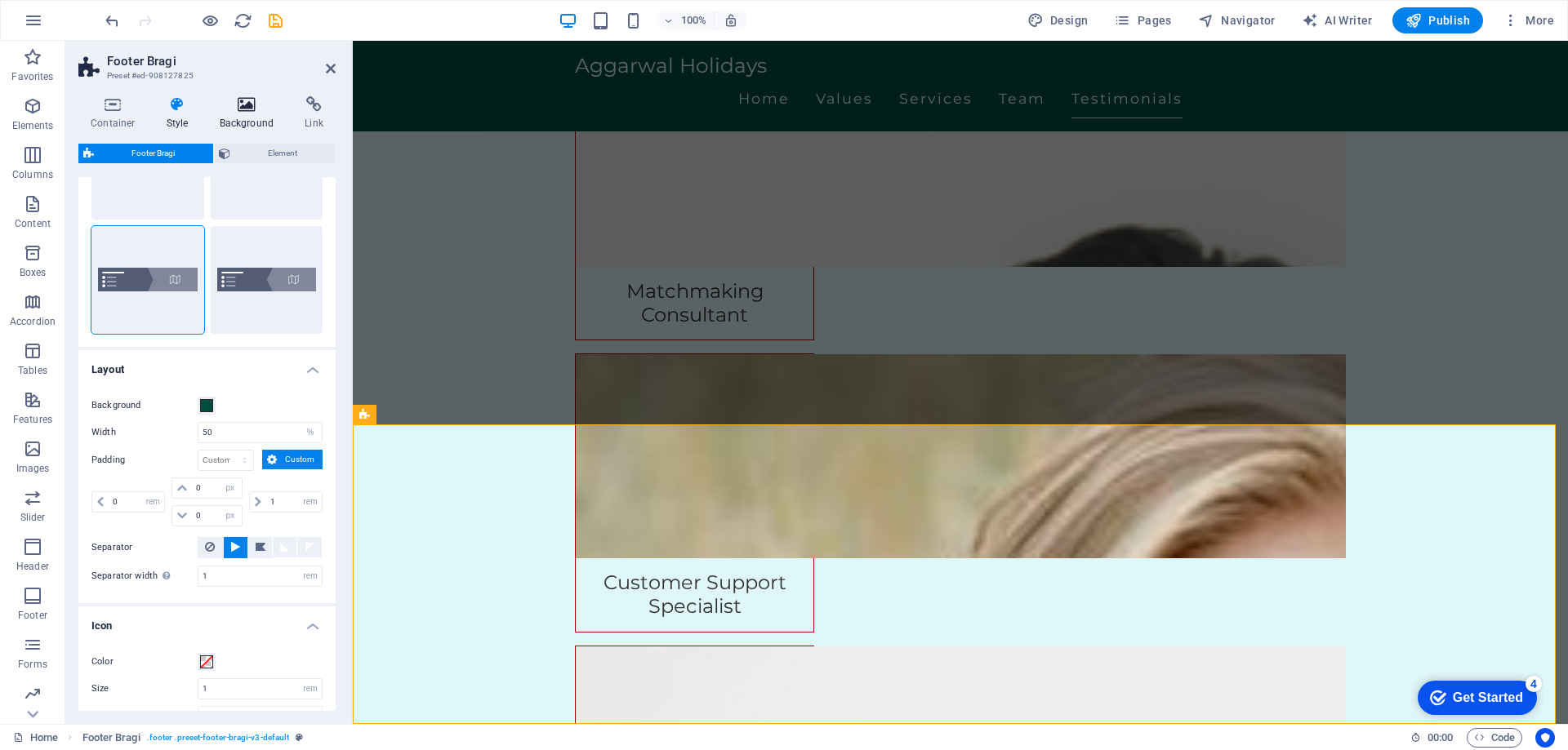
click at [209, 118] on h4 "Background" at bounding box center [250, 113] width 85 height 34
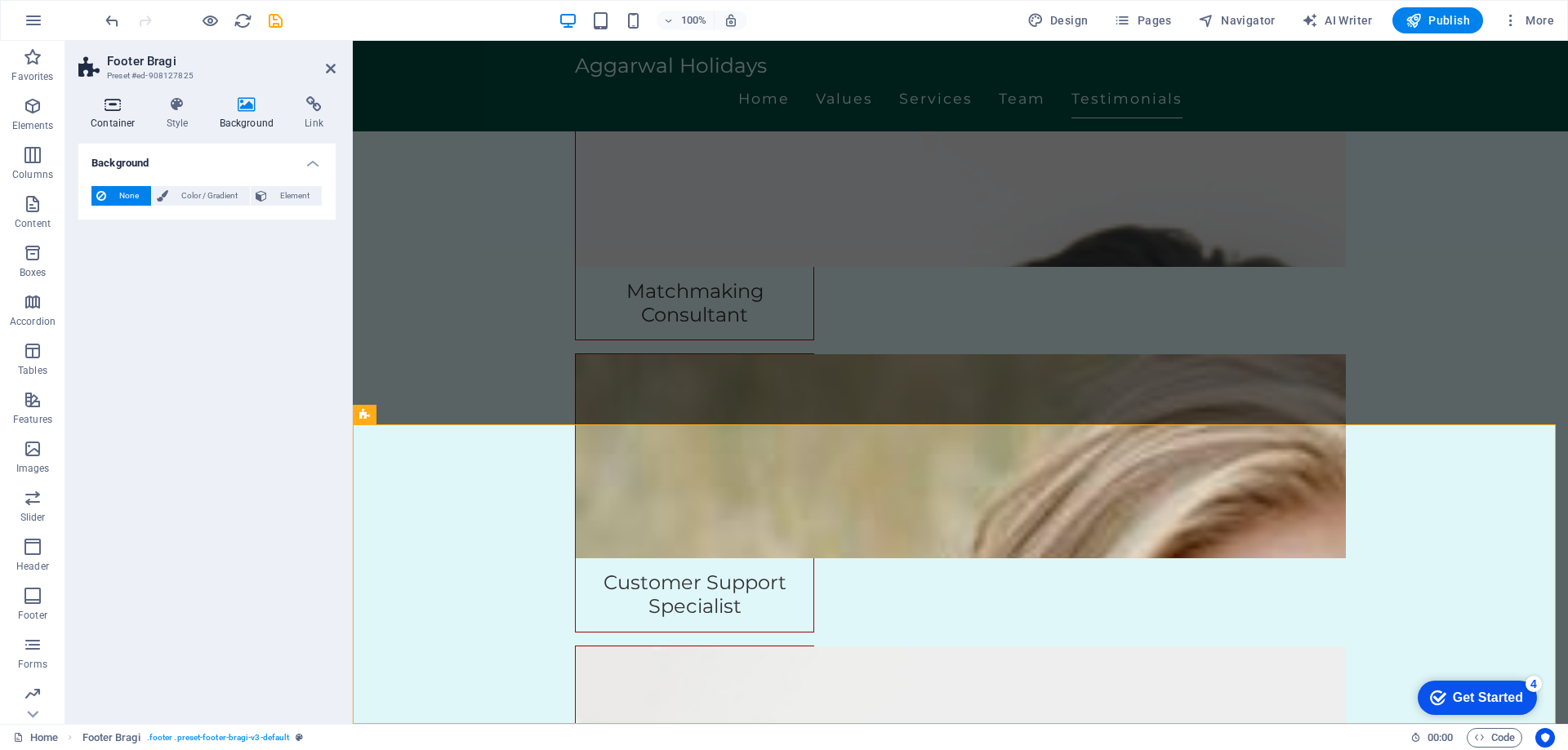
click at [89, 114] on h4 "Container" at bounding box center [116, 113] width 76 height 34
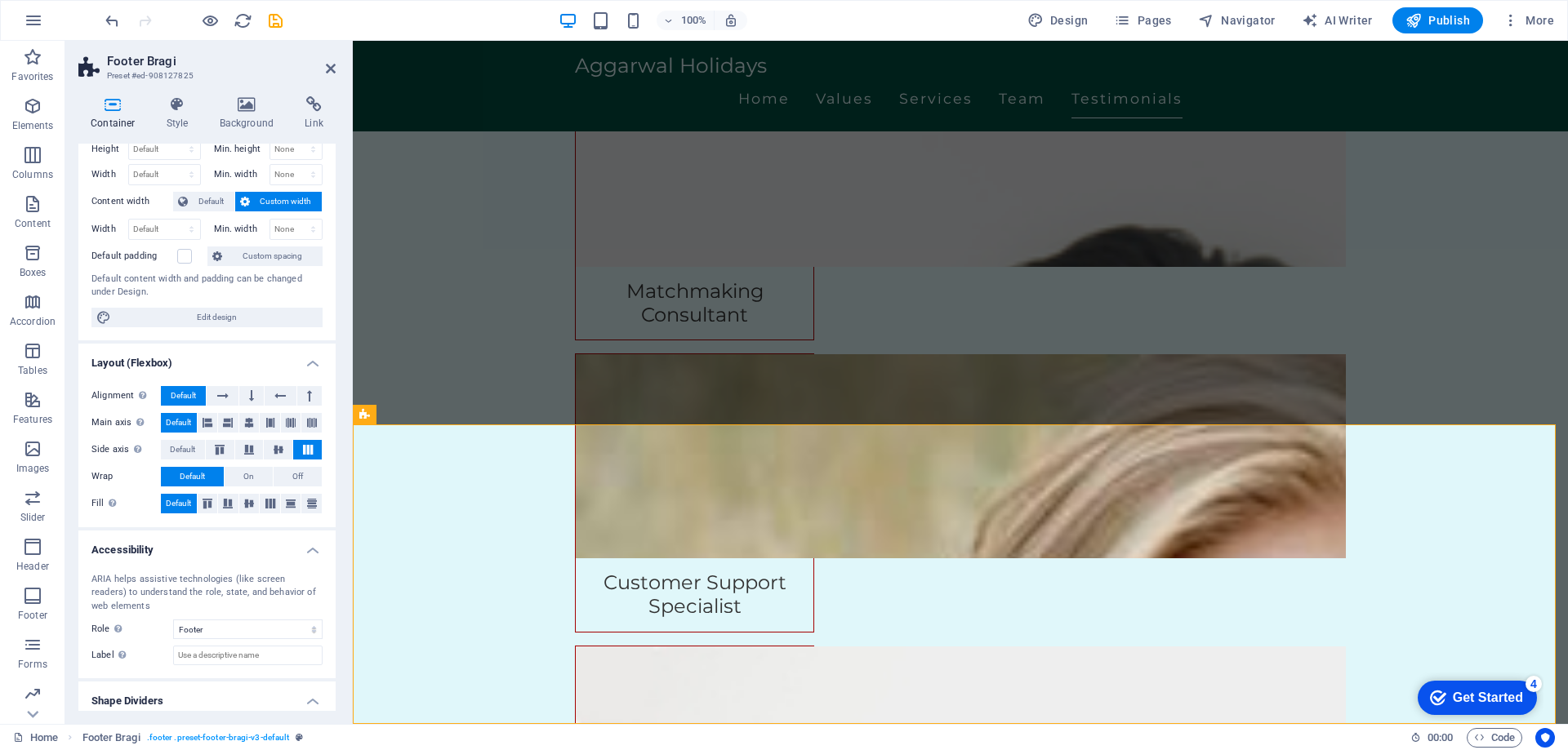
scroll to position [93, 0]
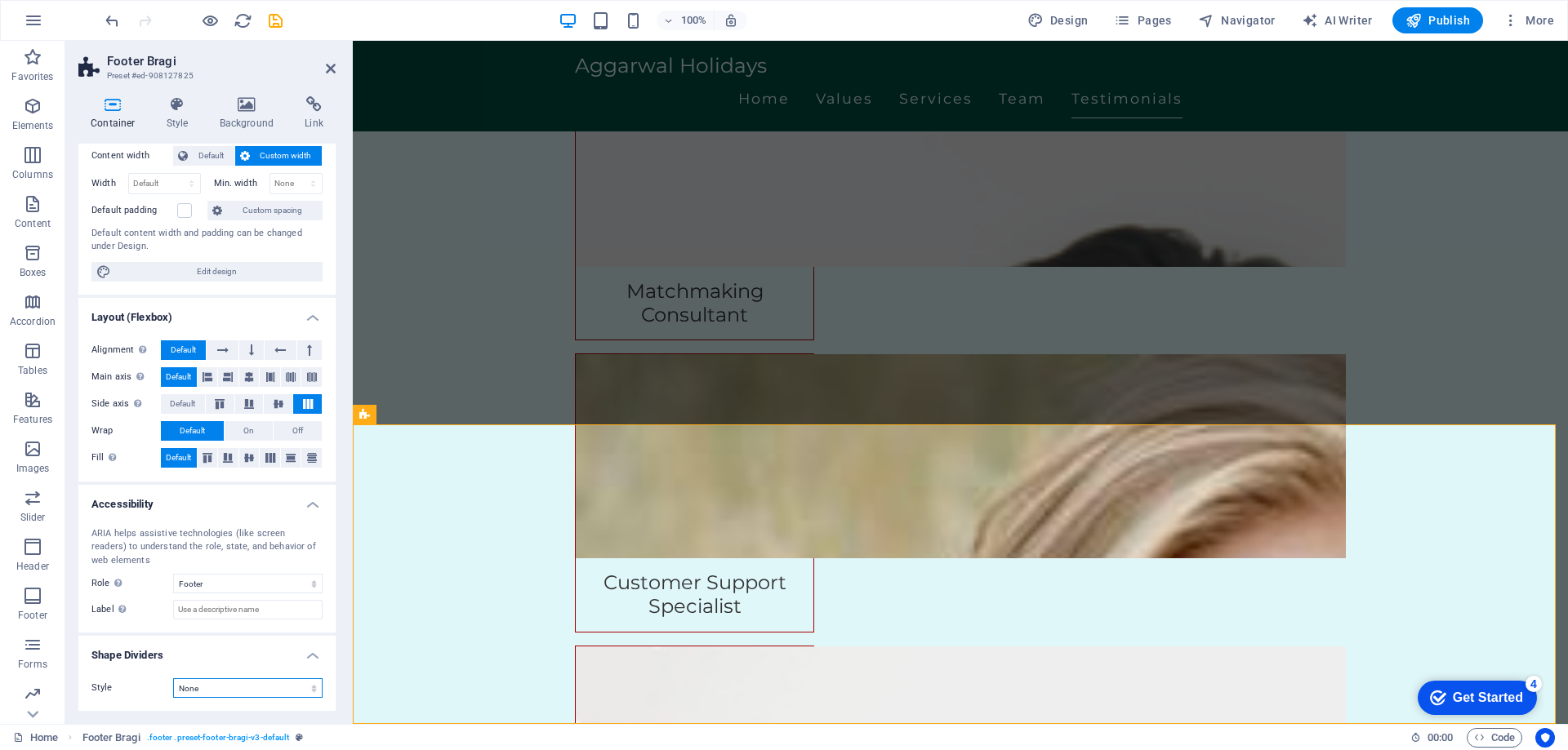
click at [224, 688] on select "None Triangle Square Diagonal Polygon 1 Polygon 2 Zigzag Multiple Zigzags Waves…" at bounding box center [248, 688] width 150 height 19
click at [223, 587] on select "None Alert Article Banner Comment Complementary Dialog Footer Header Marquee Pr…" at bounding box center [248, 584] width 150 height 19
click at [304, 457] on icon at bounding box center [312, 457] width 19 height 10
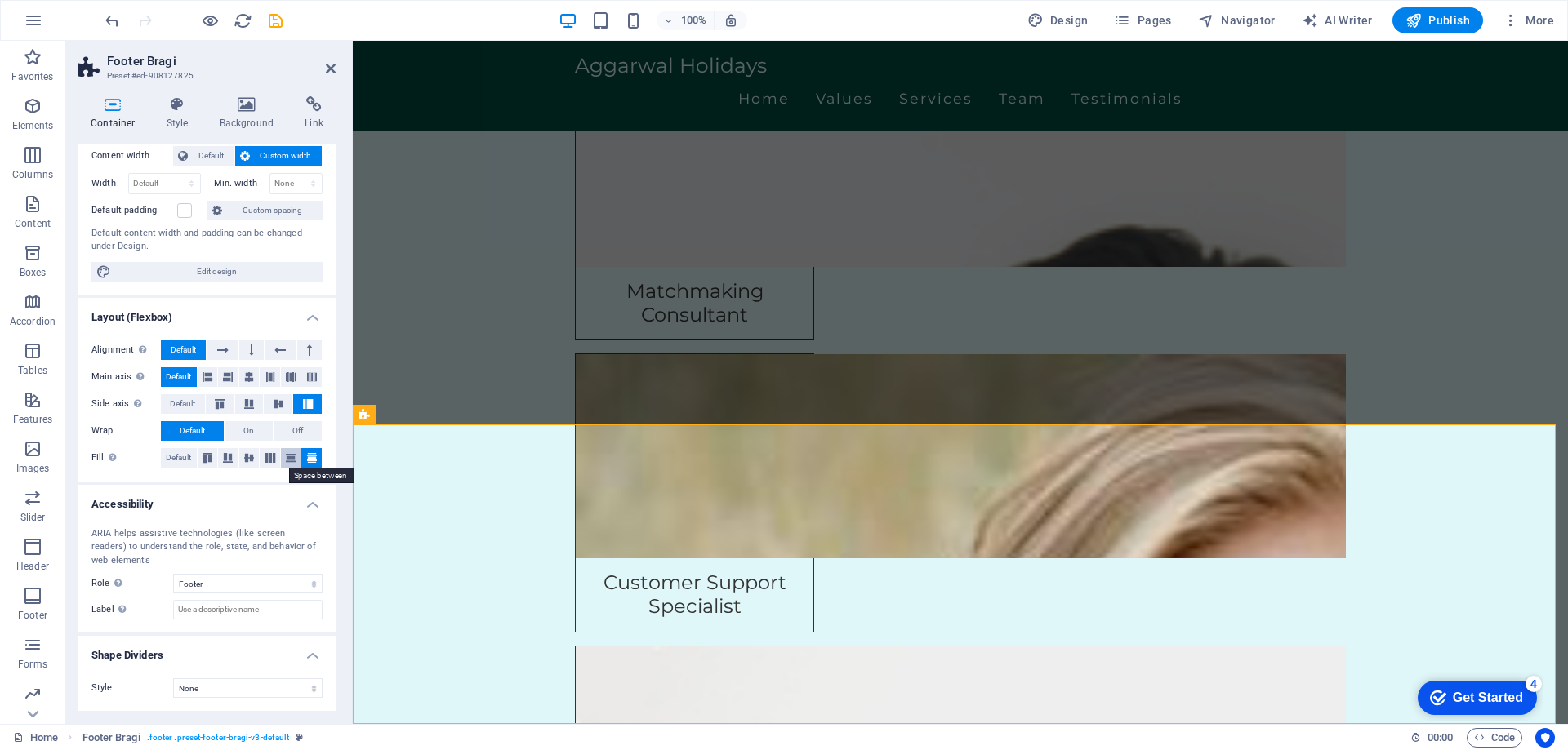
click at [290, 457] on icon at bounding box center [290, 457] width 19 height 10
click at [277, 431] on button "Off" at bounding box center [297, 431] width 48 height 19
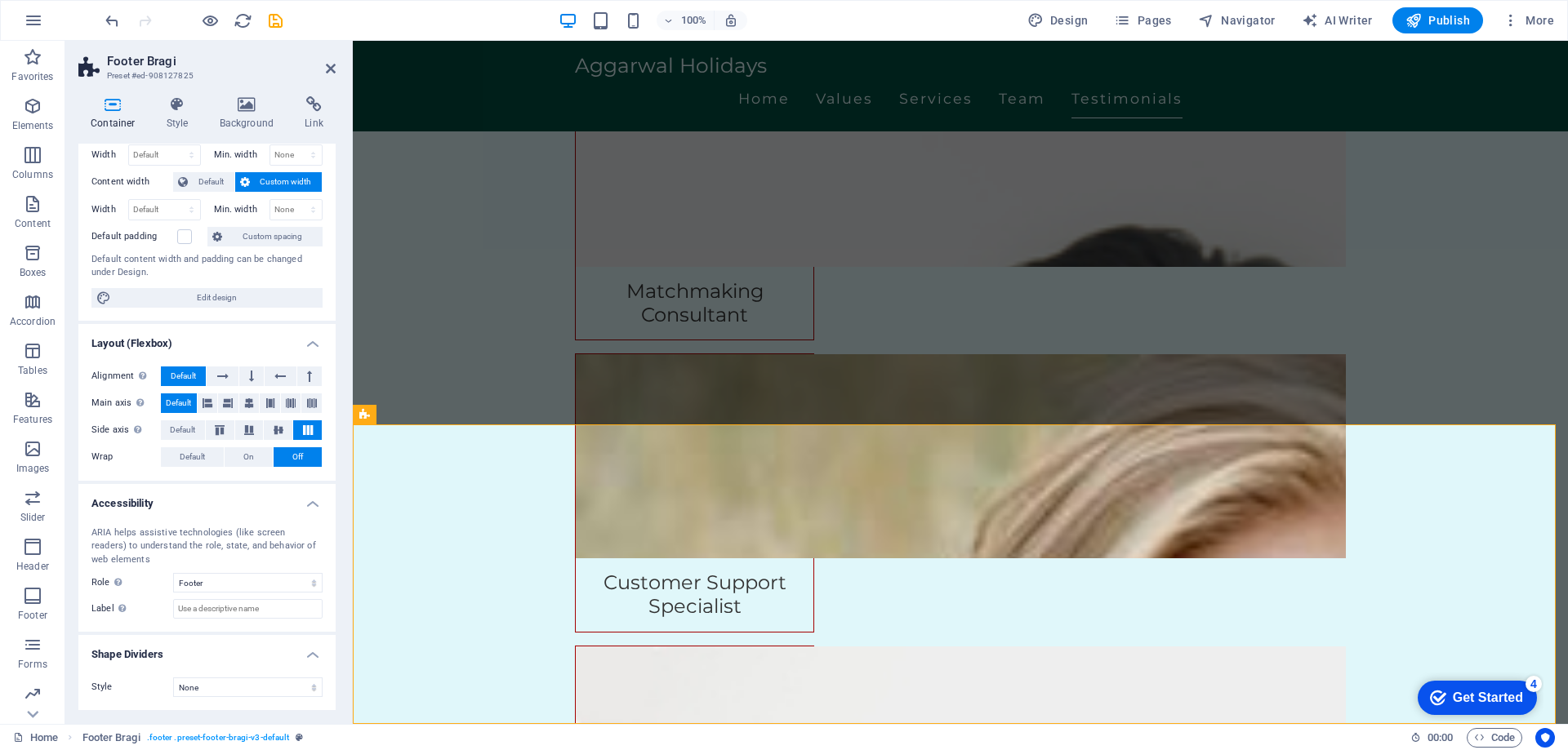
scroll to position [67, 0]
click at [177, 428] on span "Default" at bounding box center [182, 430] width 26 height 19
click at [190, 451] on span "Default" at bounding box center [192, 457] width 26 height 19
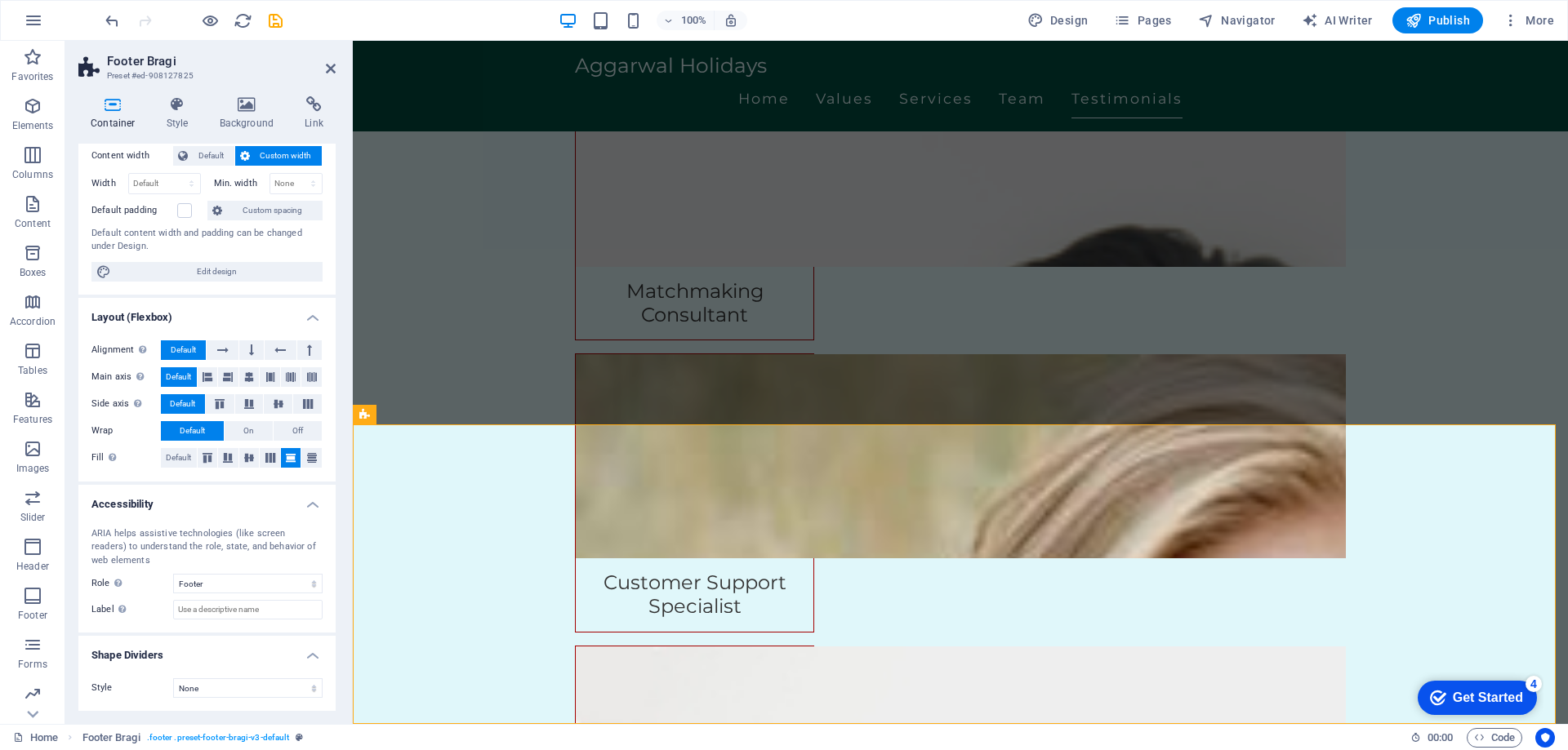
scroll to position [0, 0]
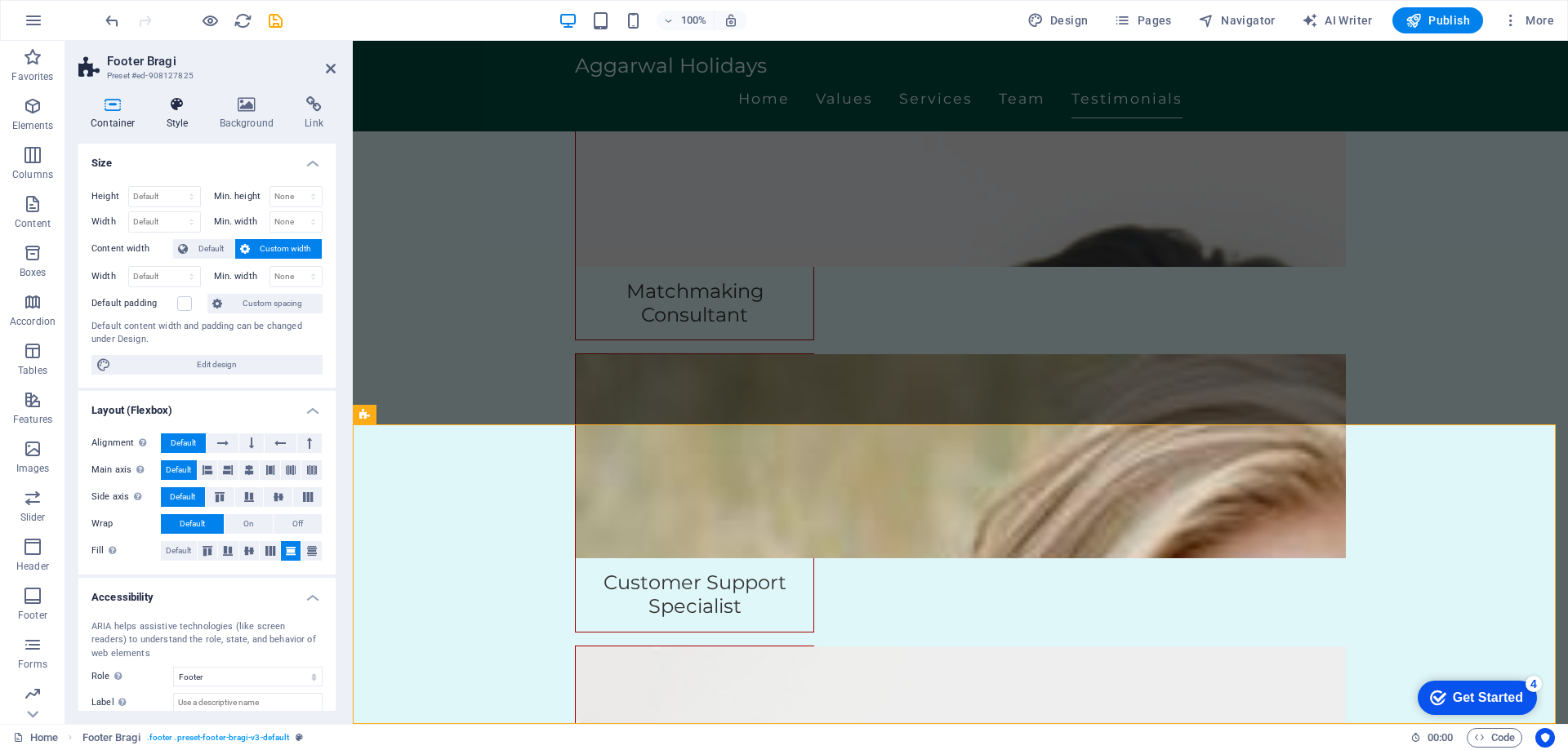
click at [179, 107] on icon at bounding box center [177, 105] width 47 height 17
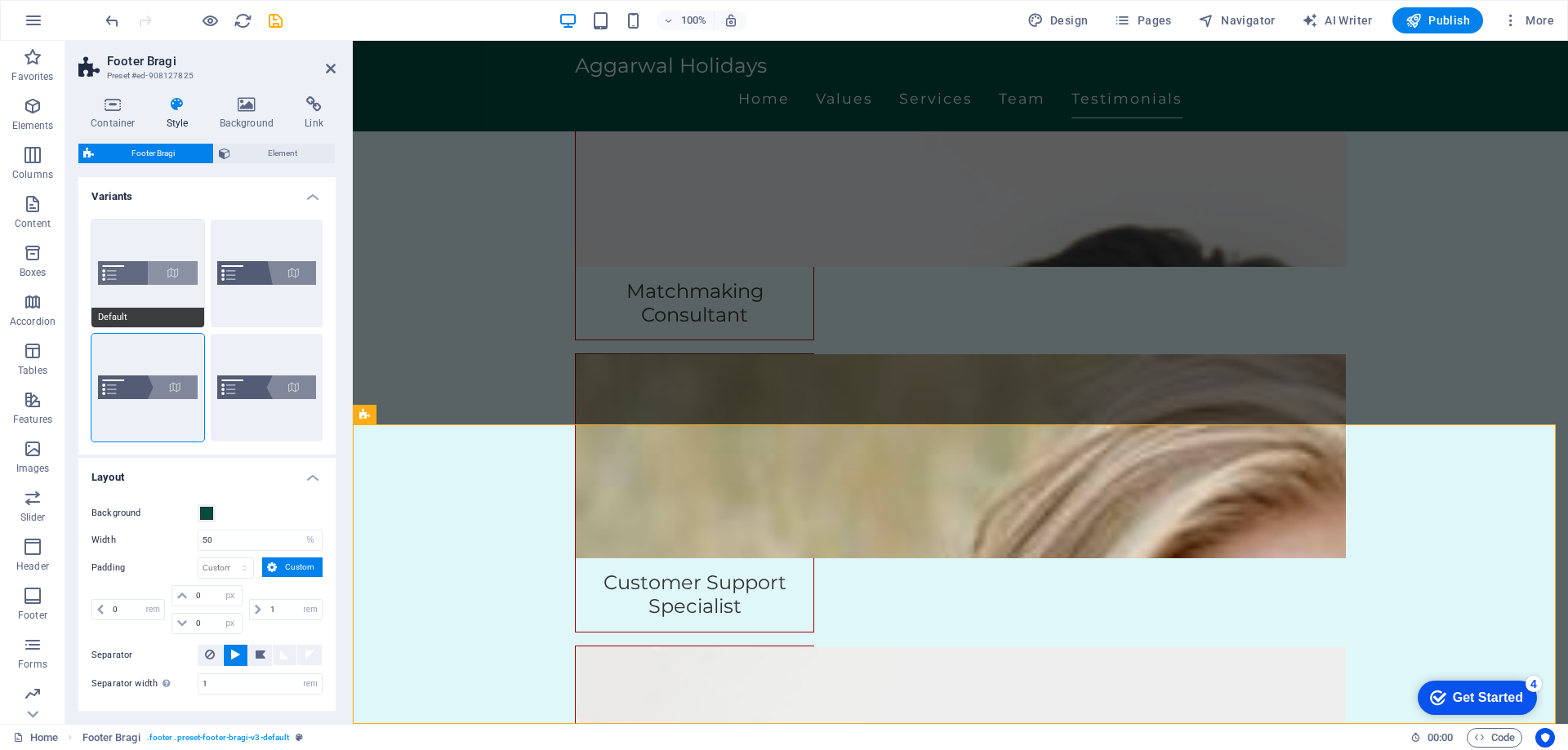
click at [144, 288] on button "Default" at bounding box center [148, 273] width 113 height 108
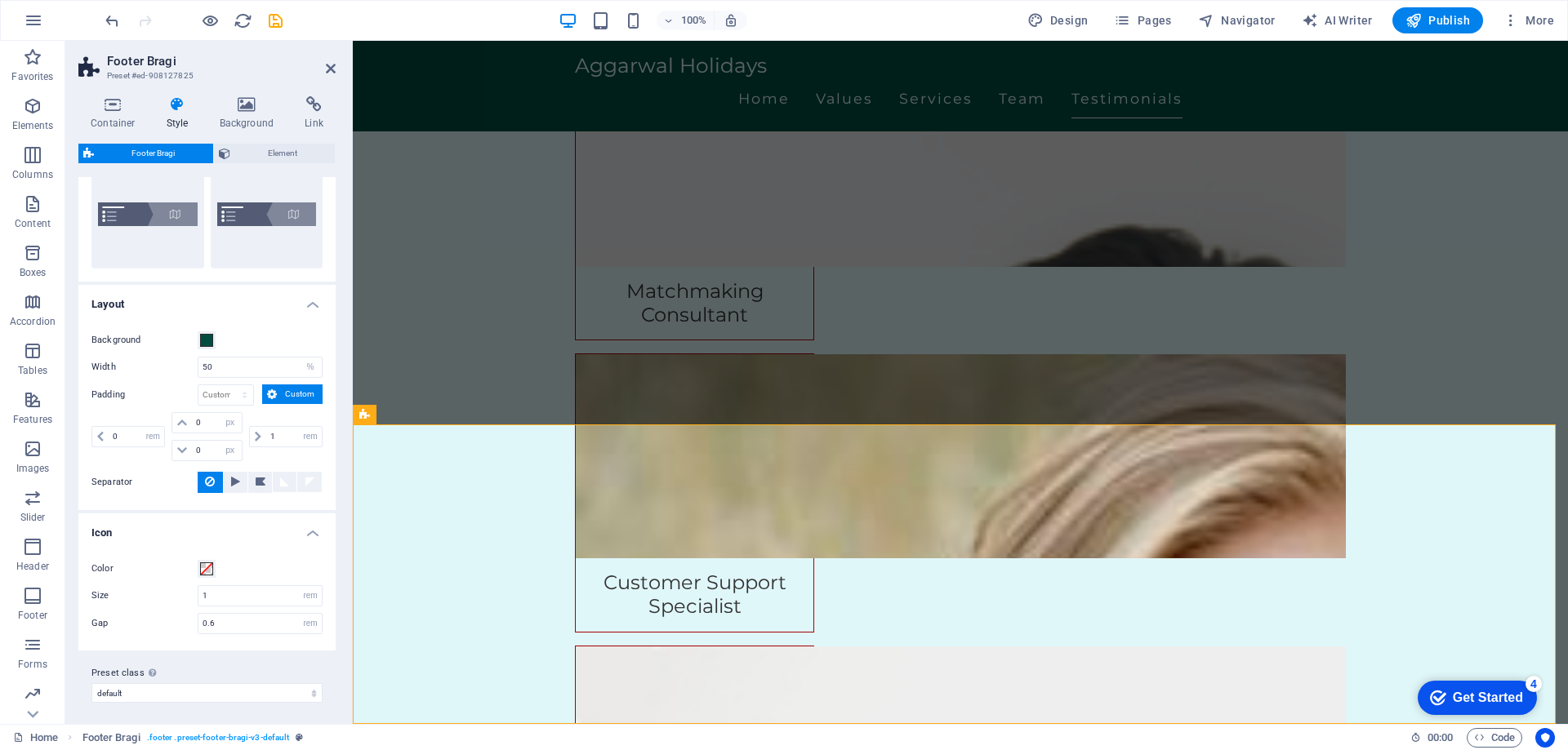
scroll to position [178, 0]
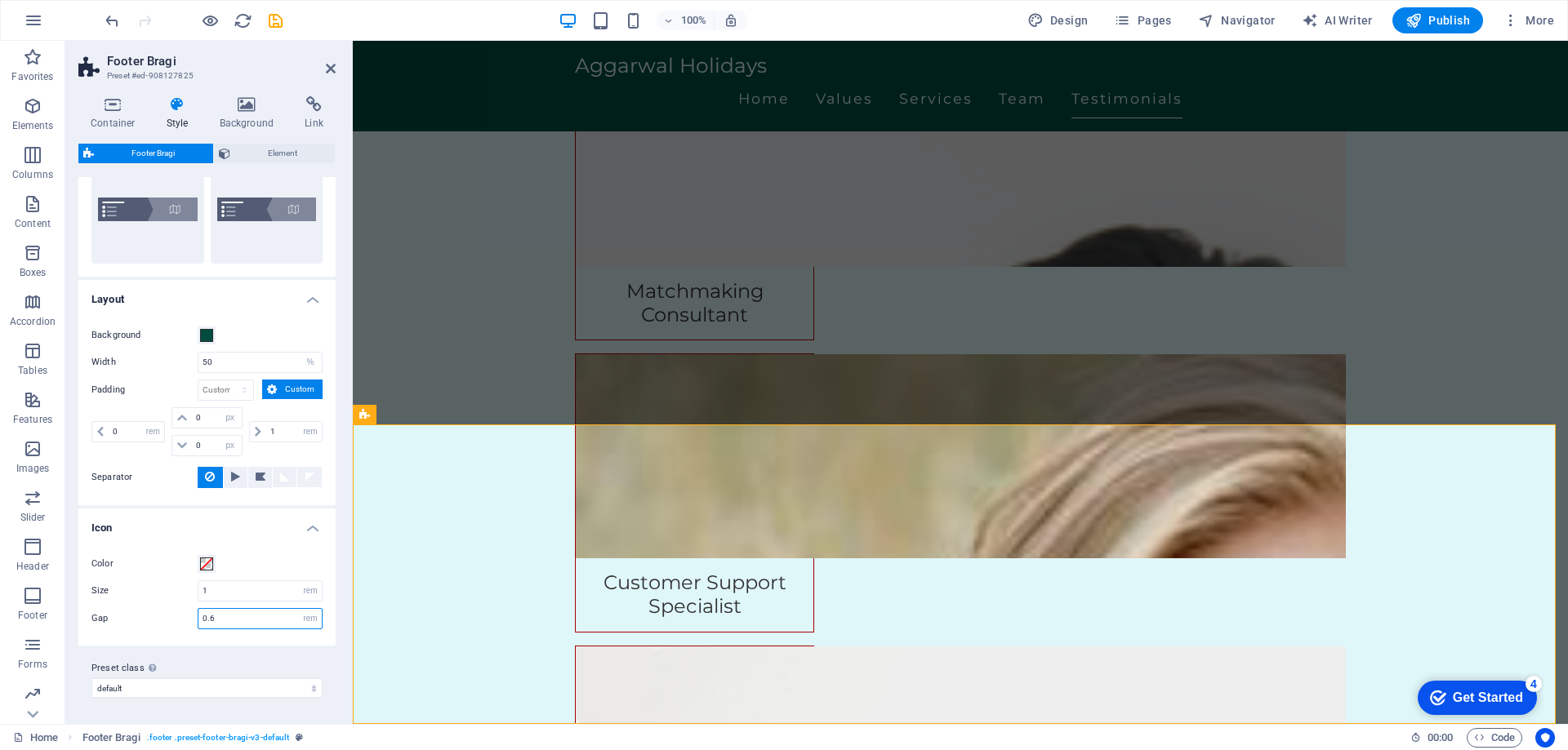
click at [236, 627] on input "0.6" at bounding box center [260, 619] width 123 height 19
click at [236, 594] on input "1" at bounding box center [260, 591] width 123 height 19
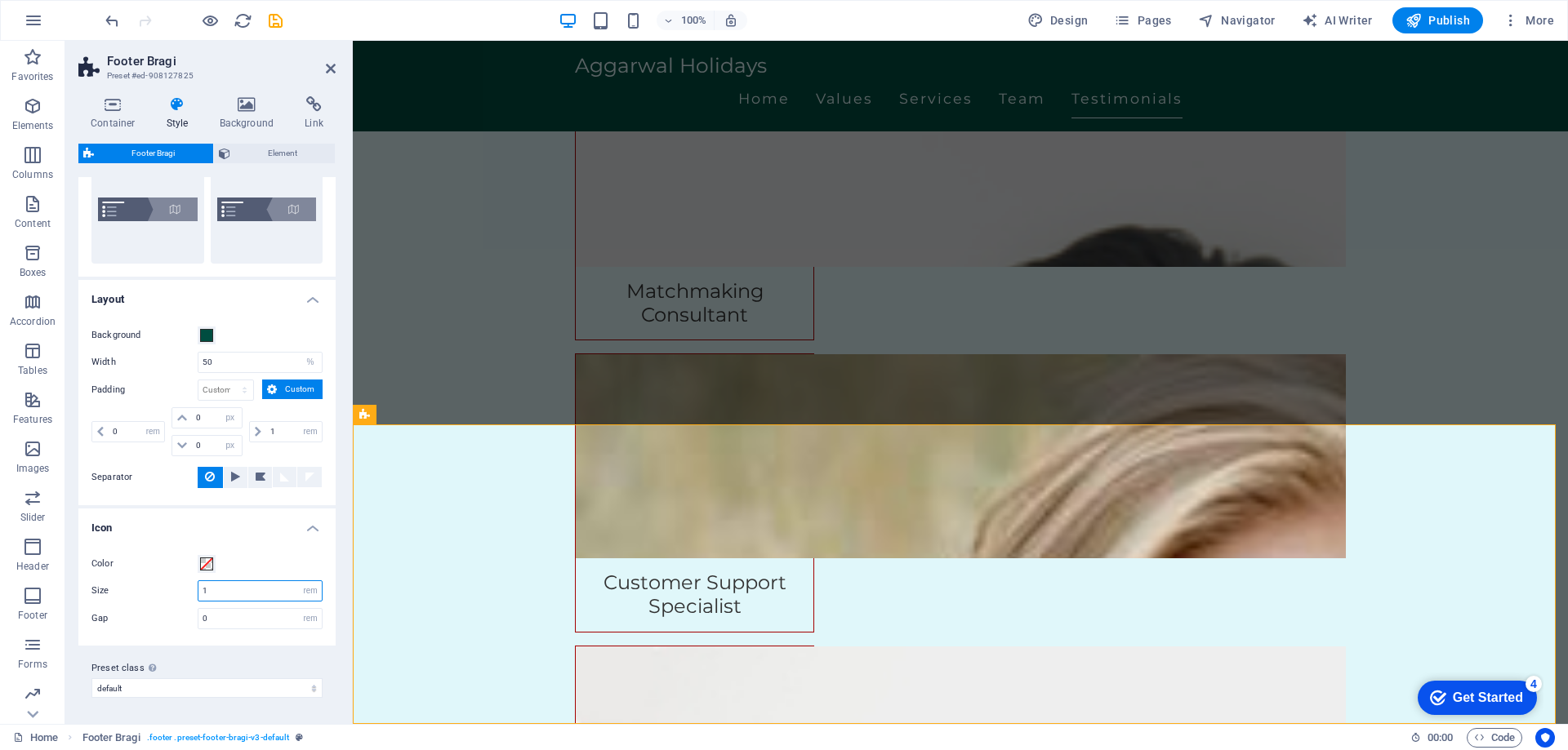
scroll to position [0, 0]
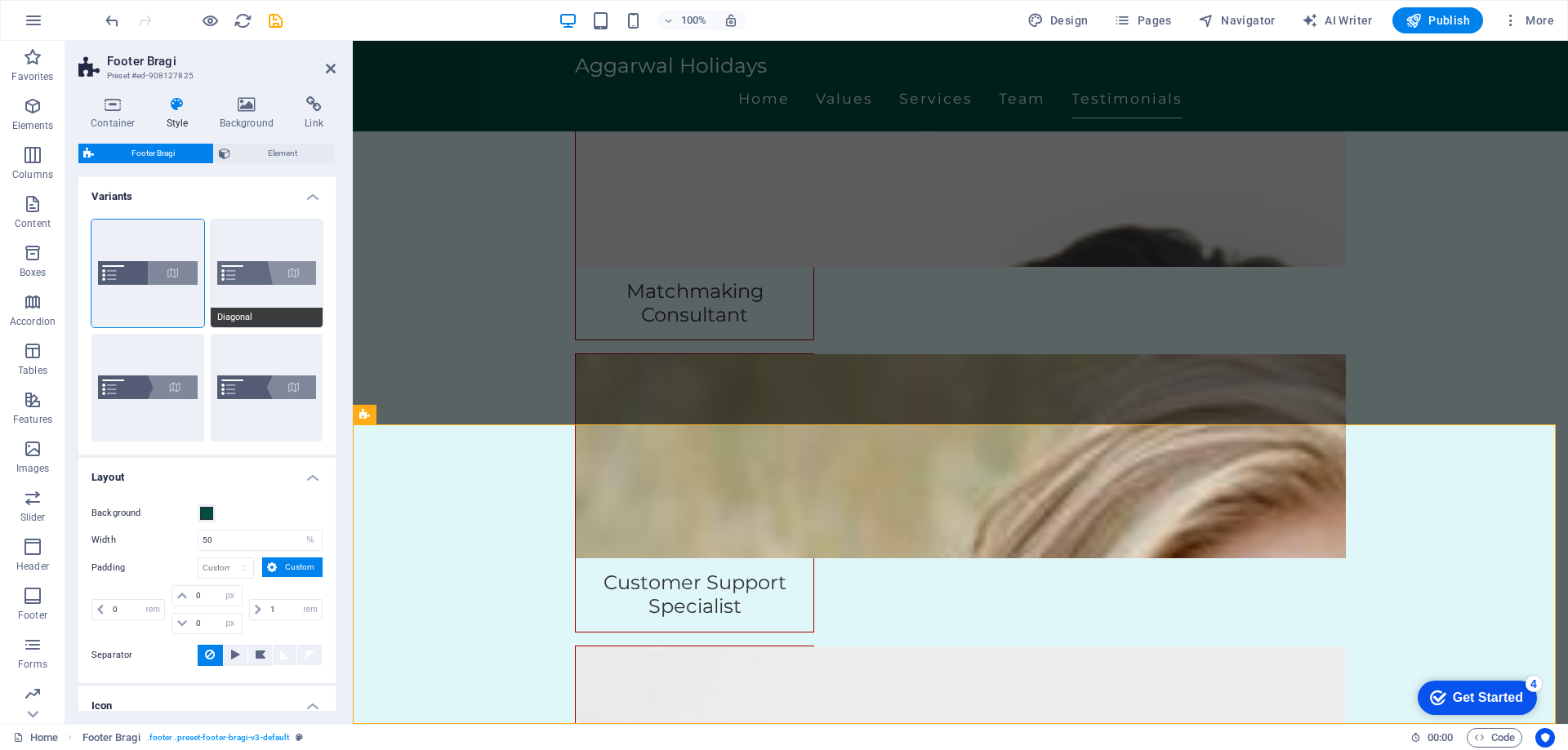
click at [257, 280] on button "Diagonal" at bounding box center [267, 273] width 113 height 108
type input "0.6"
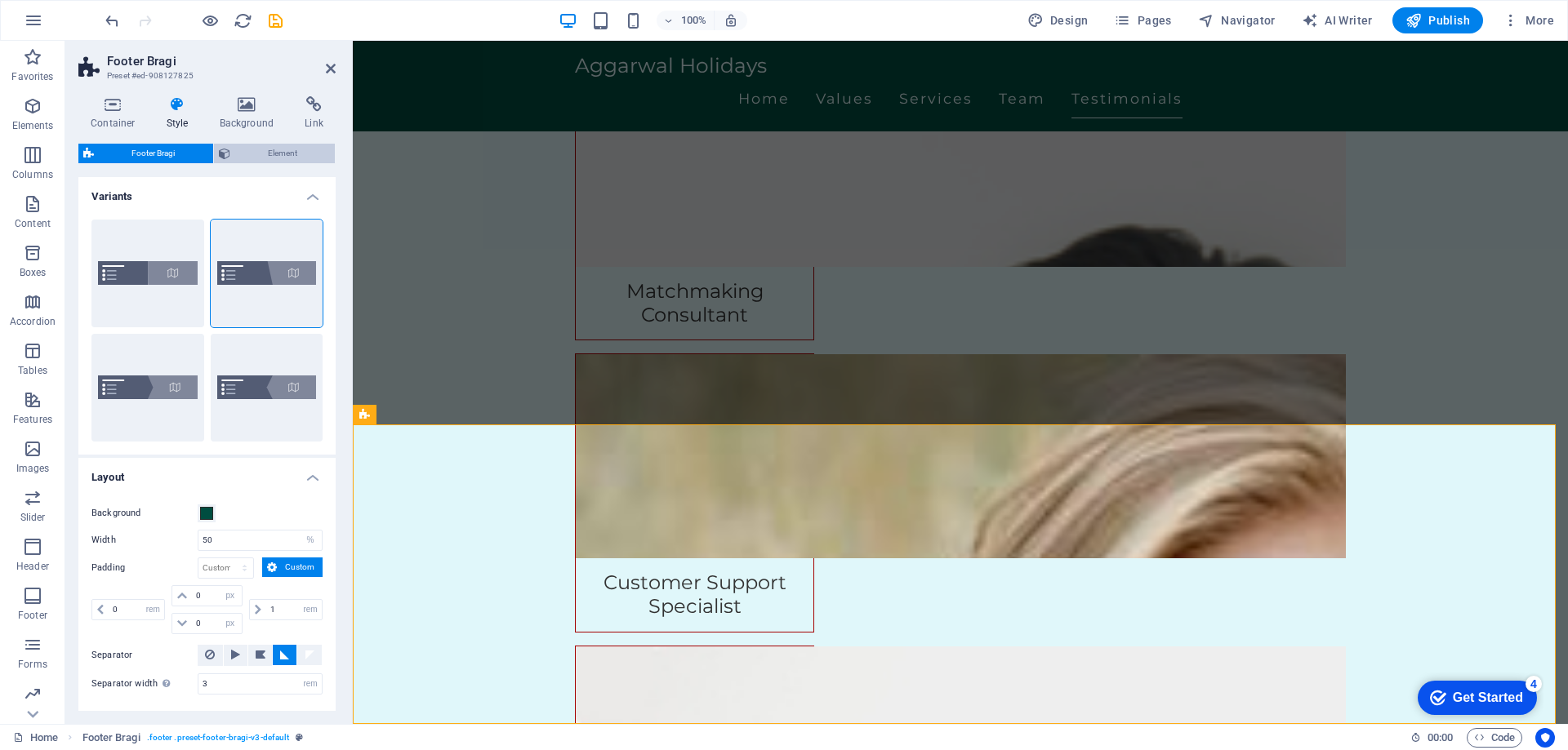
click at [248, 146] on span "Element" at bounding box center [282, 153] width 96 height 19
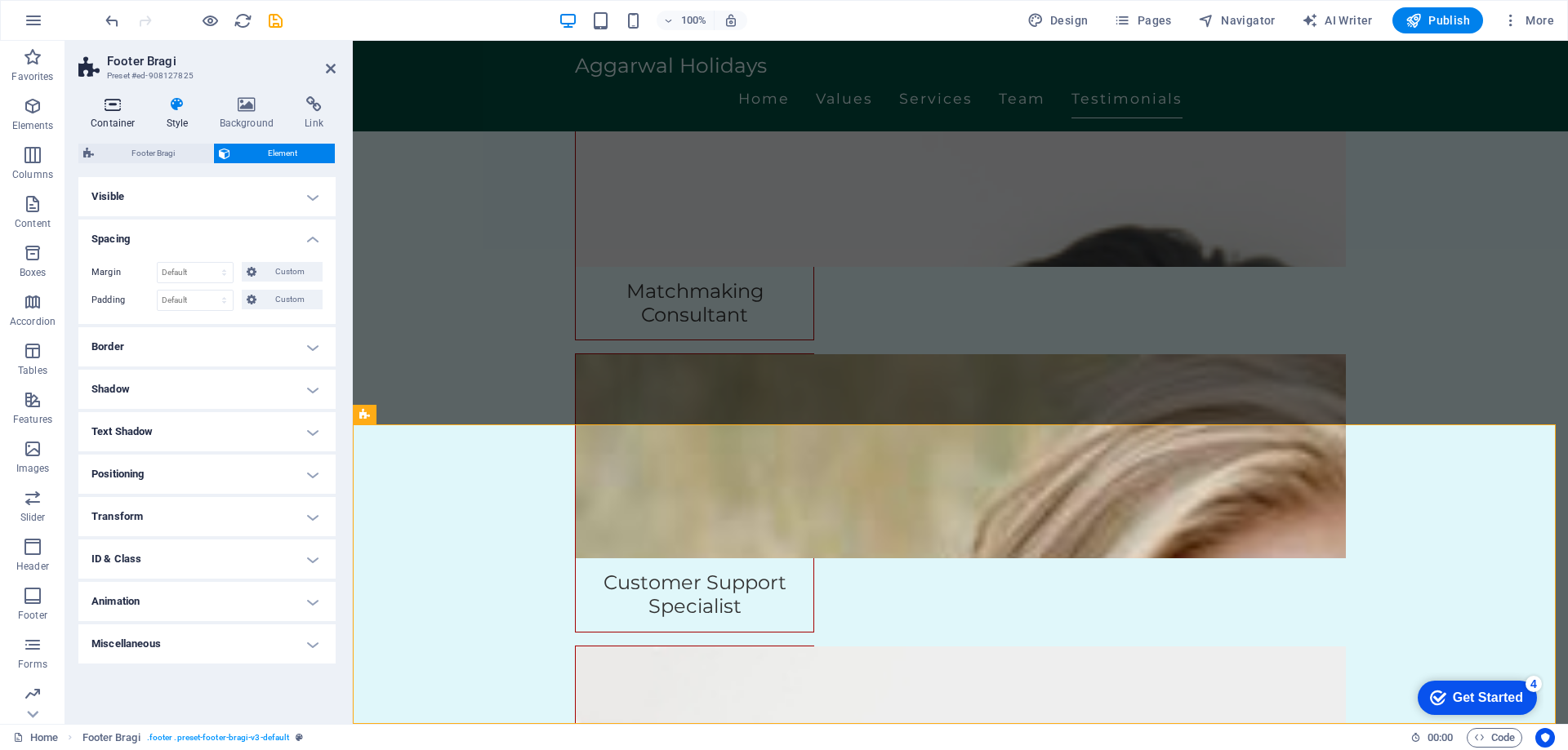
click at [120, 112] on icon at bounding box center [113, 105] width 69 height 17
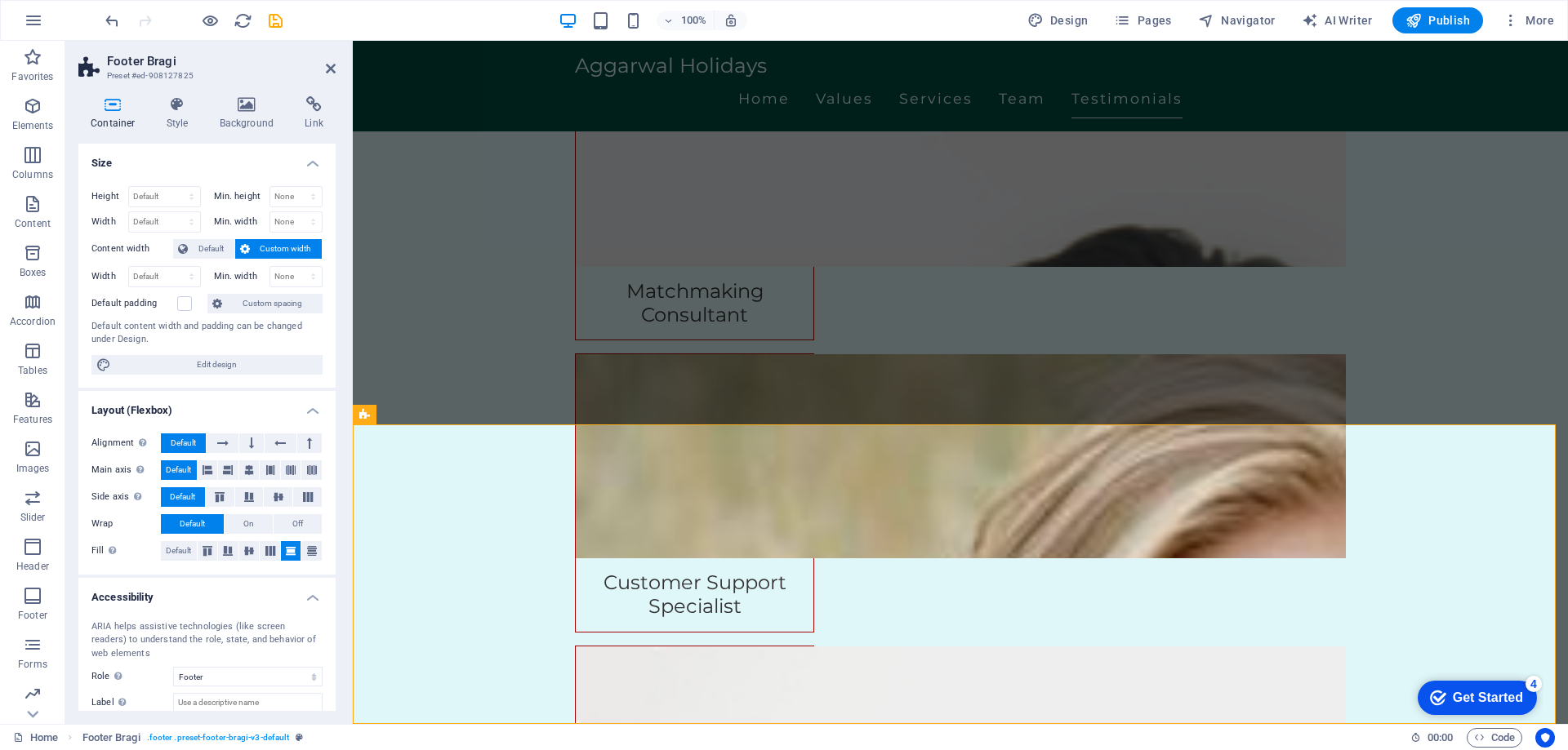
click at [329, 61] on h2 "Footer Bragi" at bounding box center [222, 61] width 229 height 15
click at [448, 530] on span "More" at bounding box center [341, 554] width 211 height 47
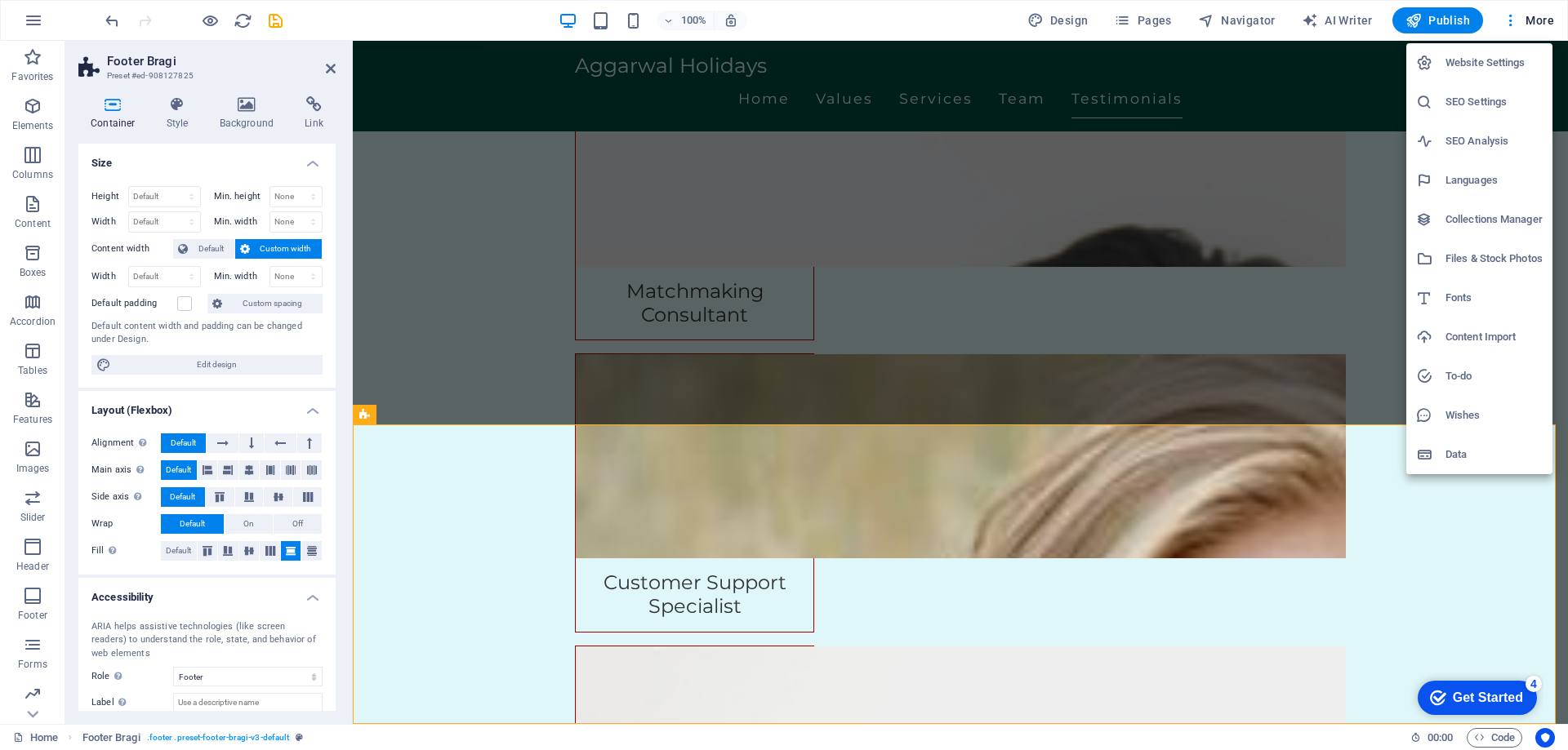
click at [27, 17] on div at bounding box center [784, 375] width 1568 height 750
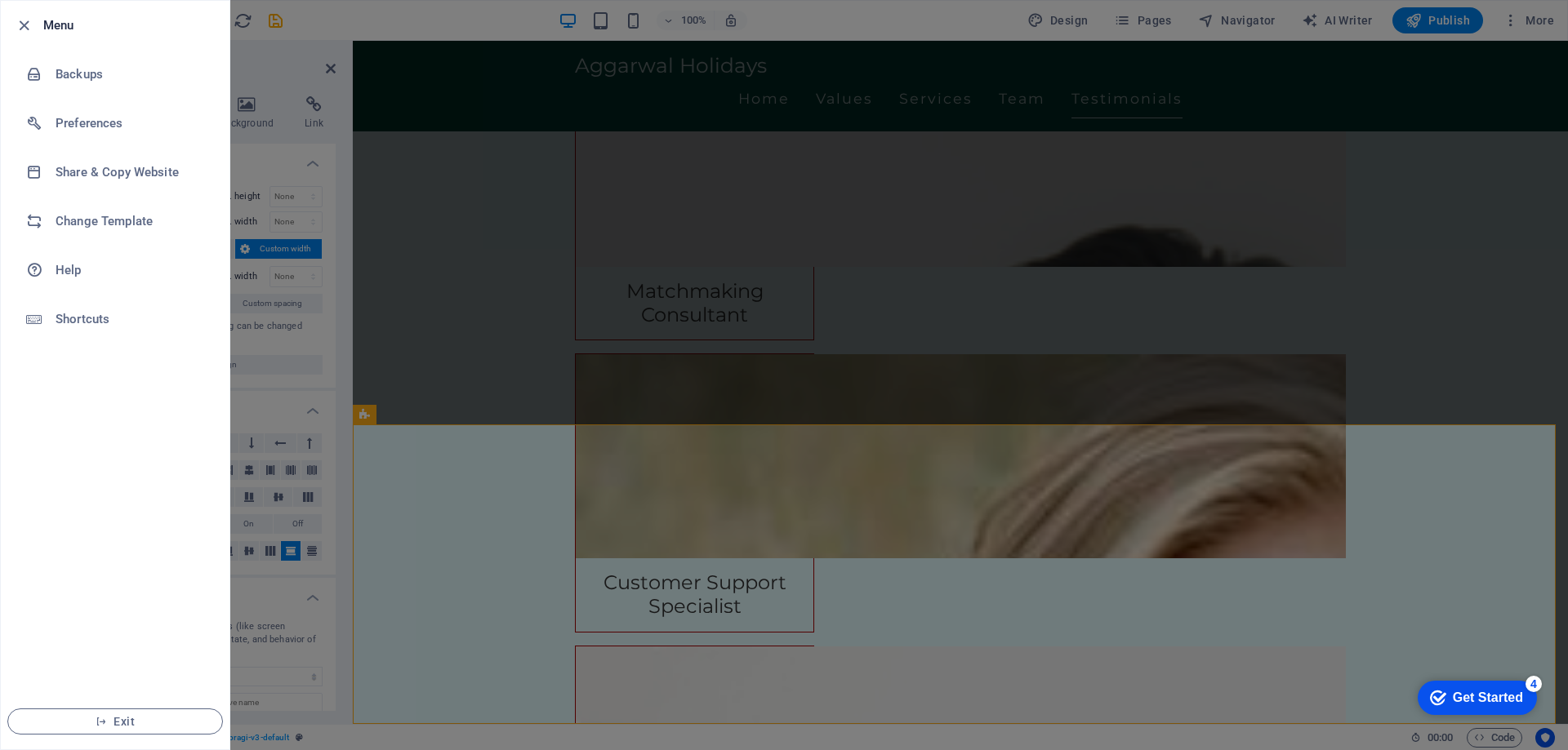
click at [106, 702] on li "Exit" at bounding box center [115, 721] width 229 height 55
click at [115, 717] on span "Exit" at bounding box center [115, 721] width 188 height 13
